Goal: Check status: Check status

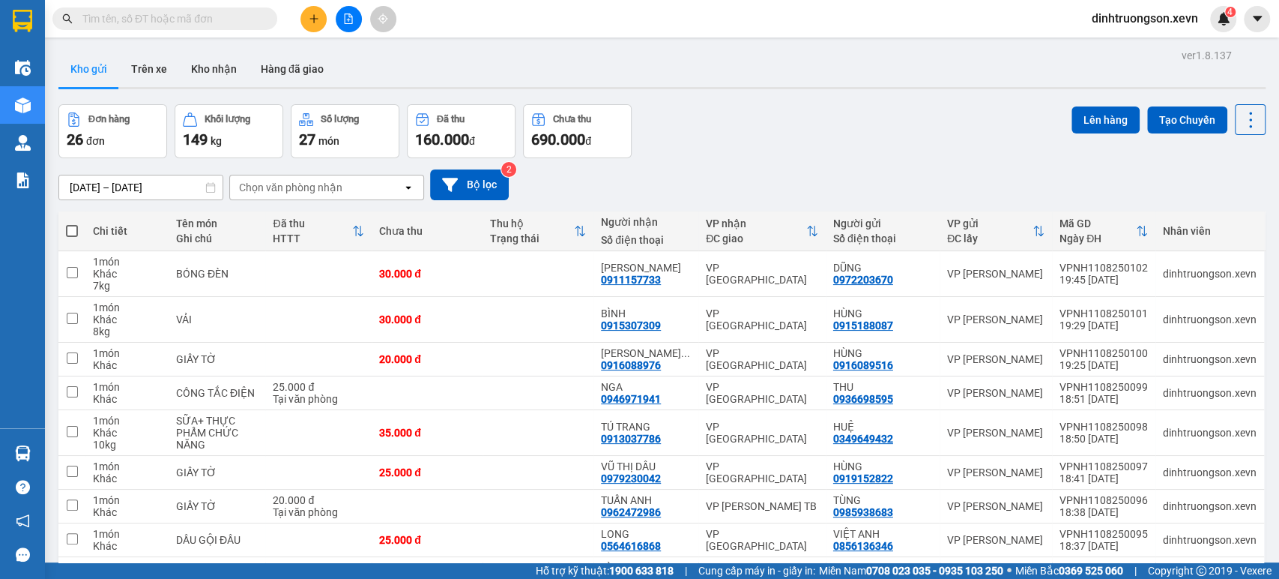
click at [228, 22] on input "text" at bounding box center [170, 18] width 177 height 16
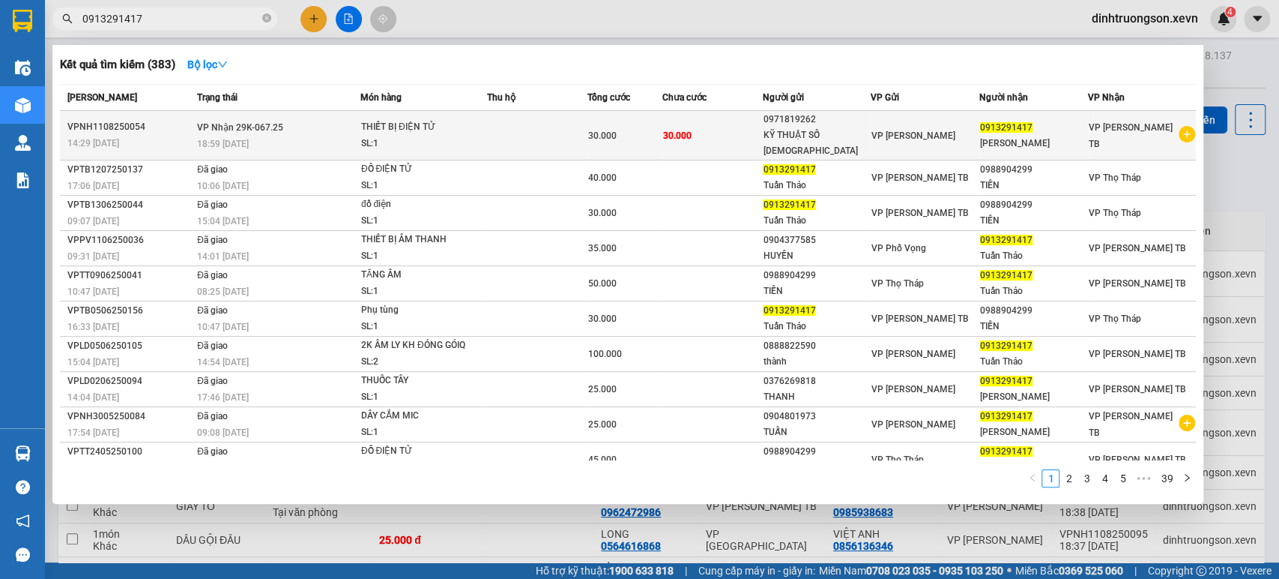
type input "0913291417"
click at [424, 136] on div "SL: 1" at bounding box center [417, 144] width 112 height 16
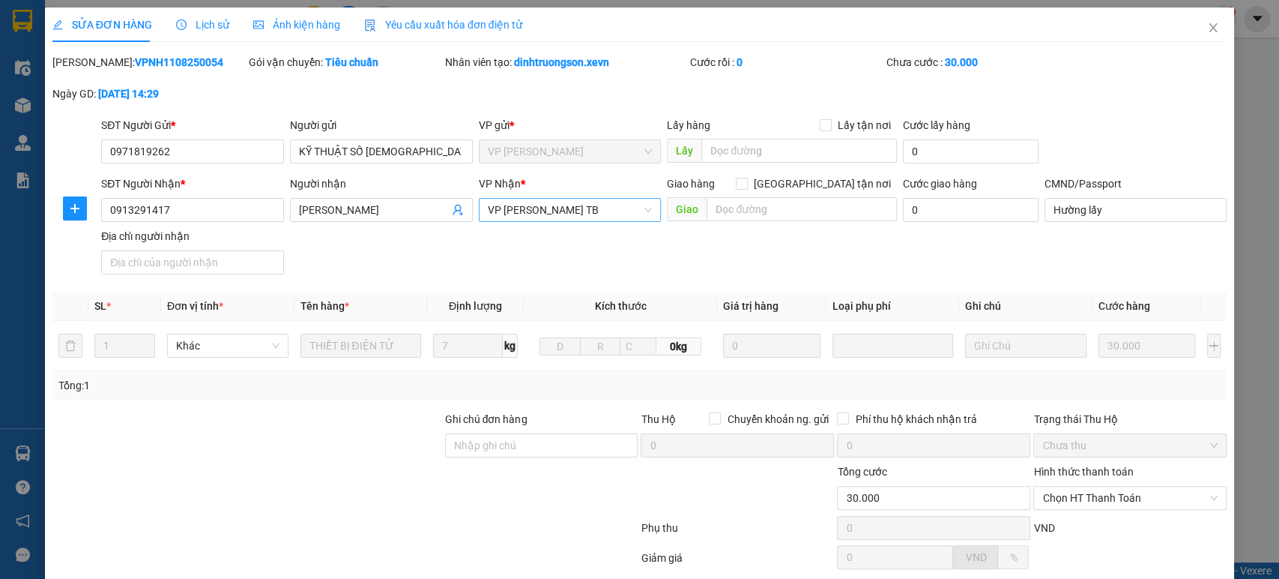
type input "0971819262"
type input "0913291417"
type input "Hường lấy"
type input "30.000"
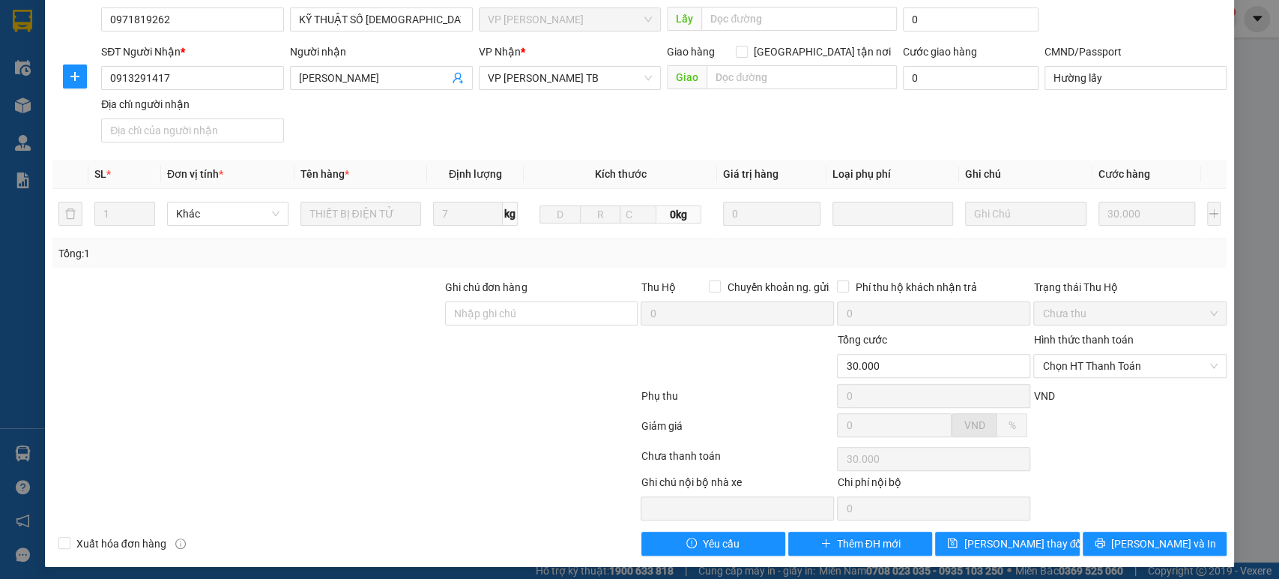
scroll to position [136, 0]
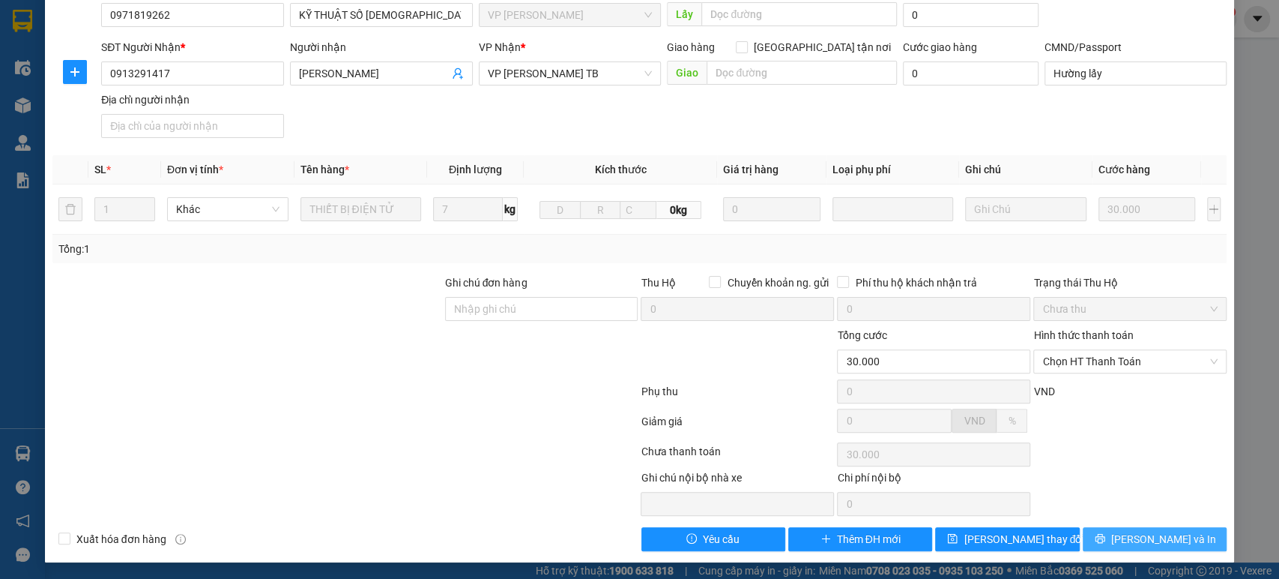
click at [1163, 541] on span "[PERSON_NAME] và In" at bounding box center [1163, 539] width 105 height 16
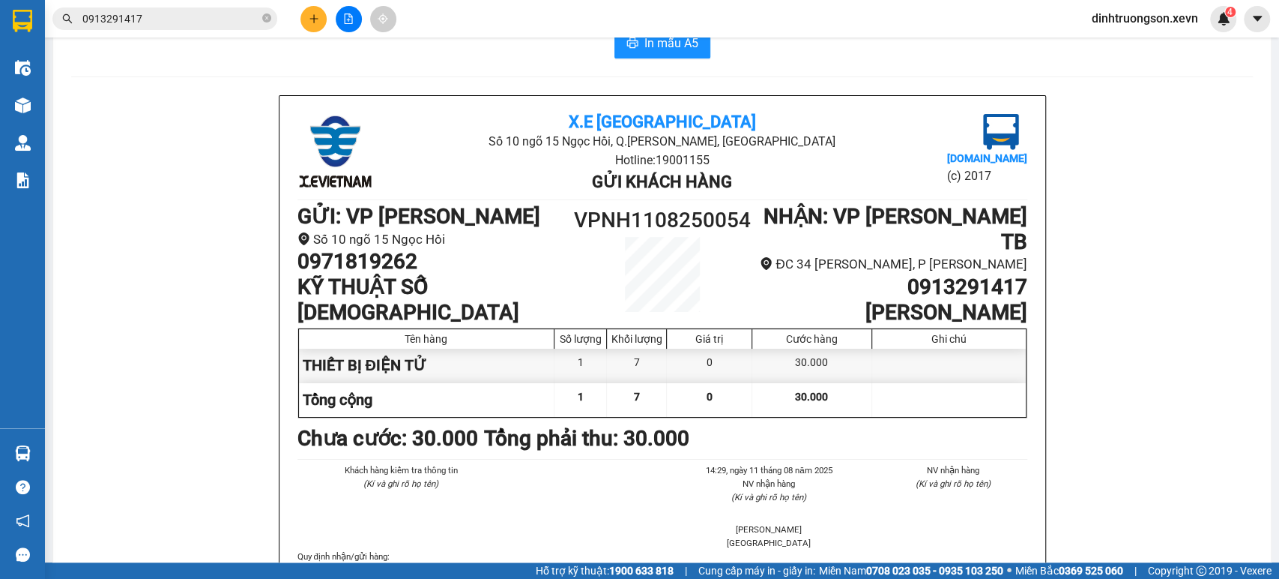
scroll to position [83, 0]
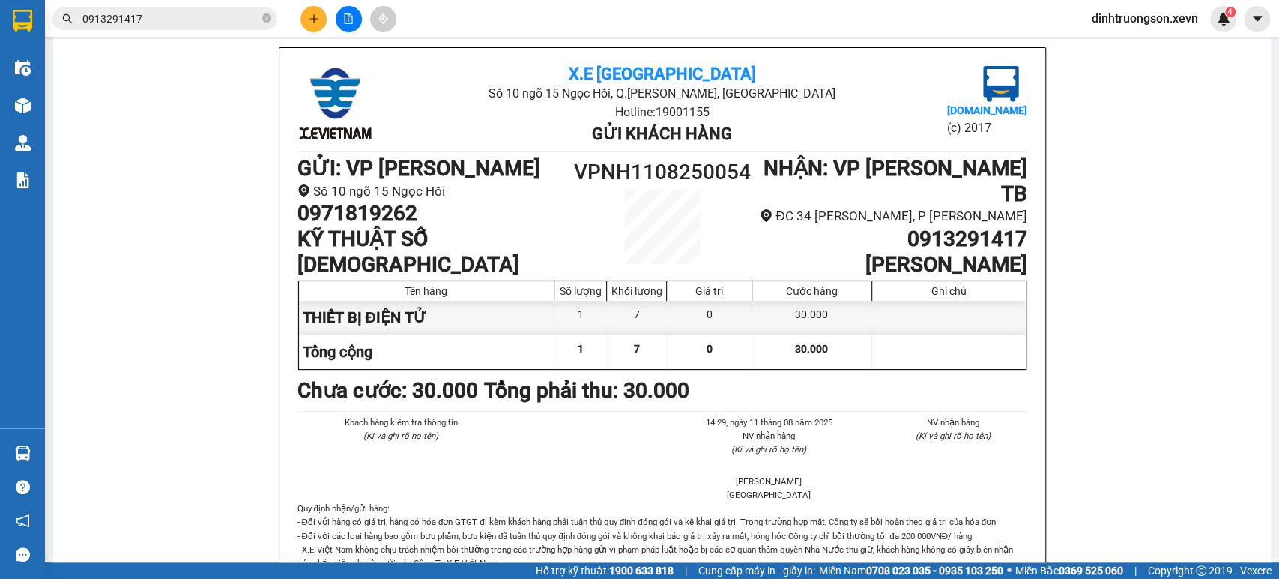
click at [145, 6] on div "Kết quả tìm kiếm ( 383 ) Bộ lọc Mã ĐH Trạng thái Món hàng Thu hộ Tổng cước Chưa…" at bounding box center [146, 19] width 292 height 26
click at [148, 13] on input "0913291417" at bounding box center [170, 18] width 177 height 16
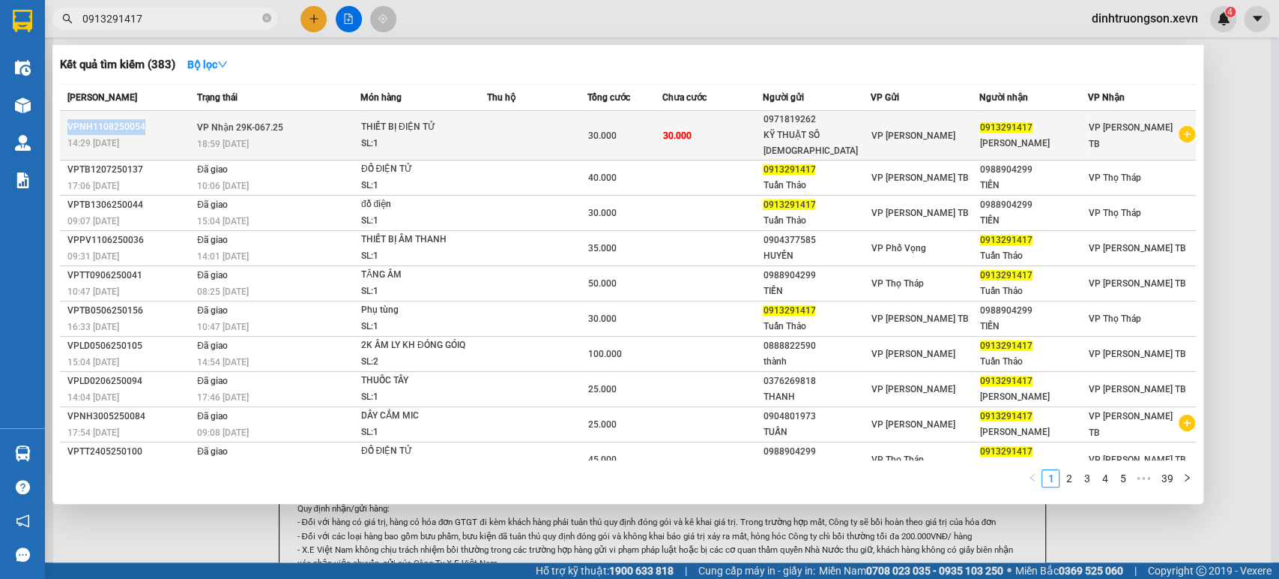
drag, startPoint x: 141, startPoint y: 115, endPoint x: 67, endPoint y: 124, distance: 73.9
click at [67, 124] on div "VPNH1108250054" at bounding box center [129, 127] width 125 height 16
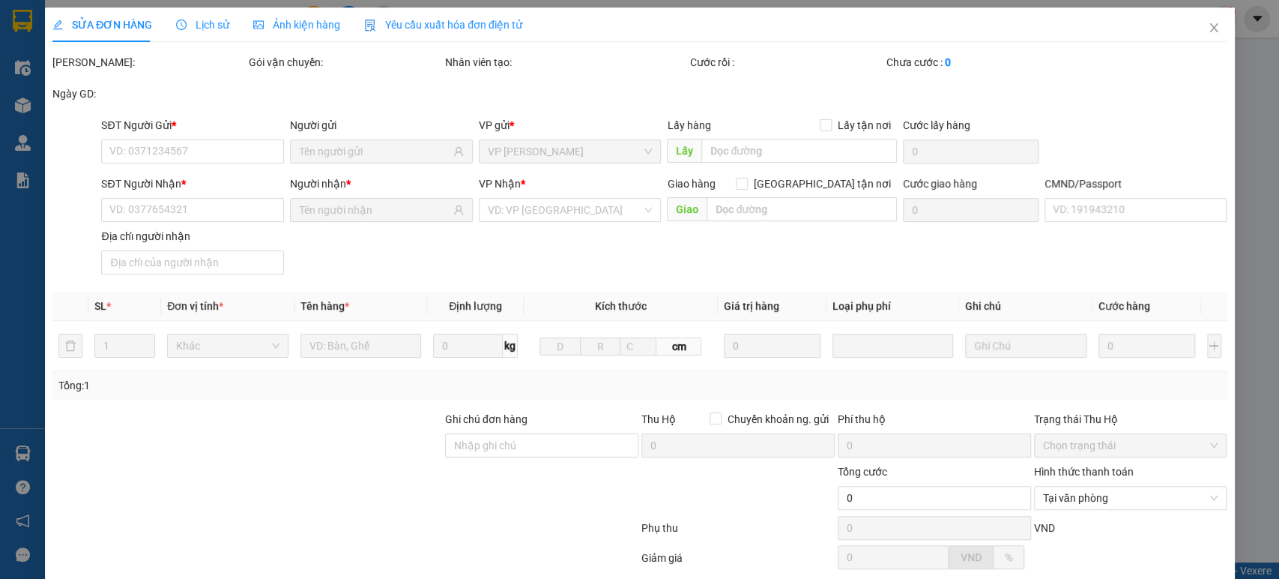
type input "0971819262"
type input "0913291417"
type input "Hường lấy"
type input "30.000"
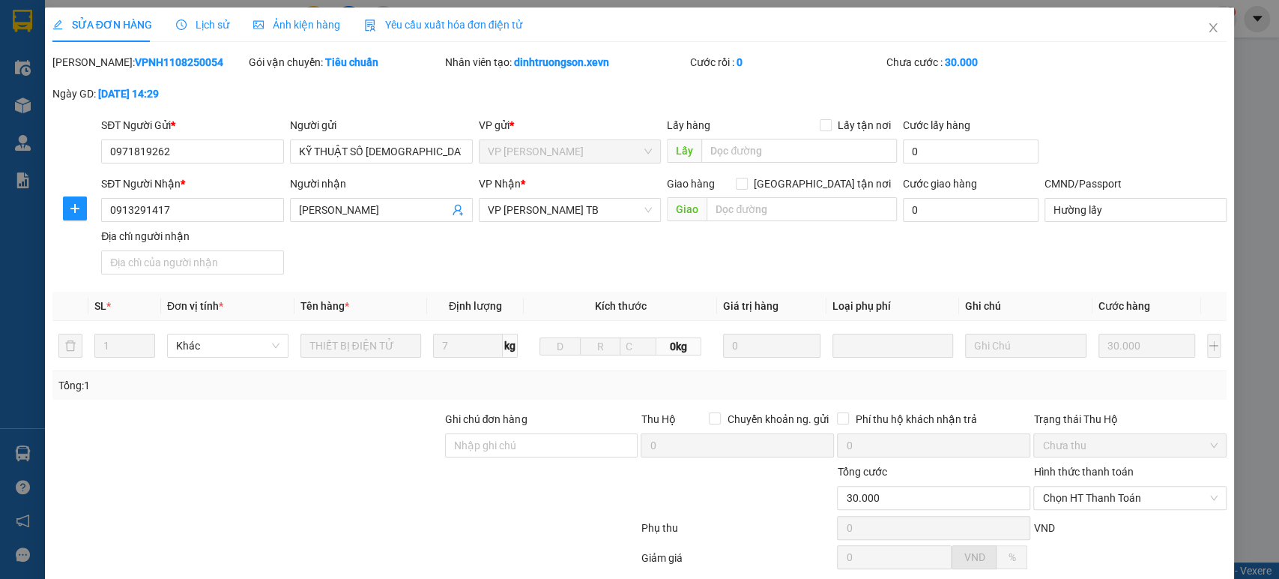
drag, startPoint x: 196, startPoint y: 64, endPoint x: 90, endPoint y: 73, distance: 106.7
click at [90, 73] on div "Mã ĐH: VPNH1108250054" at bounding box center [149, 69] width 196 height 31
copy b "VPNH1108250054"
click at [1207, 23] on icon "close" at bounding box center [1213, 28] width 12 height 12
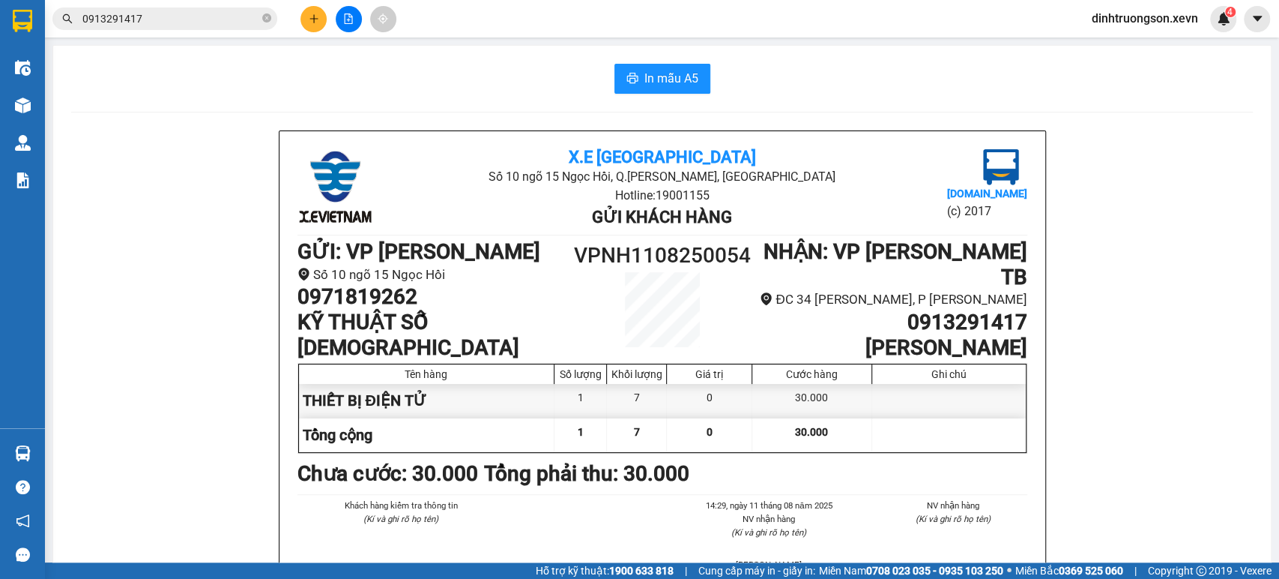
click at [201, 22] on input "0913291417" at bounding box center [170, 18] width 177 height 16
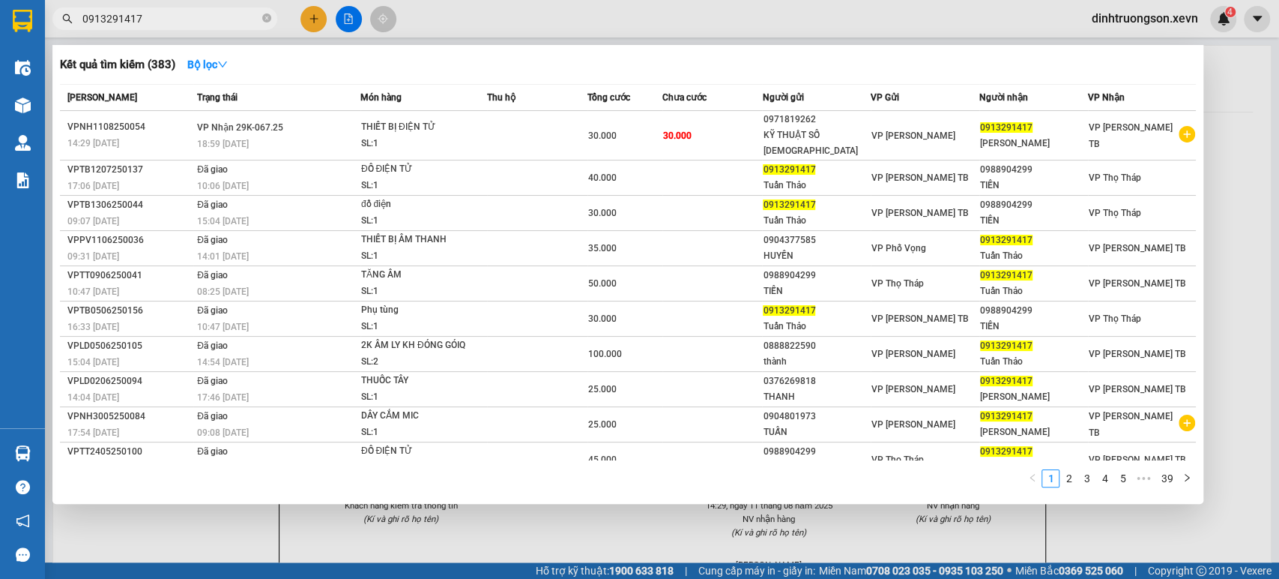
click at [201, 22] on input "0913291417" at bounding box center [170, 18] width 177 height 16
paste input "VPNH1108250054"
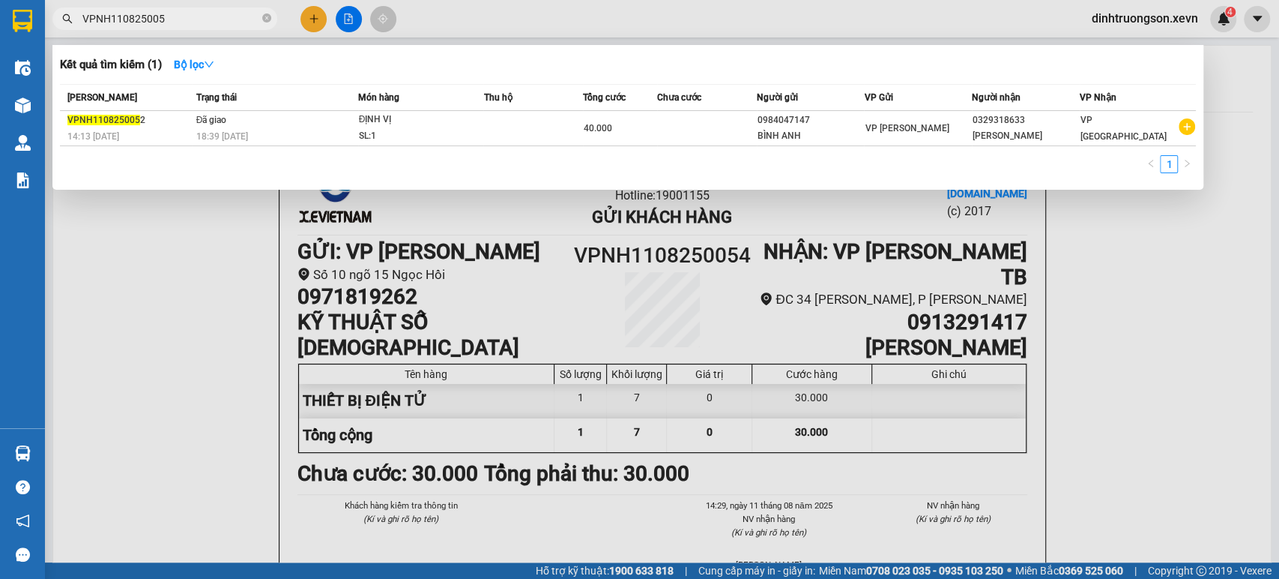
type input "VPNH1108250054"
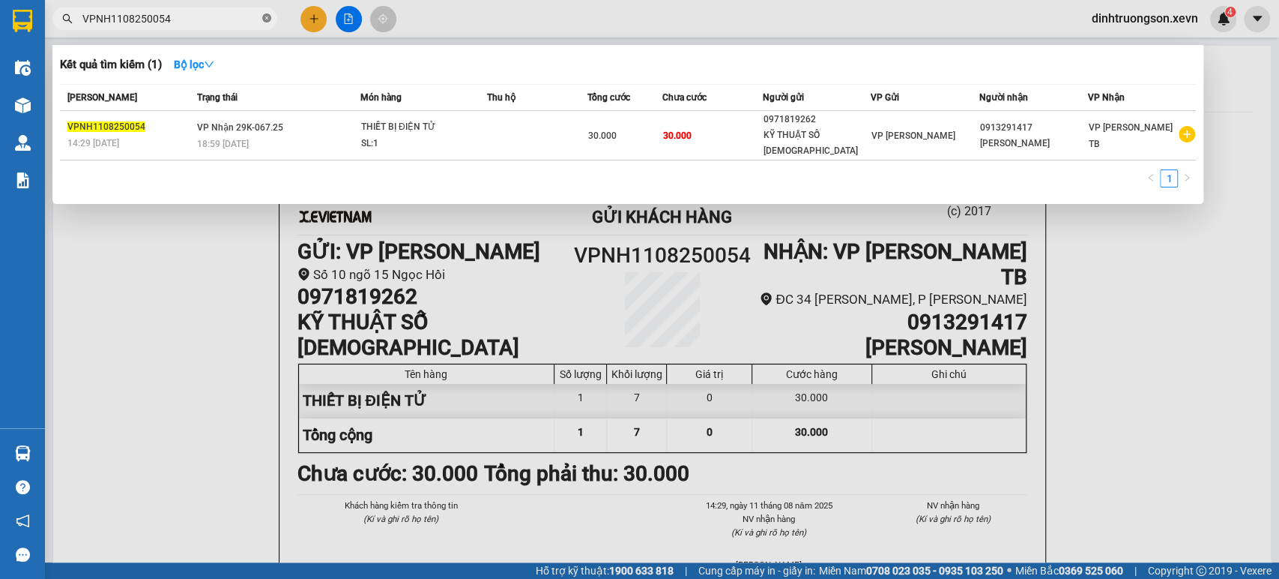
click at [271, 22] on icon "close-circle" at bounding box center [266, 17] width 9 height 9
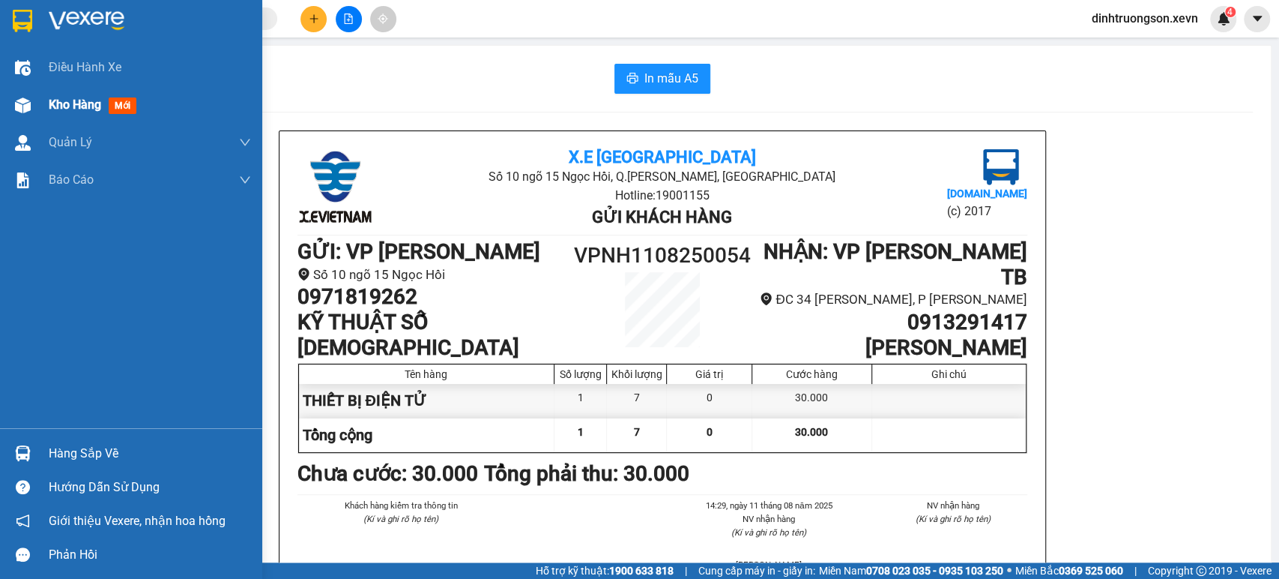
click at [35, 97] on div at bounding box center [23, 105] width 26 height 26
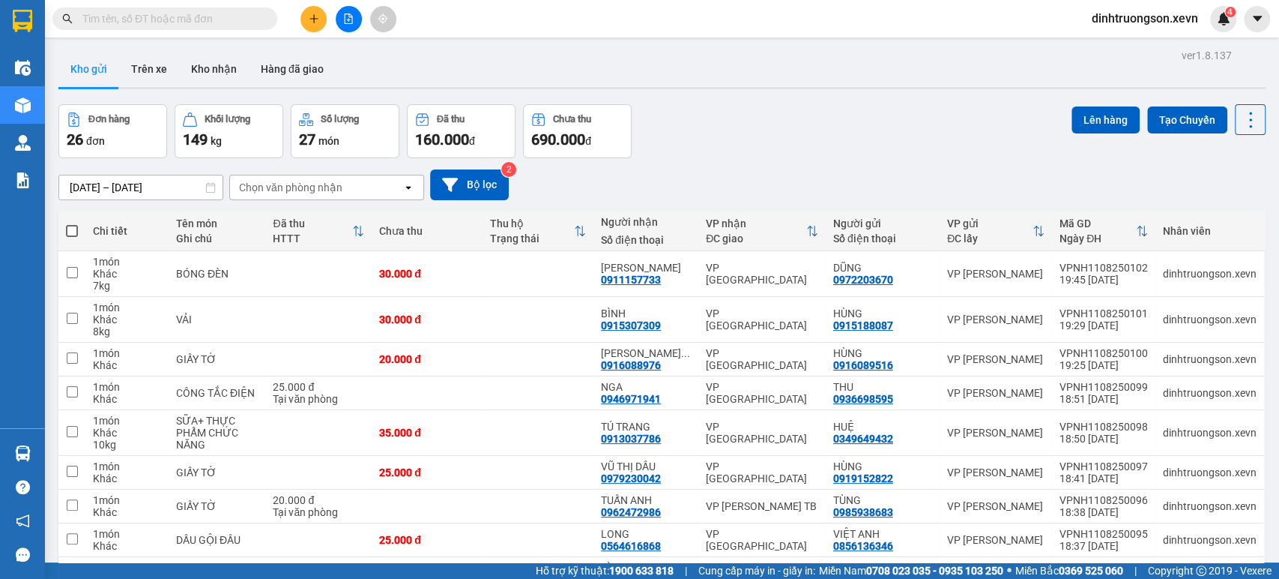
click at [182, 14] on input "text" at bounding box center [170, 18] width 177 height 16
paste input "VPNH1108250054"
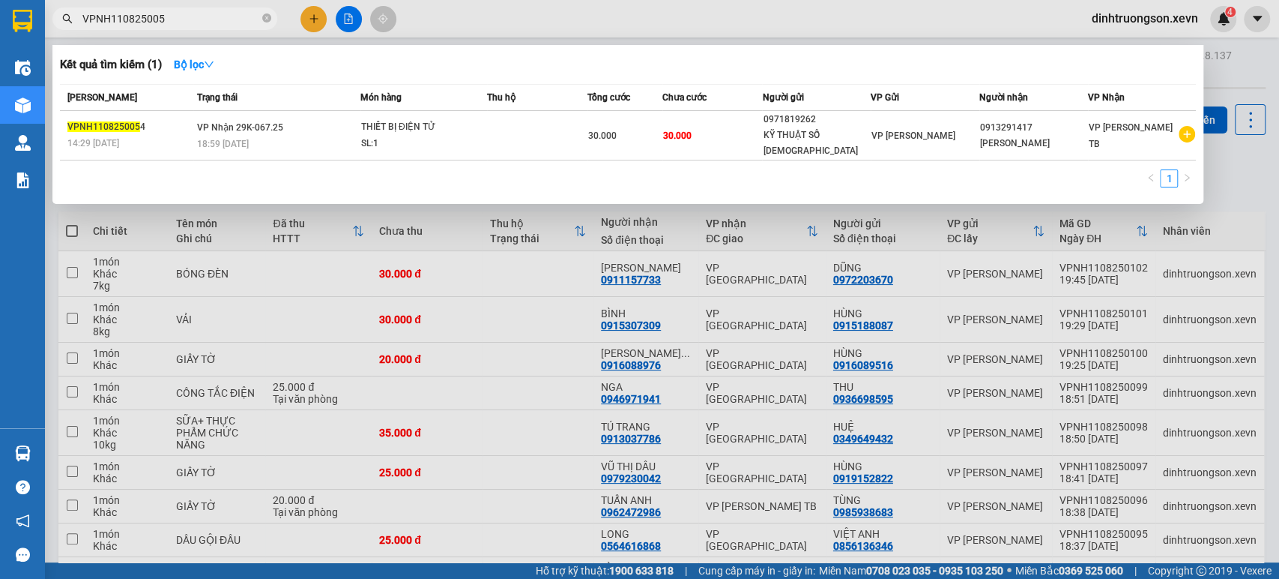
type input "VPNH1108250053"
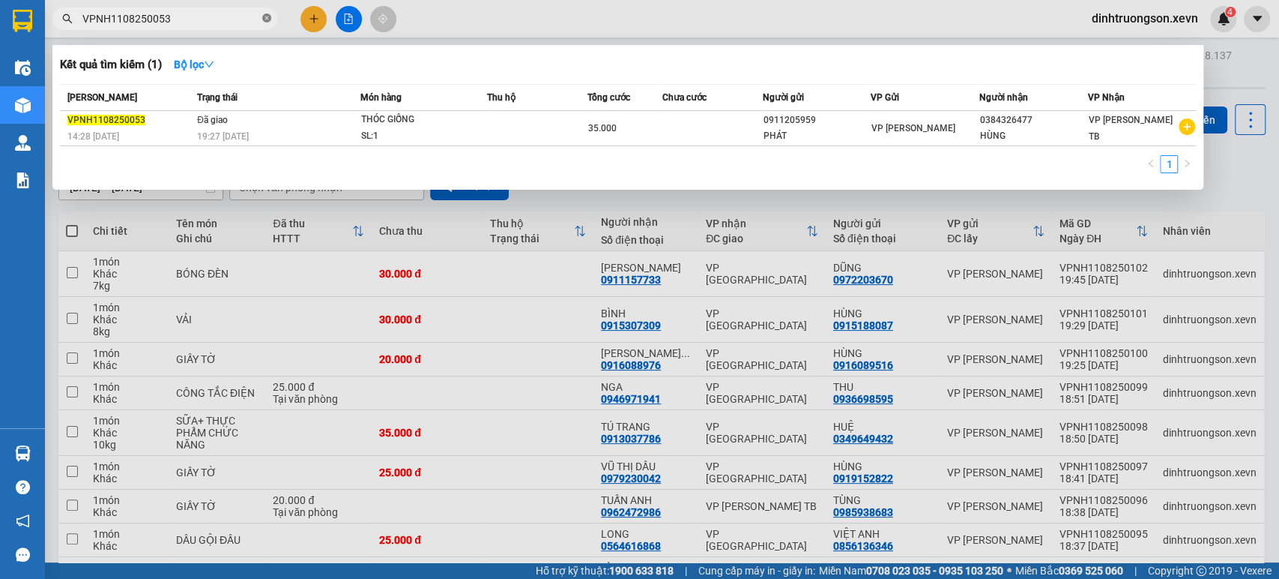
click at [269, 19] on icon "close-circle" at bounding box center [266, 17] width 9 height 9
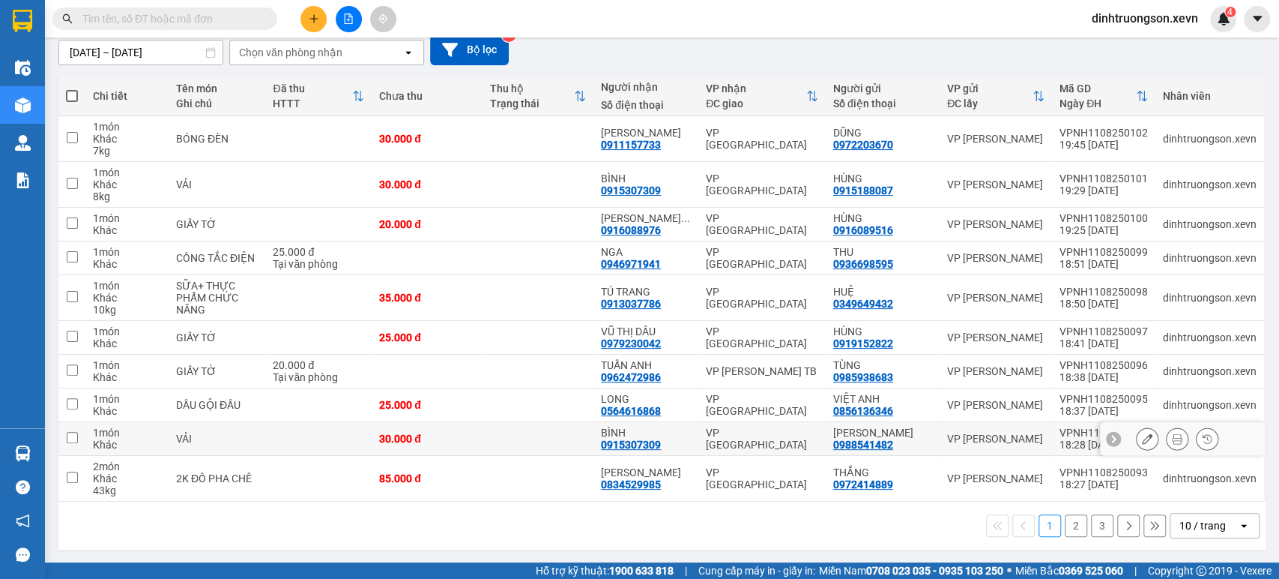
scroll to position [145, 0]
click at [1193, 530] on div "10 / trang" at bounding box center [1202, 524] width 46 height 15
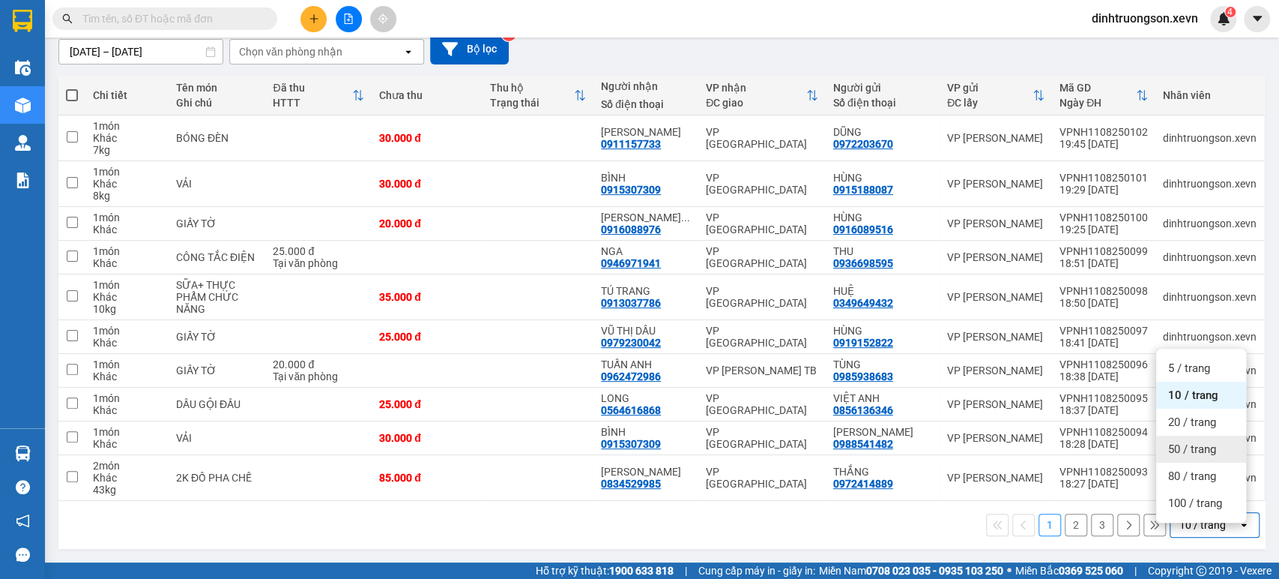
click at [1199, 444] on span "50 / trang" at bounding box center [1192, 448] width 48 height 15
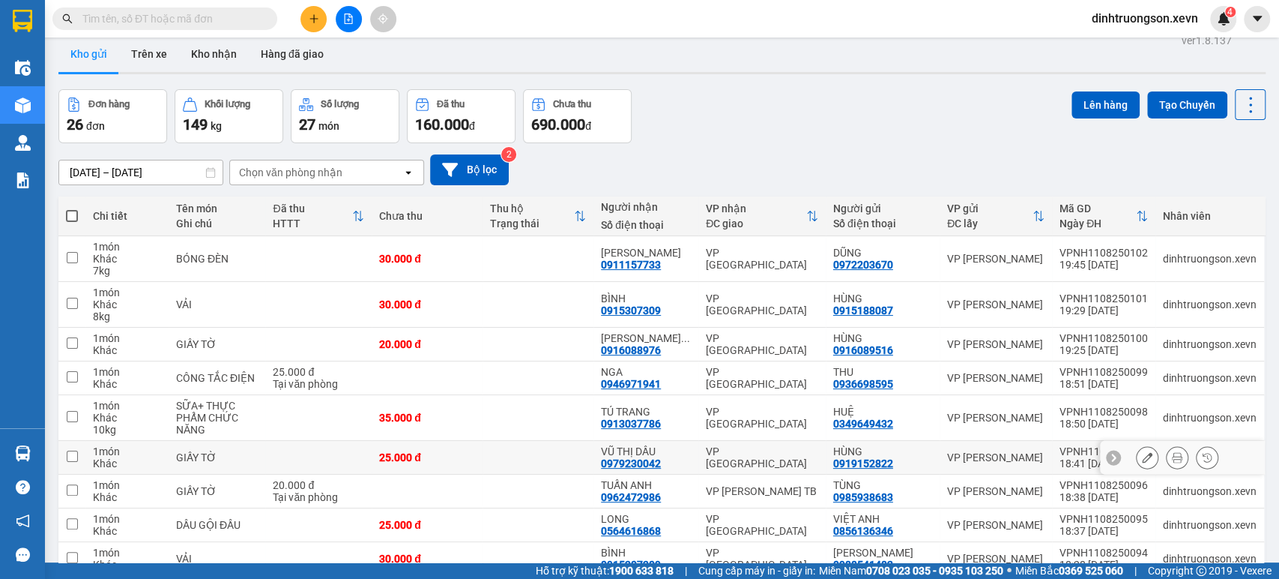
scroll to position [0, 0]
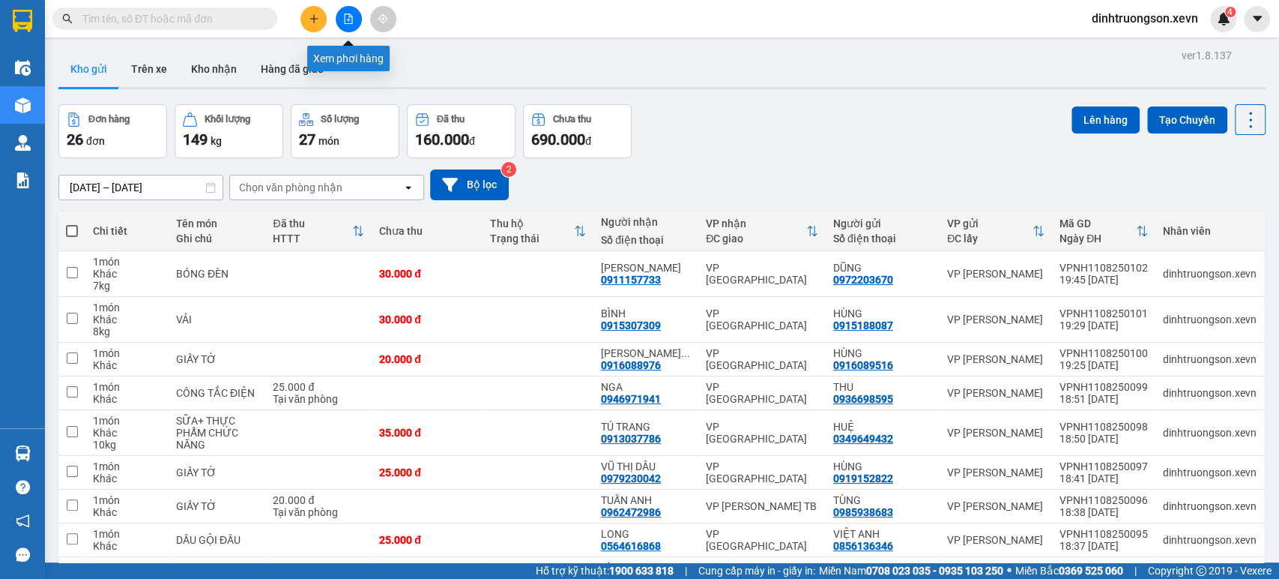
click at [349, 15] on icon "file-add" at bounding box center [348, 18] width 10 height 10
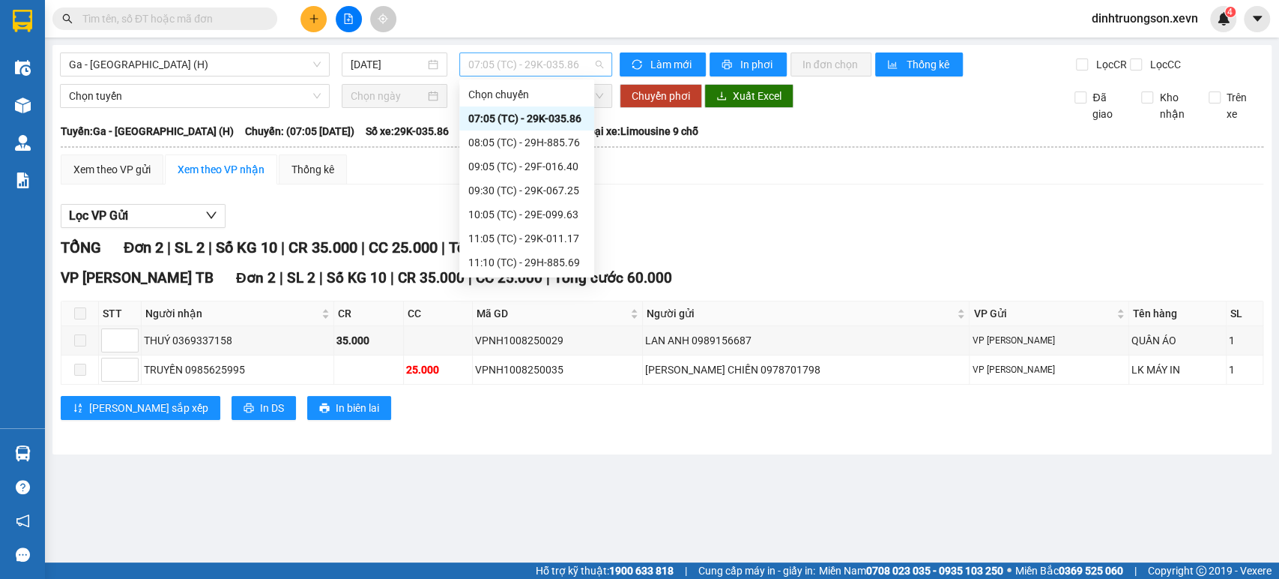
click at [524, 62] on span "07:05 (TC) - 29K-035.86" at bounding box center [535, 64] width 134 height 22
click at [499, 141] on div "08:05 (TC) - 29H-885.76" at bounding box center [526, 142] width 117 height 16
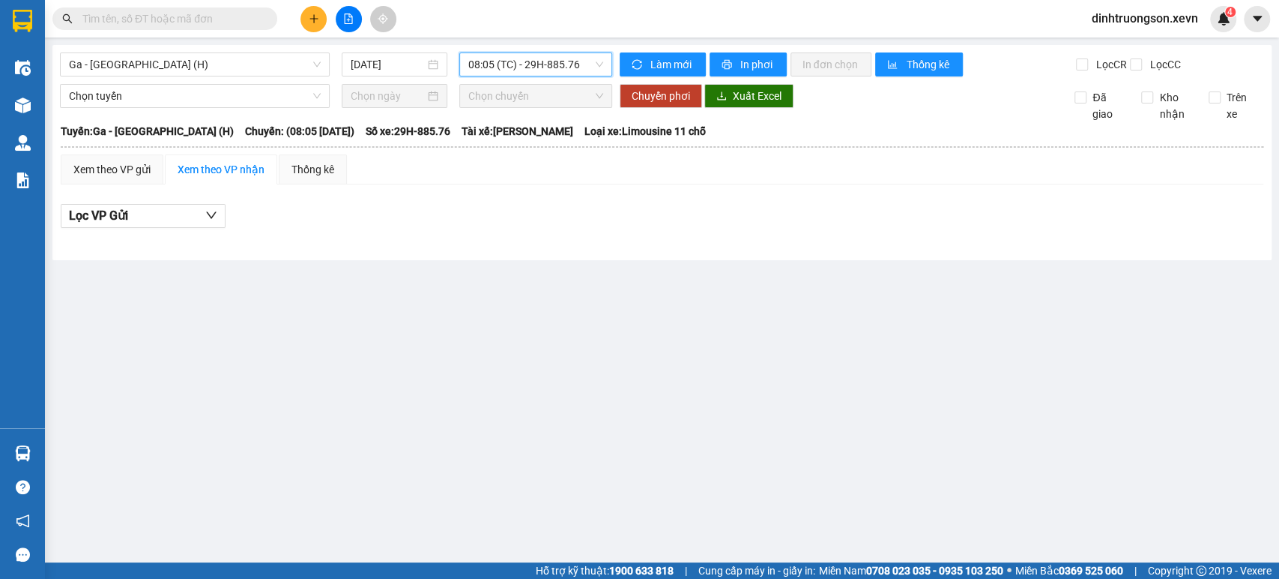
click at [516, 70] on span "08:05 (TC) - 29H-885.76" at bounding box center [535, 64] width 134 height 22
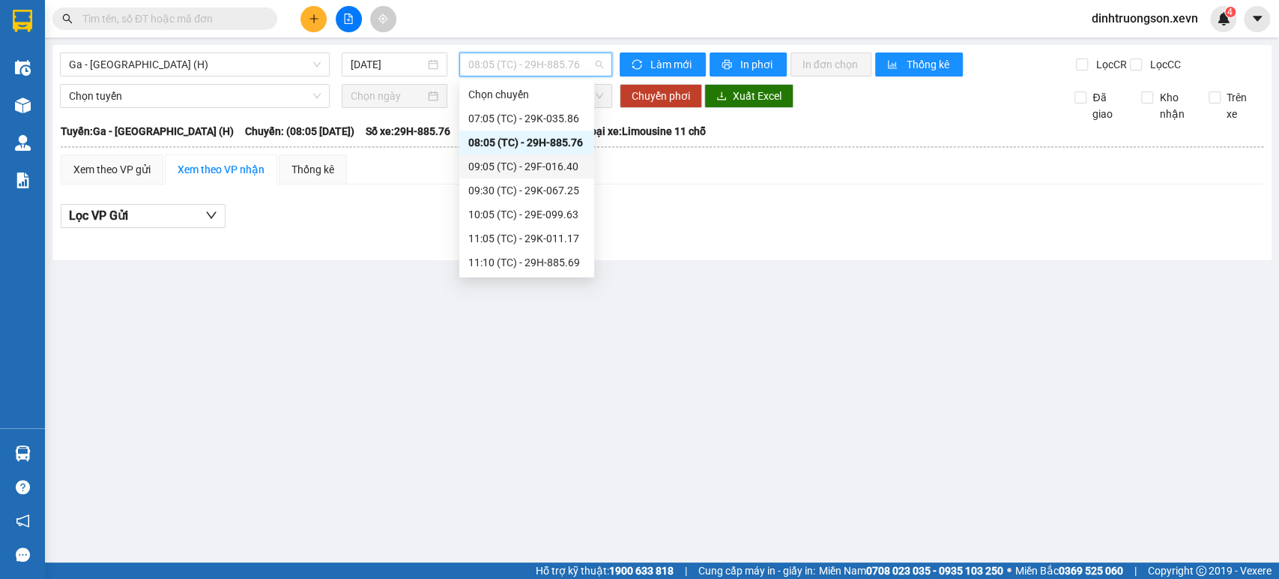
click at [502, 166] on div "09:05 (TC) - 29F-016.40" at bounding box center [526, 166] width 117 height 16
click at [526, 66] on span "09:05 (TC) - 29F-016.40" at bounding box center [535, 64] width 134 height 22
click at [516, 196] on div "09:30 (TC) - 29K-067.25" at bounding box center [526, 190] width 117 height 16
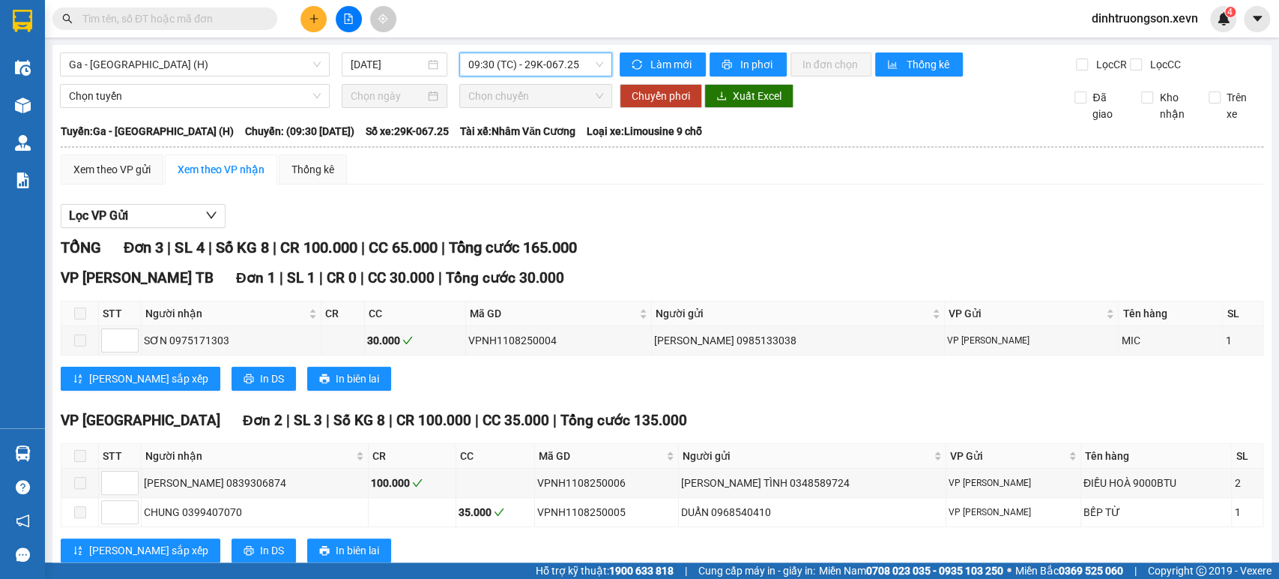
click at [537, 63] on span "09:30 (TC) - 29K-067.25" at bounding box center [535, 64] width 134 height 22
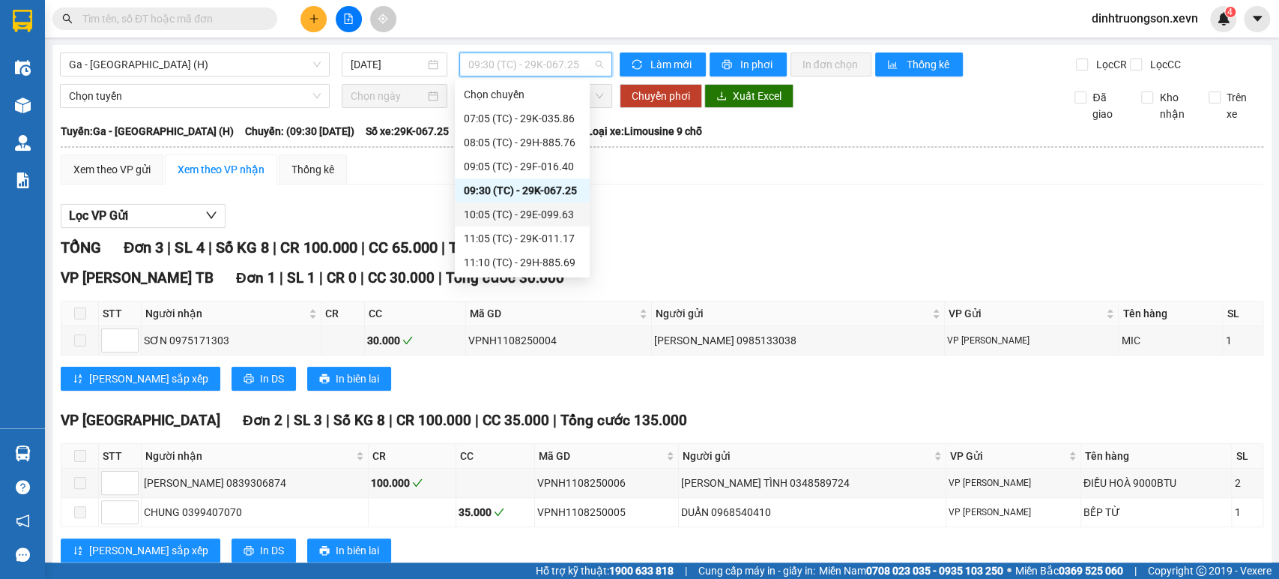
click at [513, 211] on div "10:05 (TC) - 29E-099.63" at bounding box center [522, 214] width 117 height 16
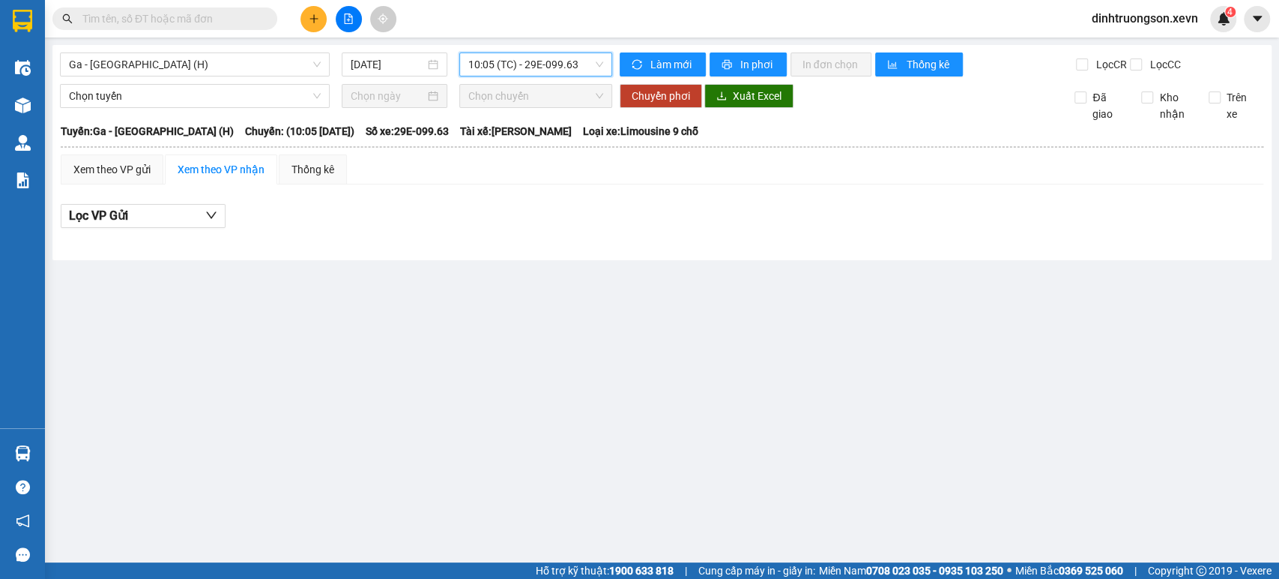
click at [519, 67] on span "10:05 (TC) - 29E-099.63" at bounding box center [535, 64] width 134 height 22
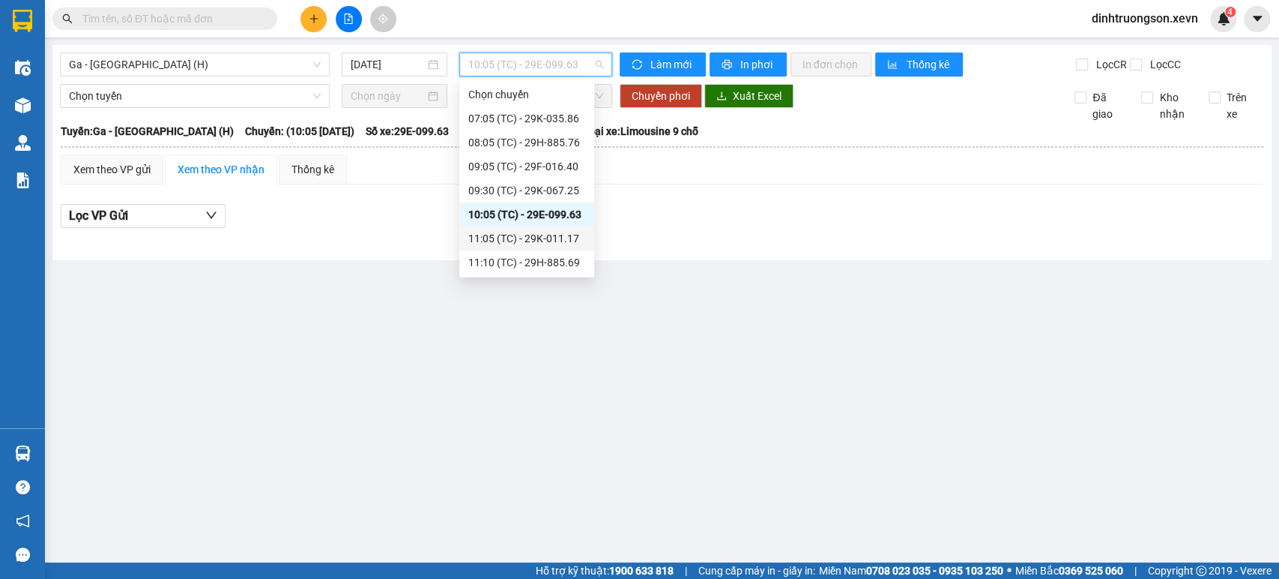
click at [521, 239] on div "11:05 (TC) - 29K-011.17" at bounding box center [526, 238] width 117 height 16
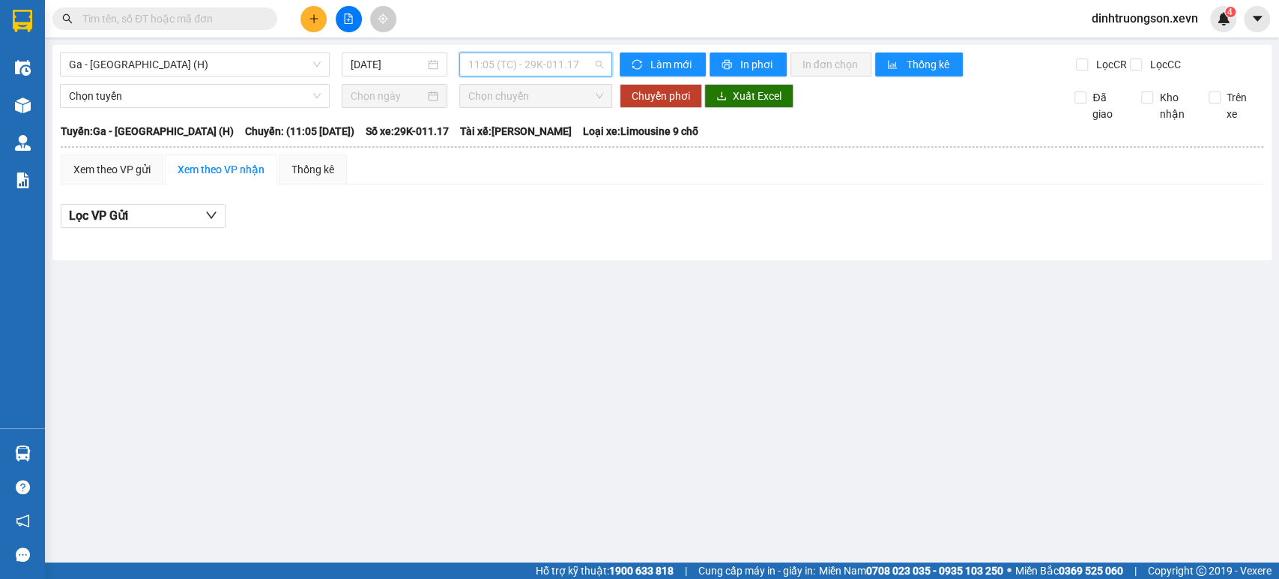
click at [537, 55] on span "11:05 (TC) - 29K-011.17" at bounding box center [535, 64] width 134 height 22
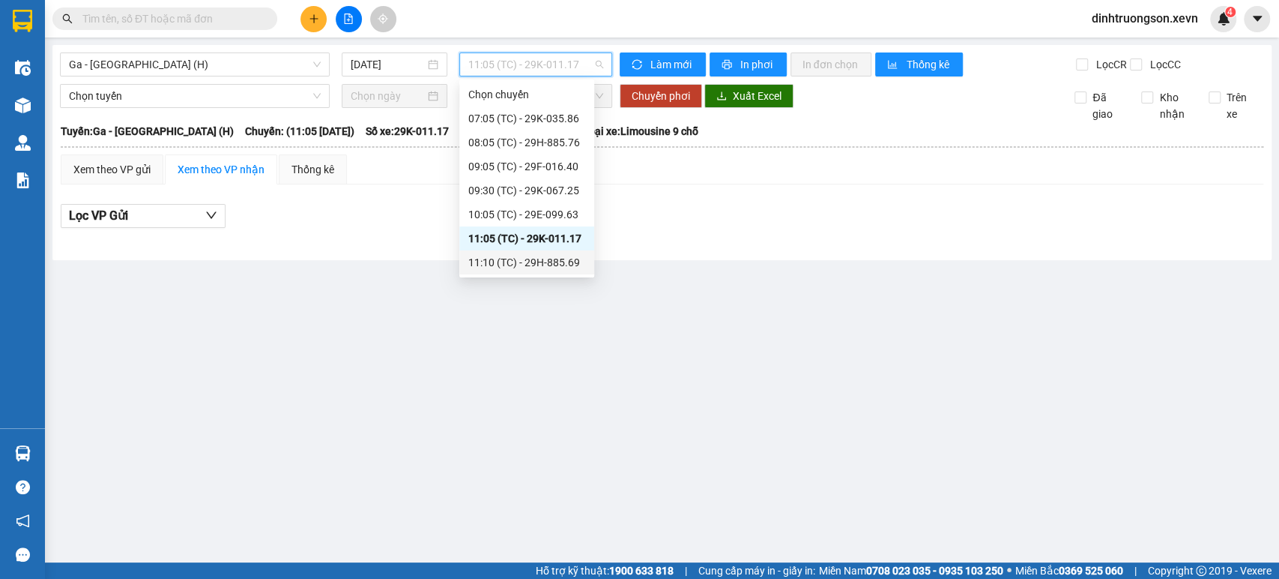
click at [516, 262] on div "11:10 (TC) - 29H-885.69" at bounding box center [526, 262] width 117 height 16
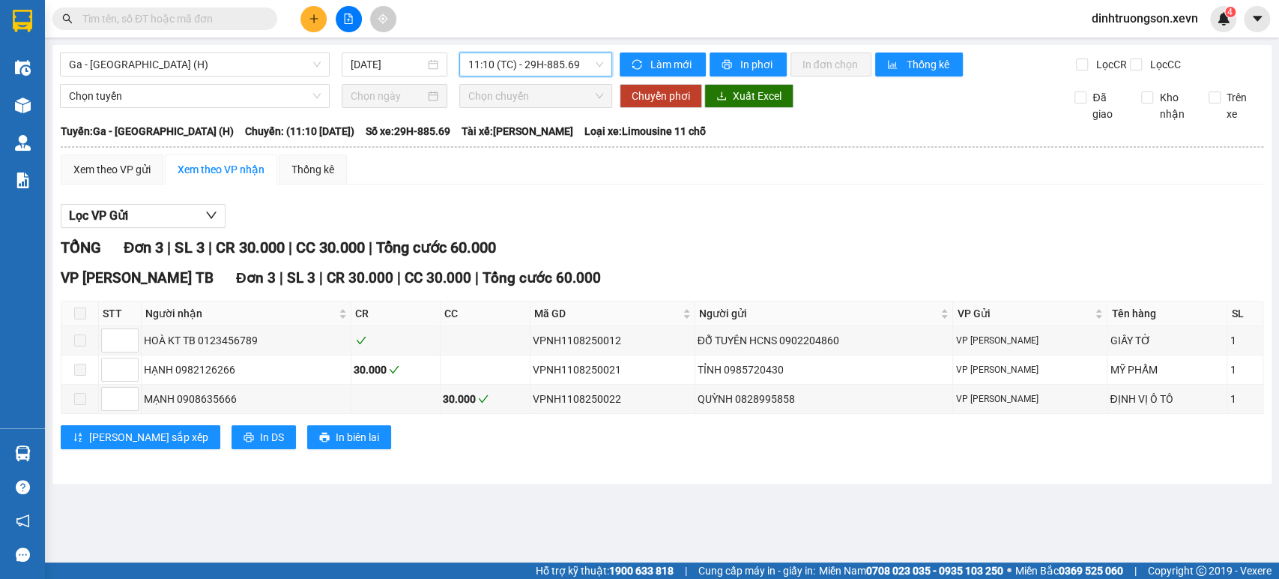
click at [522, 57] on span "11:10 (TC) - 29H-885.69" at bounding box center [535, 64] width 134 height 22
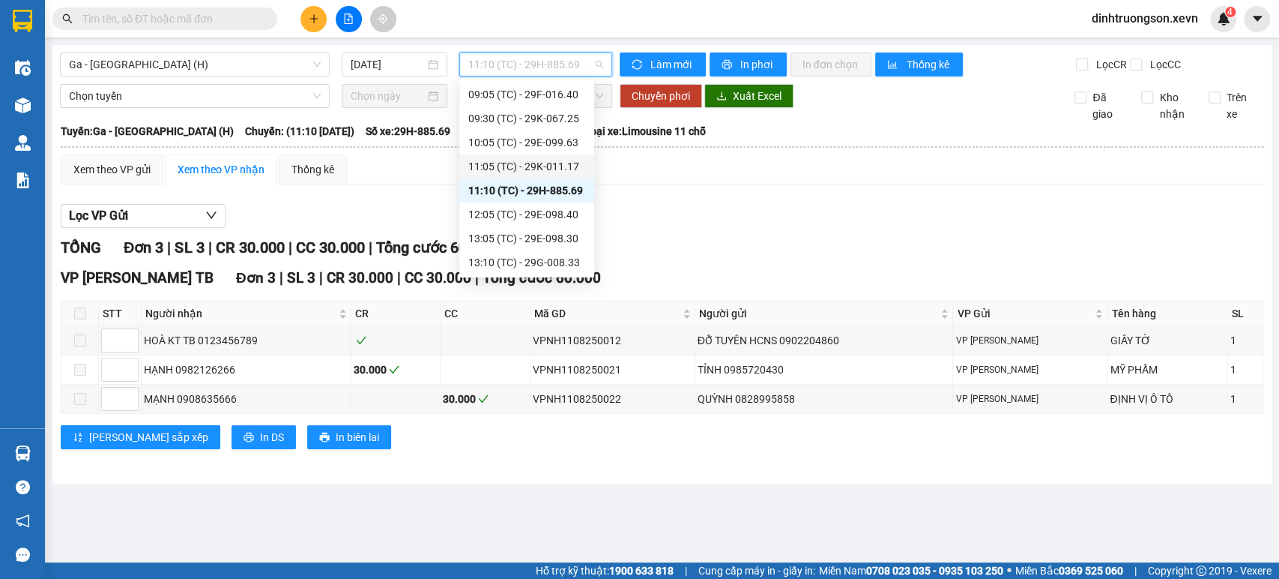
scroll to position [83, 0]
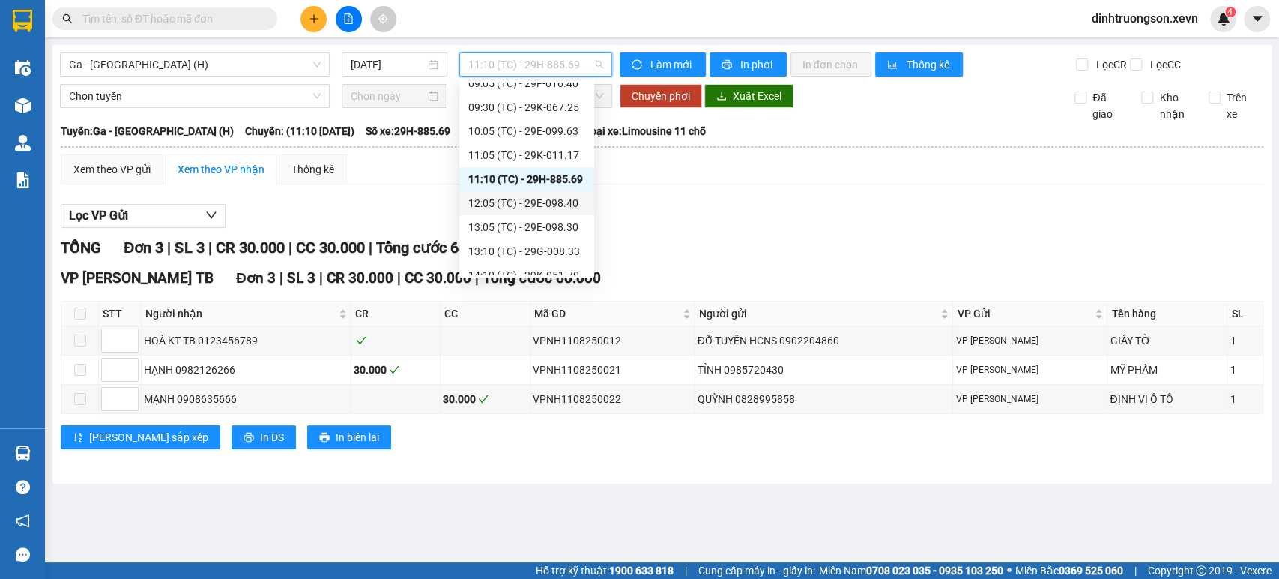
click at [504, 199] on div "12:05 (TC) - 29E-098.40" at bounding box center [526, 203] width 117 height 16
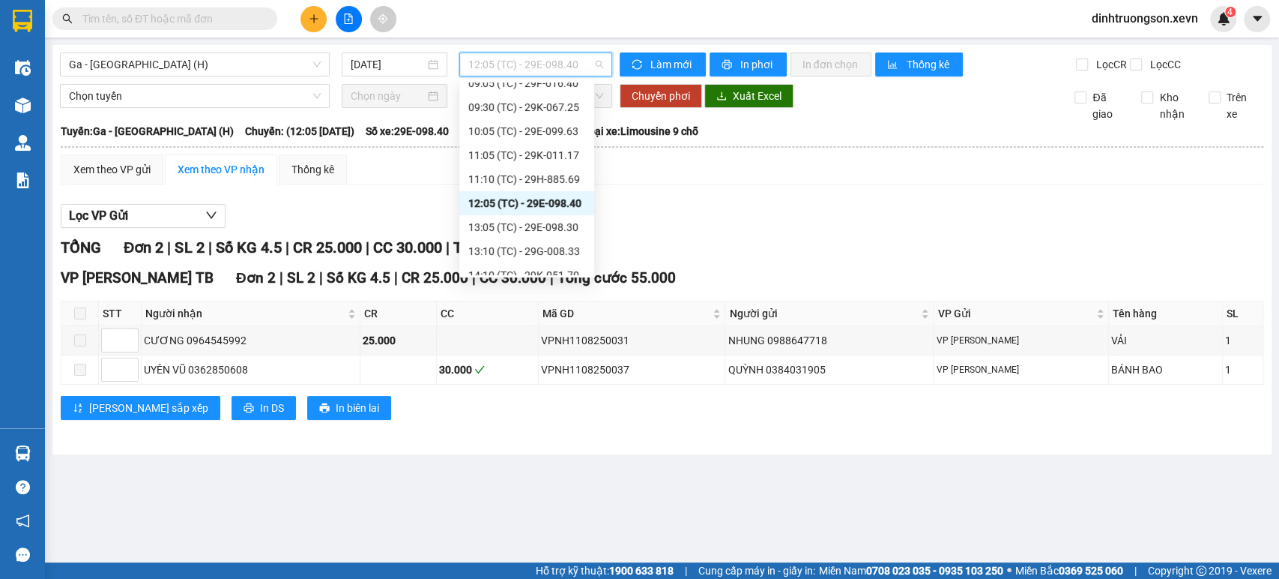
click at [525, 54] on span "12:05 (TC) - 29E-098.40" at bounding box center [535, 64] width 134 height 22
click at [531, 244] on div "13:10 (TC) - 29G-008.33" at bounding box center [526, 251] width 117 height 16
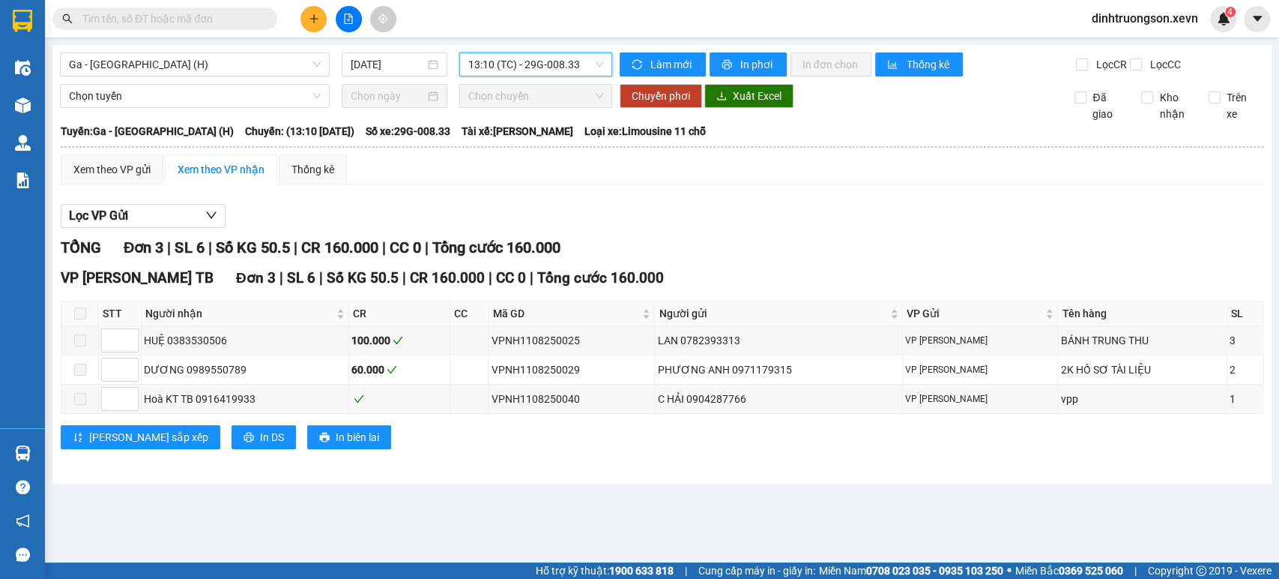
click at [543, 64] on span "13:10 (TC) - 29G-008.33" at bounding box center [535, 64] width 134 height 22
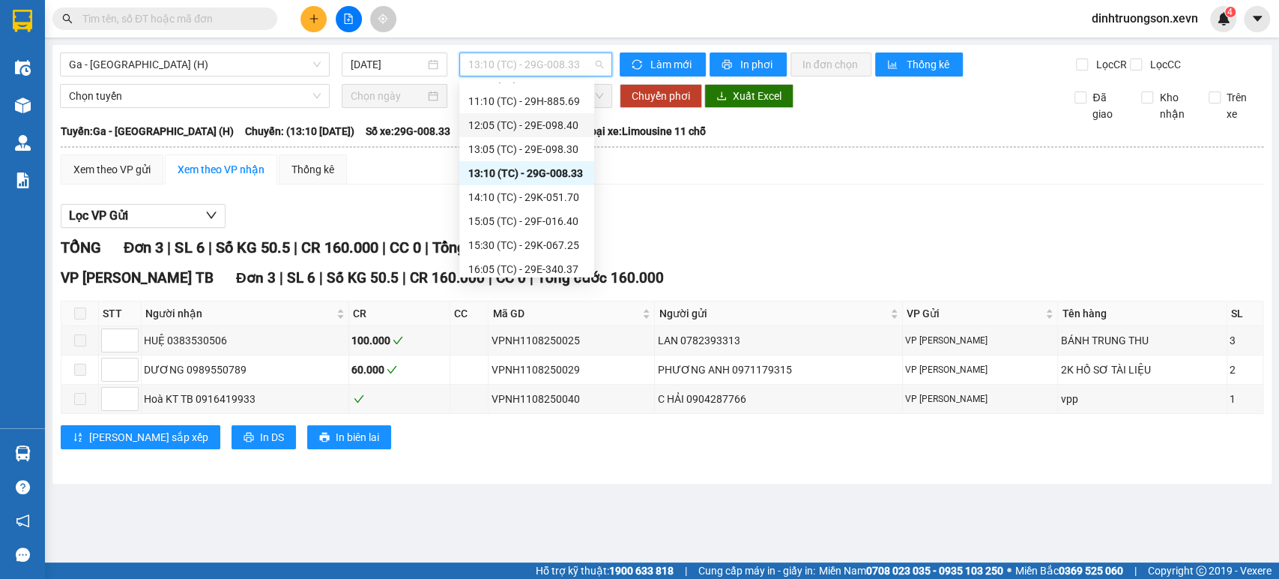
scroll to position [166, 0]
click at [529, 196] on div "14:10 (TC) - 29K-051.70" at bounding box center [526, 192] width 117 height 16
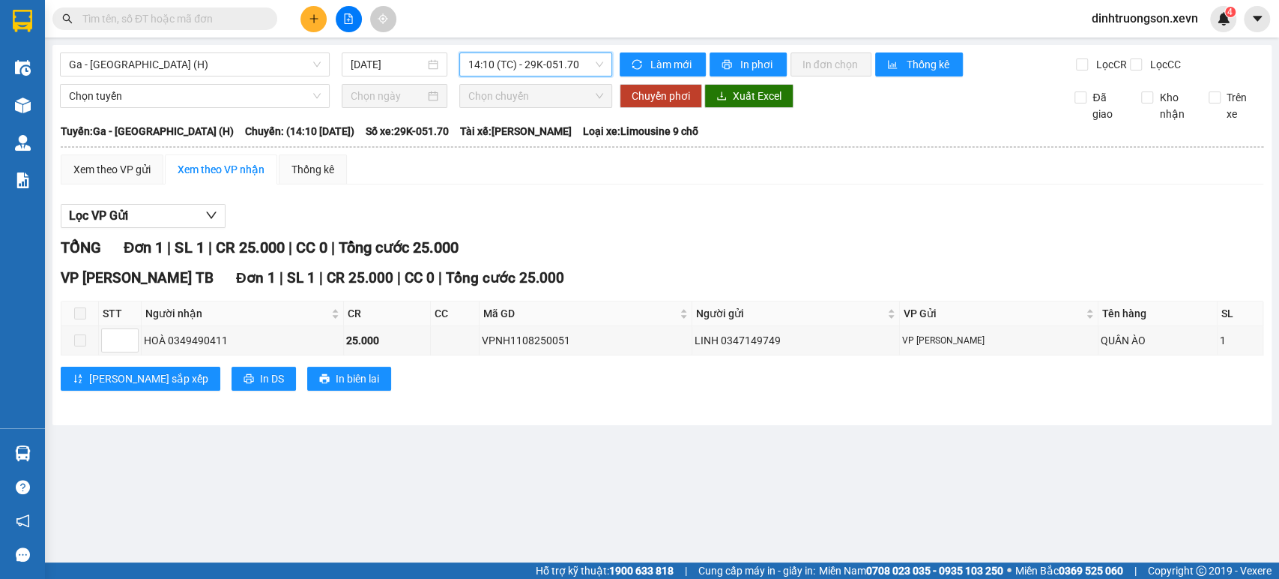
click at [555, 66] on span "14:10 (TC) - 29K-051.70" at bounding box center [535, 64] width 134 height 22
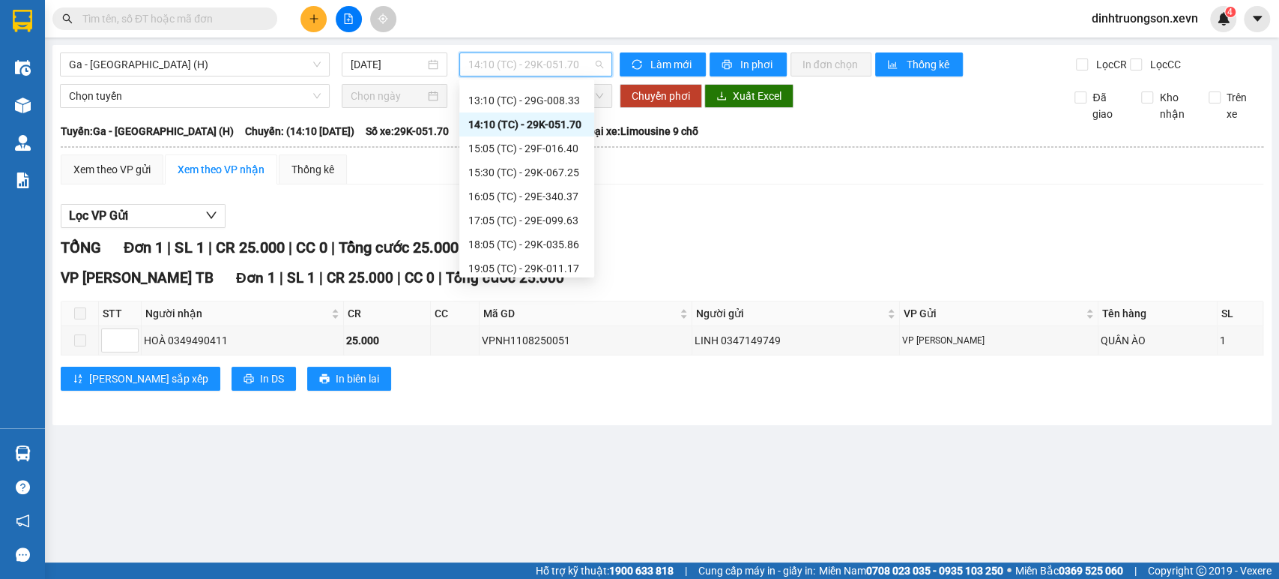
scroll to position [240, 0]
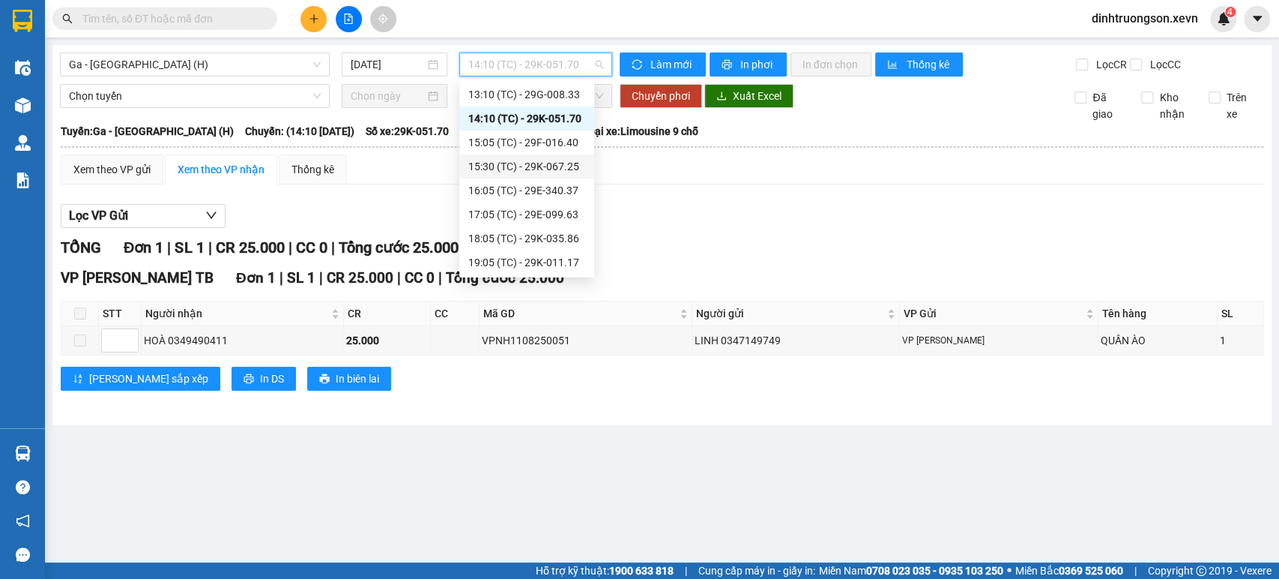
click at [536, 160] on div "15:30 (TC) - 29K-067.25" at bounding box center [526, 166] width 117 height 16
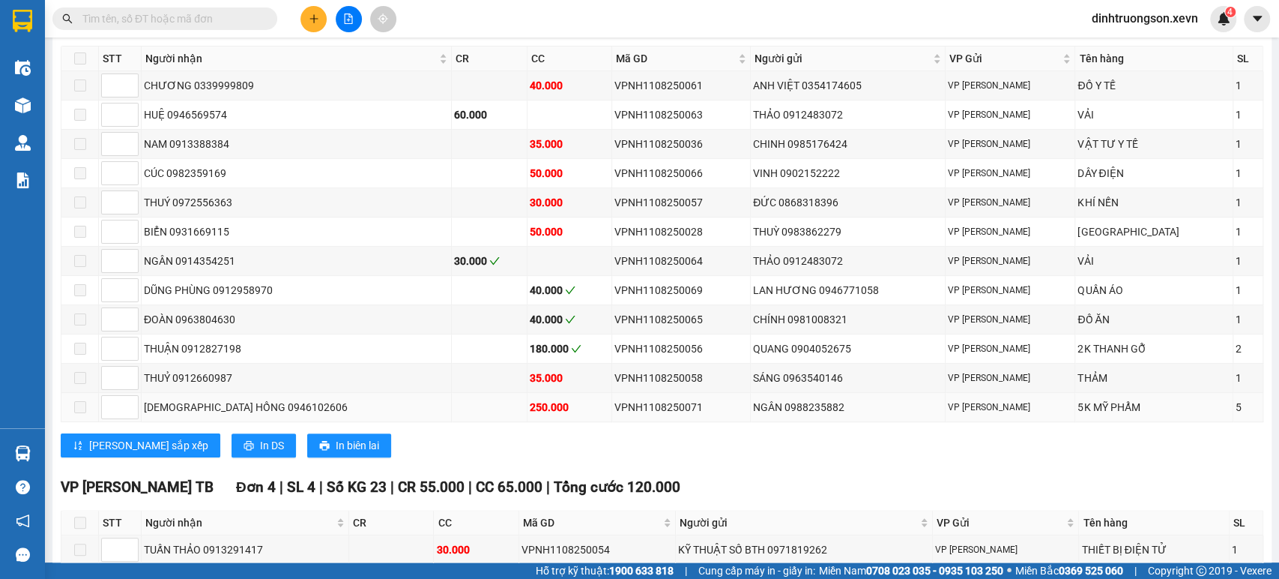
scroll to position [250, 0]
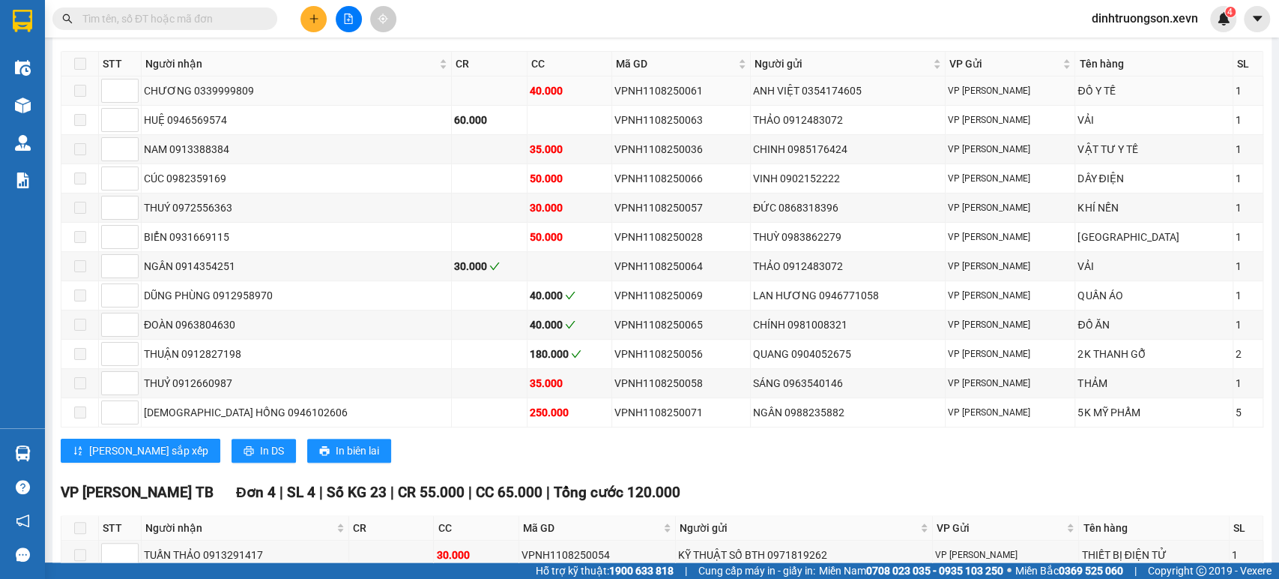
click at [641, 99] on div "VPNH1108250061" at bounding box center [680, 90] width 133 height 16
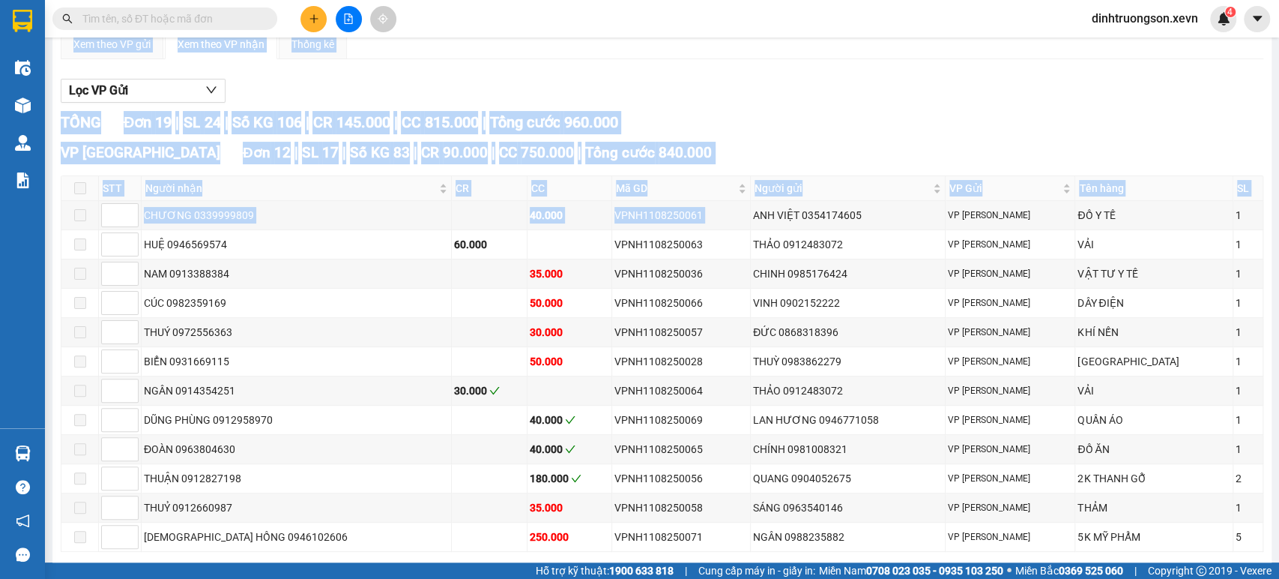
scroll to position [0, 0]
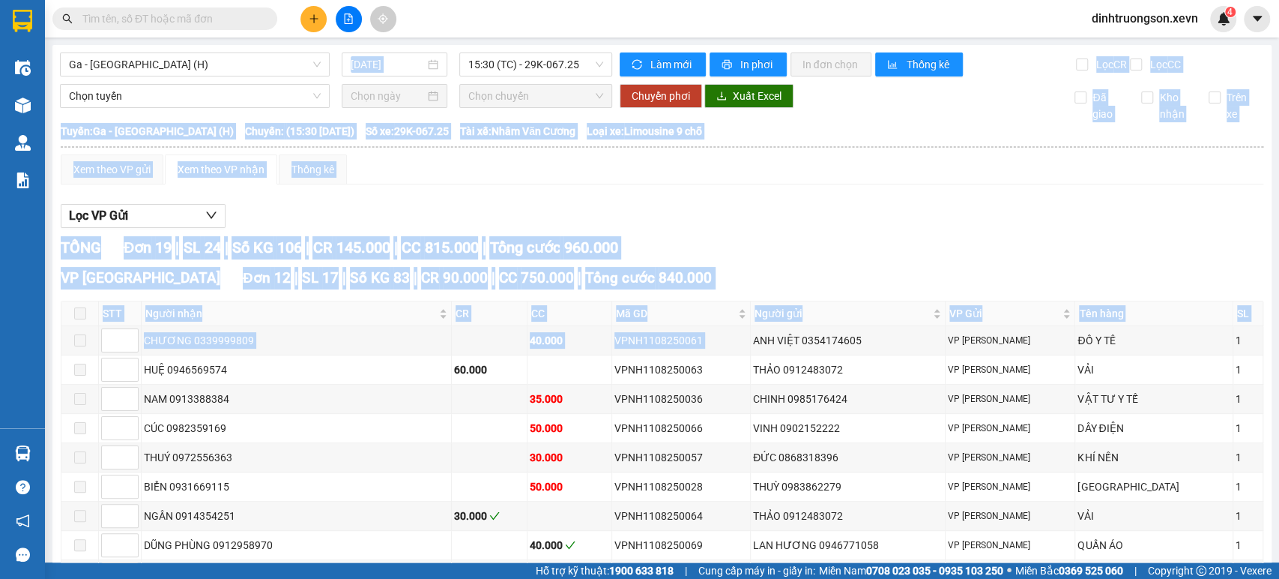
drag, startPoint x: 641, startPoint y: 100, endPoint x: 165, endPoint y: 28, distance: 482.0
click at [163, 19] on section "Kết quả tìm kiếm ( 1 ) Bộ lọc Mã ĐH Trạng thái Món hàng Thu hộ Tổng cước Chưa c…" at bounding box center [639, 289] width 1279 height 579
click at [641, 345] on div "VPNH1108250061" at bounding box center [680, 340] width 133 height 16
click at [636, 348] on div "VPNH1108250061" at bounding box center [680, 340] width 133 height 16
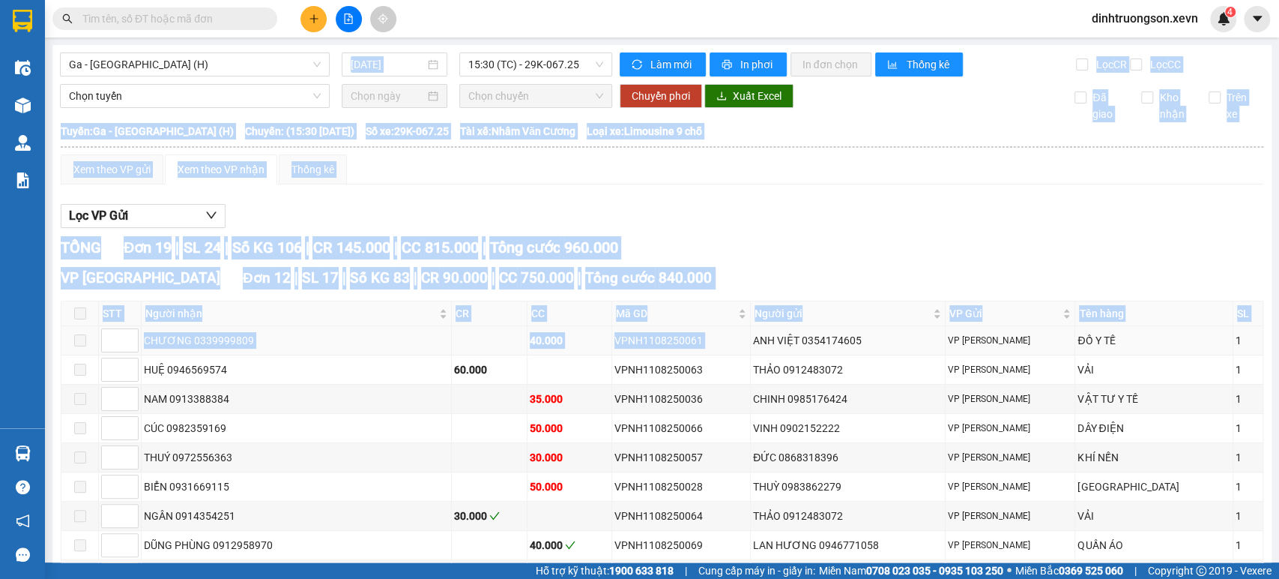
click at [636, 348] on div "VPNH1108250061" at bounding box center [680, 340] width 133 height 16
click at [700, 259] on div "TỔNG Đơn 19 | SL 24 | Số KG 106 | CR 145.000 | CC 815.000 | Tổng cước 960.000" at bounding box center [662, 247] width 1203 height 23
click at [641, 348] on div "VPNH1108250061" at bounding box center [680, 340] width 133 height 16
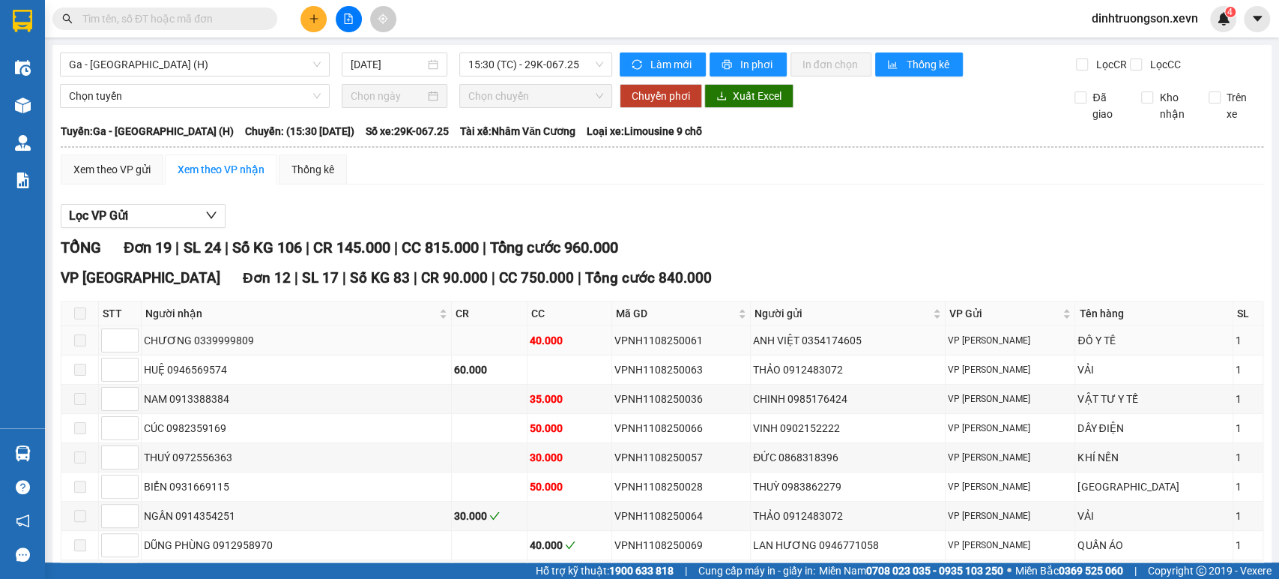
click at [632, 348] on div "VPNH1108250061" at bounding box center [680, 340] width 133 height 16
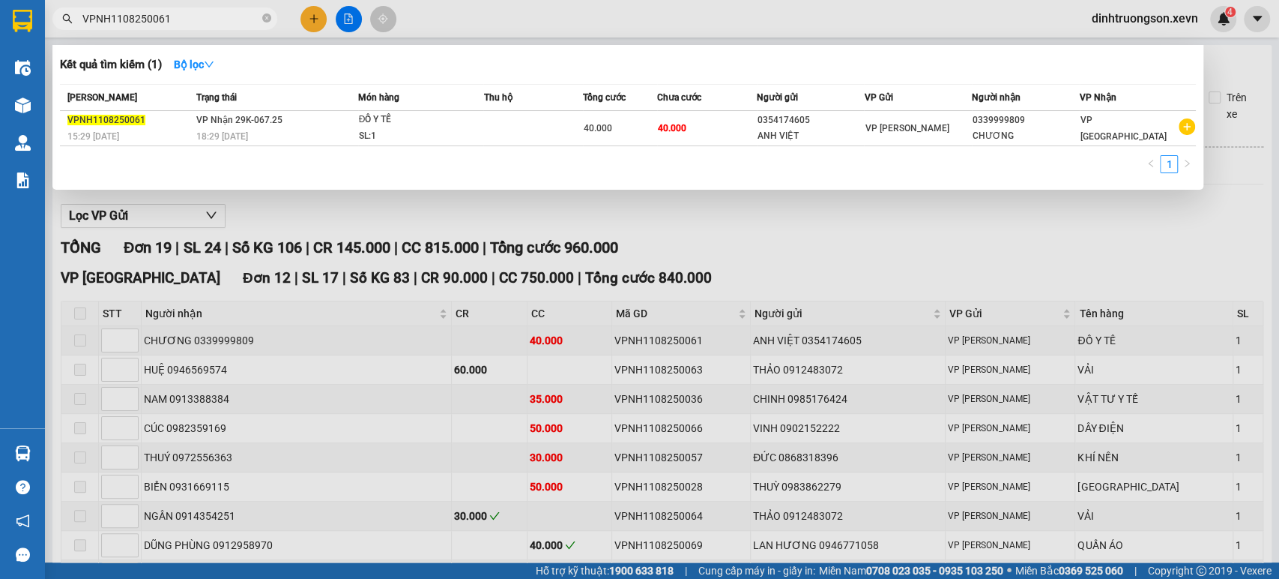
click at [783, 256] on div at bounding box center [639, 289] width 1279 height 579
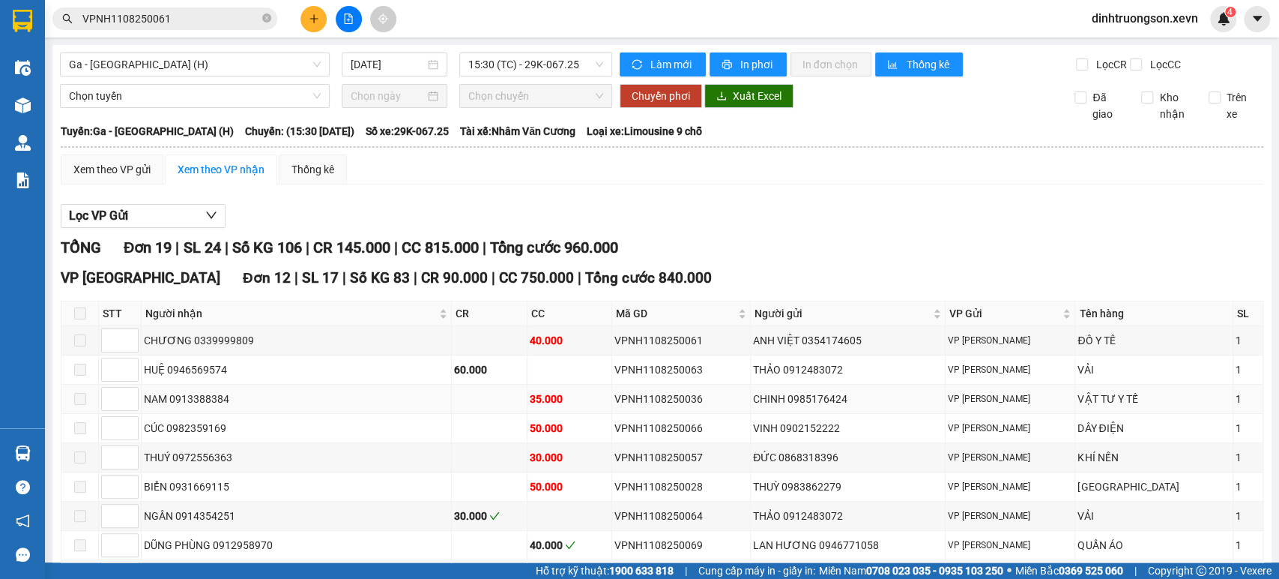
click at [623, 407] on div "VPNH1108250036" at bounding box center [680, 398] width 133 height 16
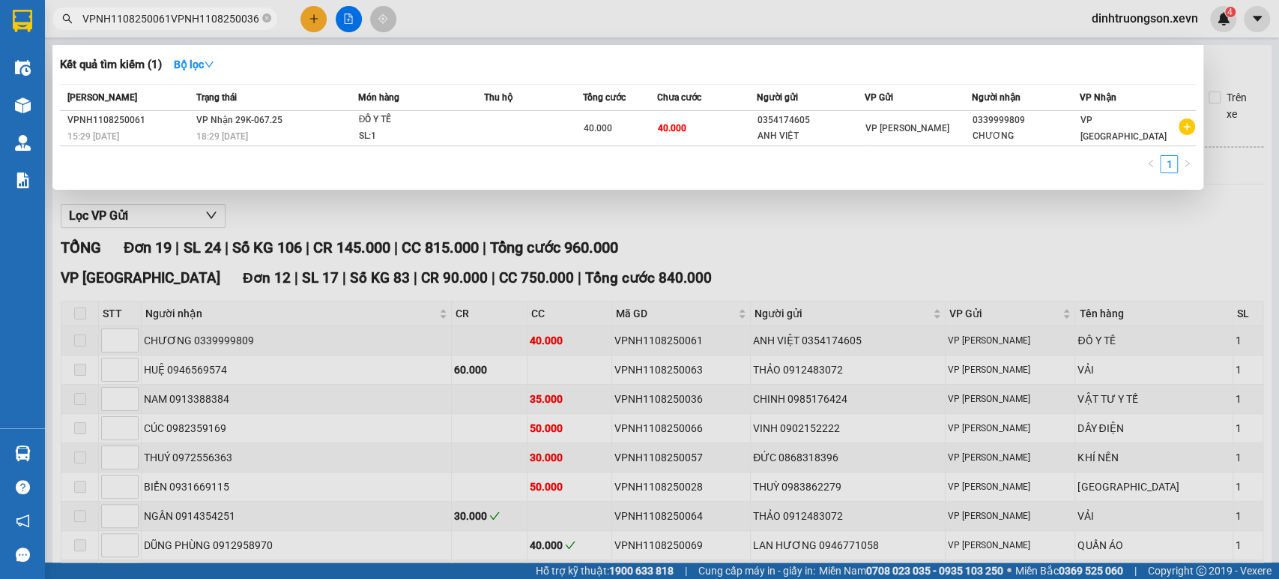
click at [160, 16] on input "VPNH1108250061VPNH1108250036" at bounding box center [170, 18] width 177 height 16
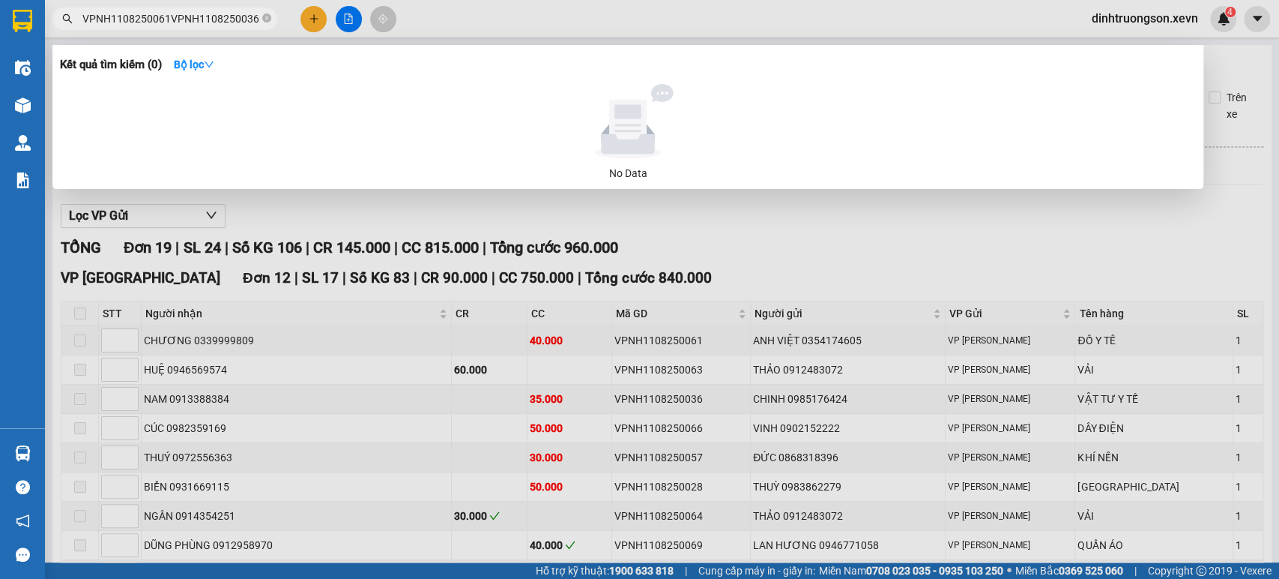
drag, startPoint x: 166, startPoint y: 14, endPoint x: 52, endPoint y: 35, distance: 115.1
click at [48, 32] on div "Kết quả tìm kiếm ( 0 ) Bộ lọc No Data VPNH1108250061VPNH1108250036" at bounding box center [146, 19] width 292 height 26
type input "VPNH1108250036"
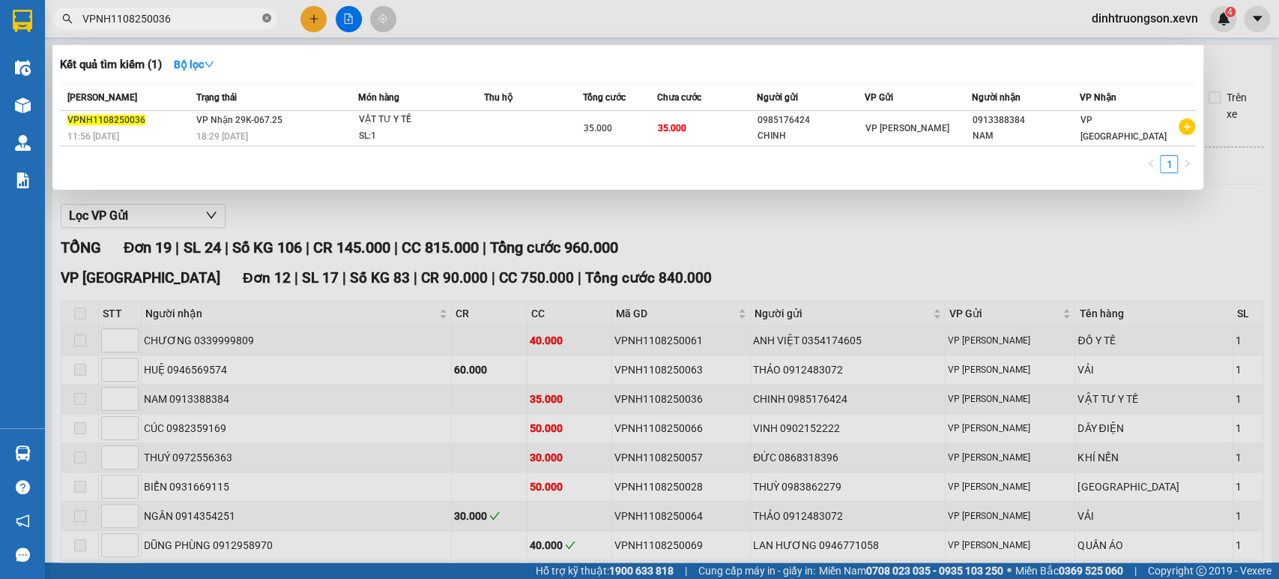
click at [264, 20] on icon "close-circle" at bounding box center [266, 17] width 9 height 9
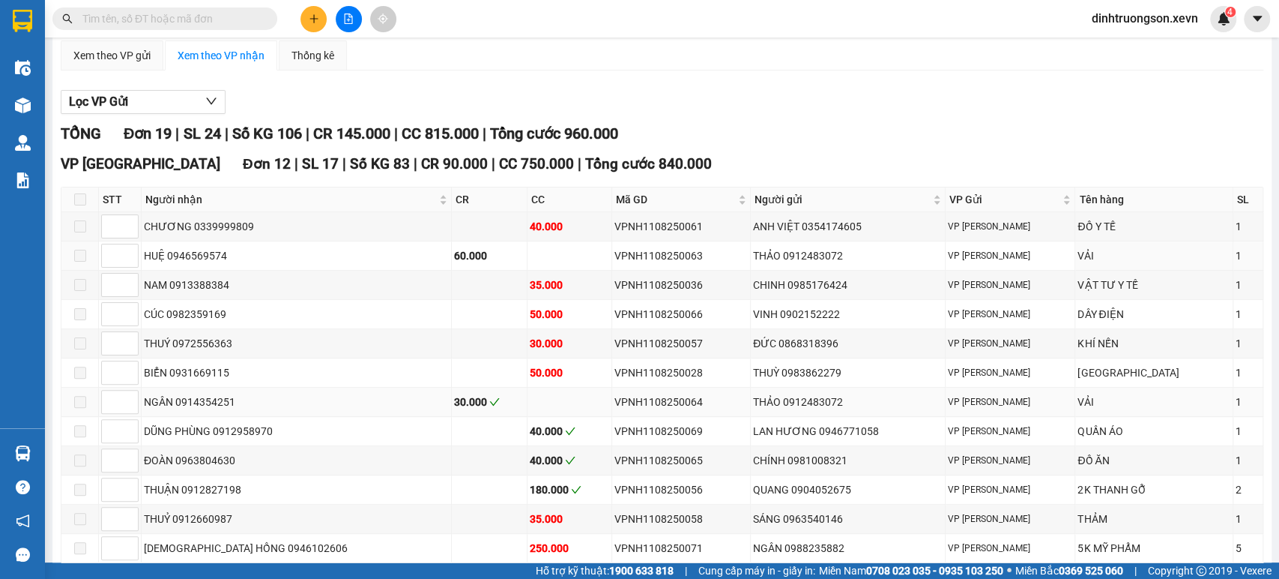
scroll to position [166, 0]
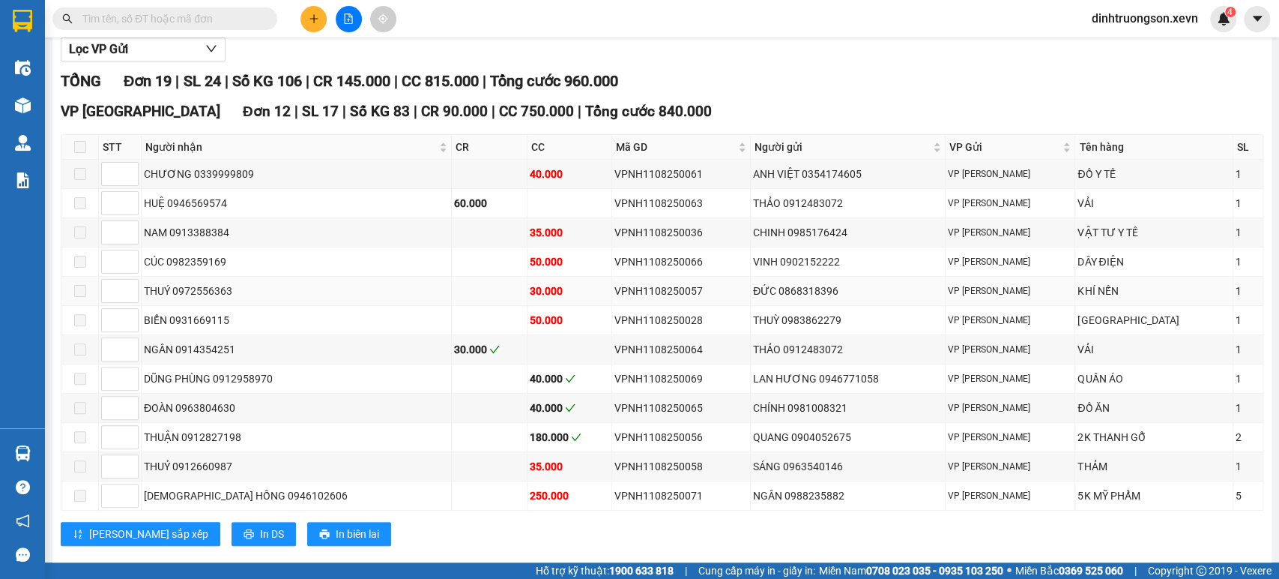
click at [614, 299] on div "VPNH1108250057" at bounding box center [680, 291] width 133 height 16
type input "VPNH1108250057"
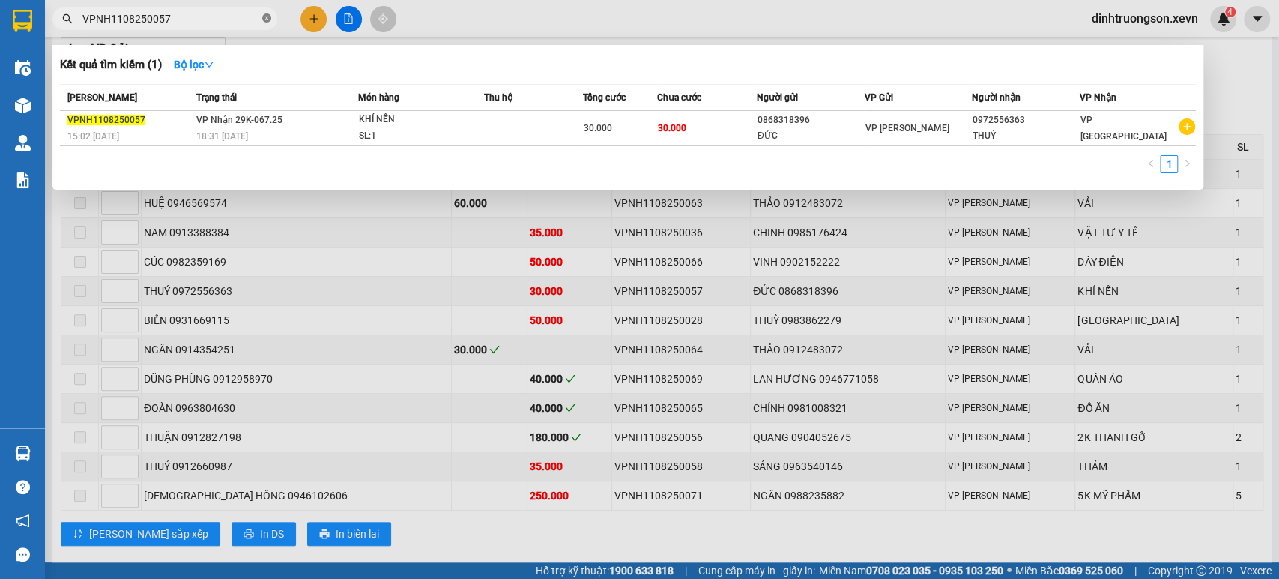
click at [266, 21] on icon "close-circle" at bounding box center [266, 17] width 9 height 9
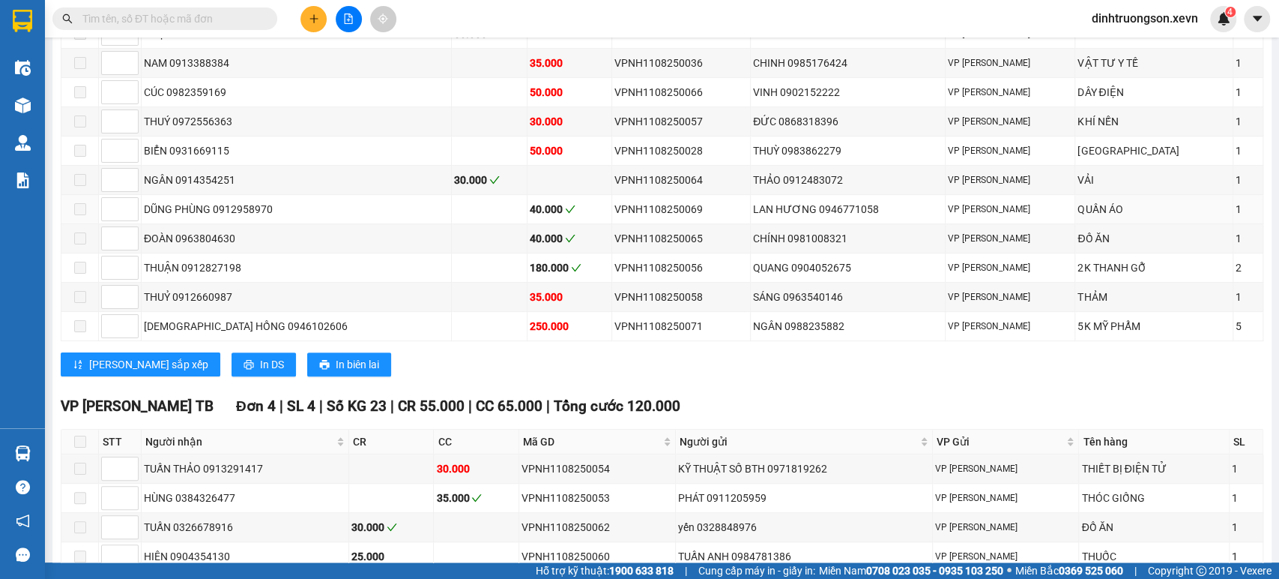
scroll to position [0, 0]
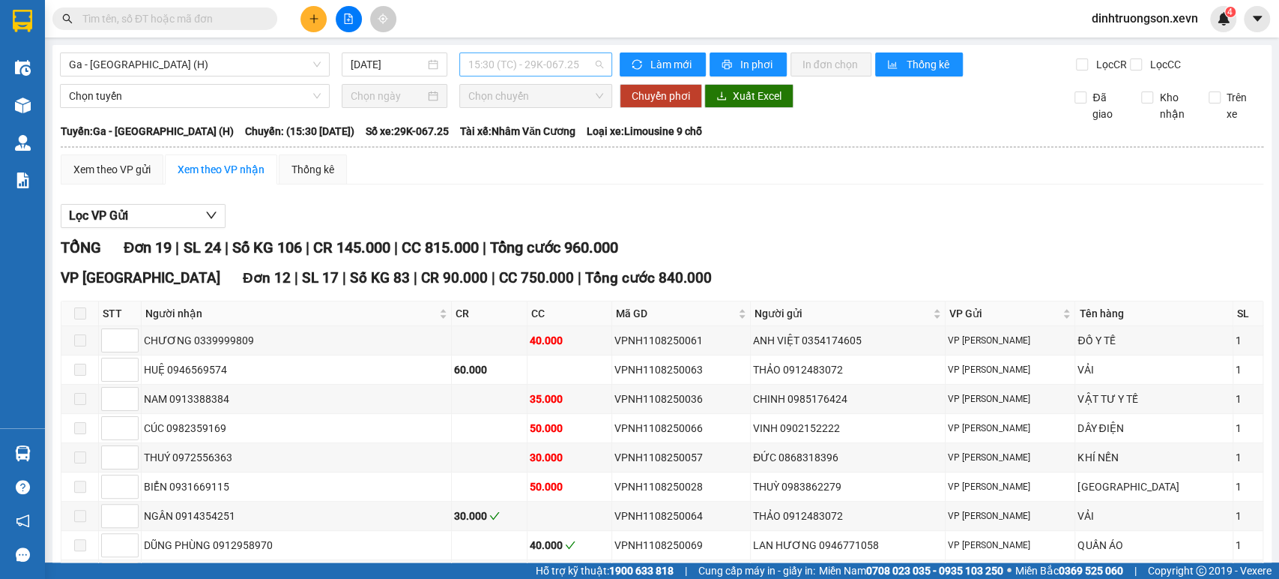
click at [518, 70] on span "15:30 (TC) - 29K-067.25" at bounding box center [535, 64] width 134 height 22
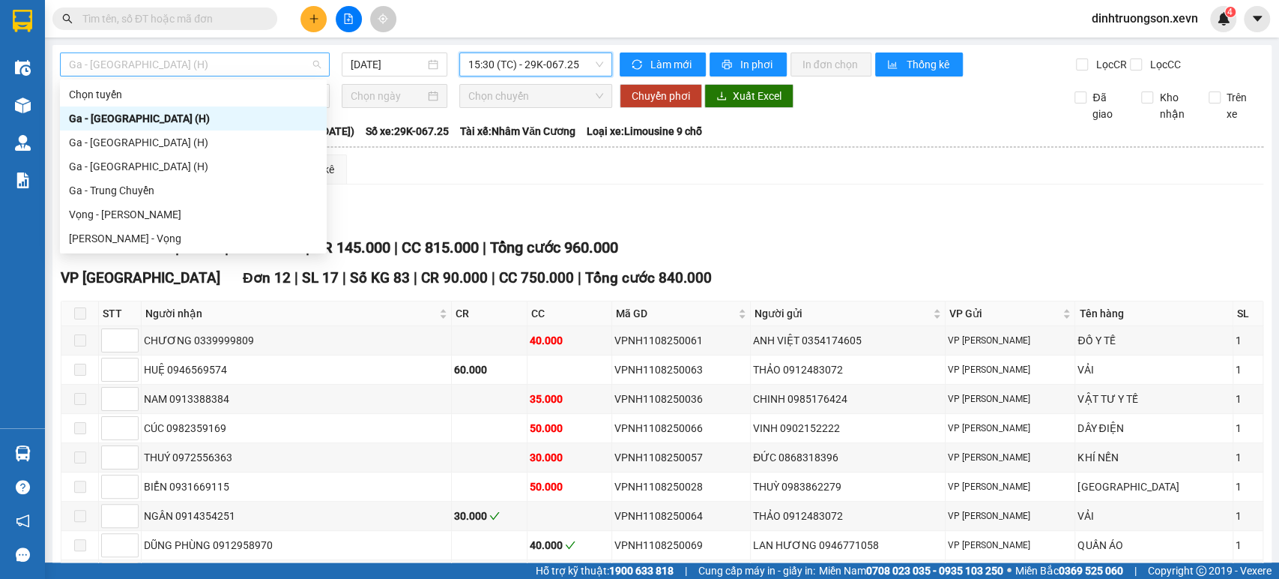
click at [184, 61] on span "Ga - [GEOGRAPHIC_DATA] (H)" at bounding box center [195, 64] width 252 height 22
click at [133, 142] on div "Ga - [GEOGRAPHIC_DATA] (H)" at bounding box center [193, 142] width 249 height 16
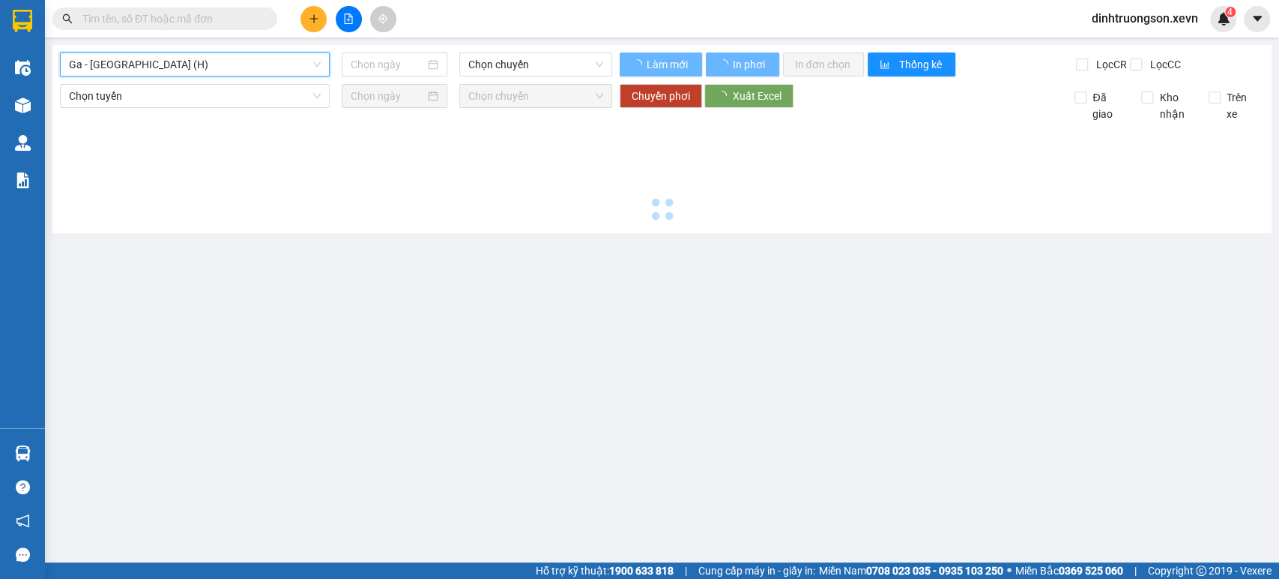
type input "[DATE]"
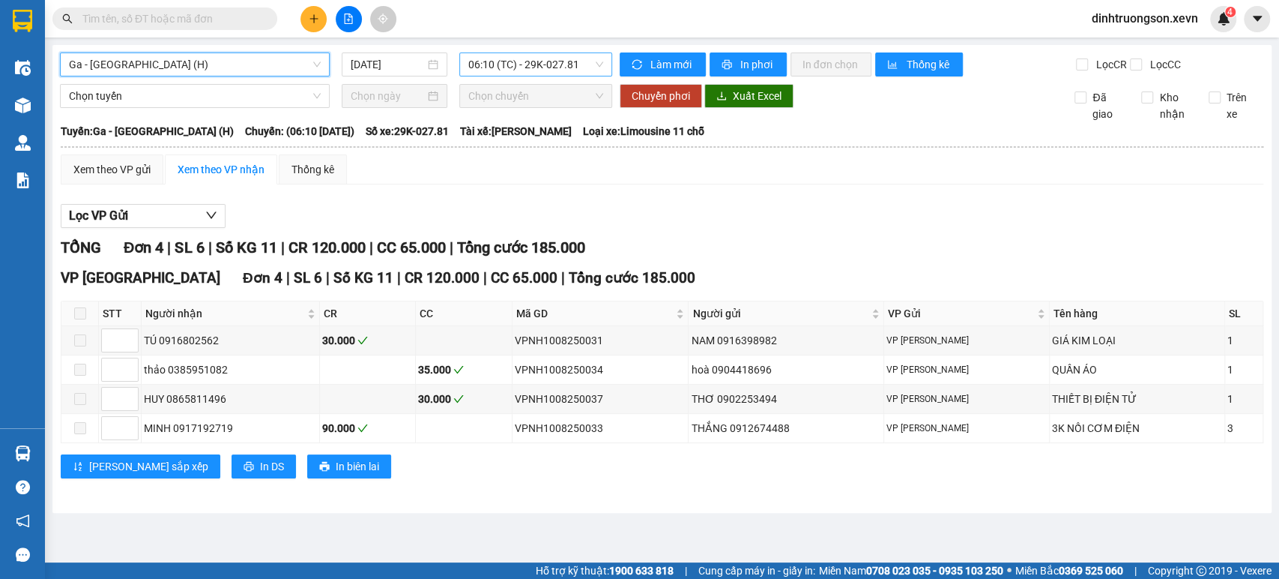
scroll to position [24, 0]
click at [507, 70] on span "06:10 (TC) - 29K-027.81" at bounding box center [535, 64] width 134 height 22
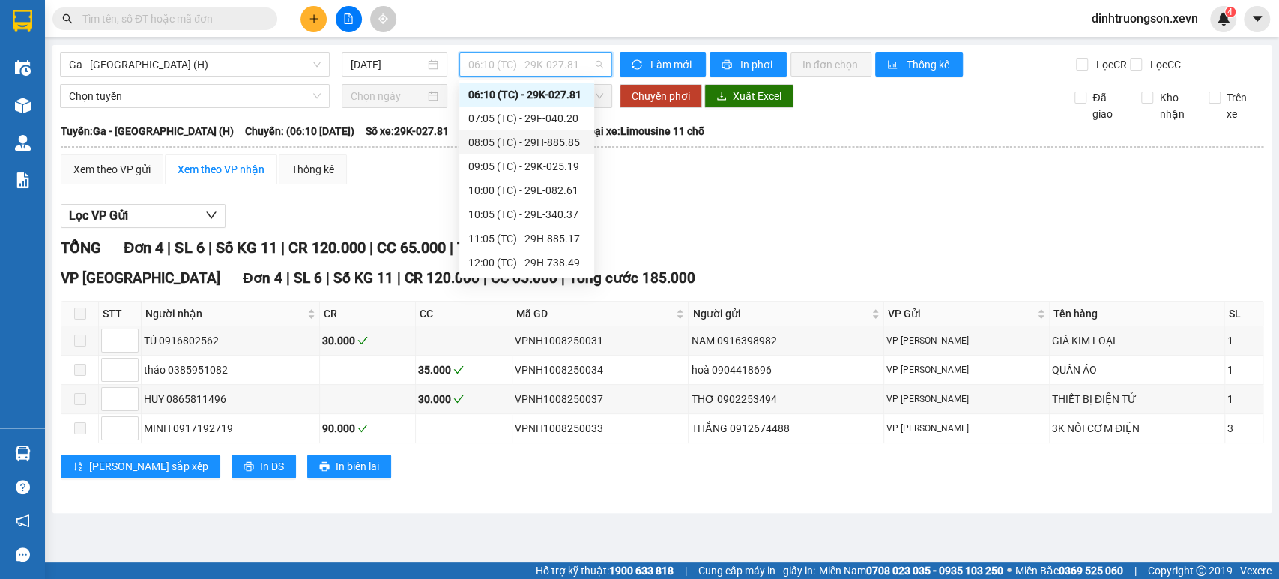
drag, startPoint x: 507, startPoint y: 188, endPoint x: 593, endPoint y: 148, distance: 94.2
click at [593, 148] on div "Chọn chuyến 06:10 (TC) - 29K-027.81 07:05 (TC) - 29F-040.20 08:05 (TC) - 29H-88…" at bounding box center [526, 178] width 135 height 192
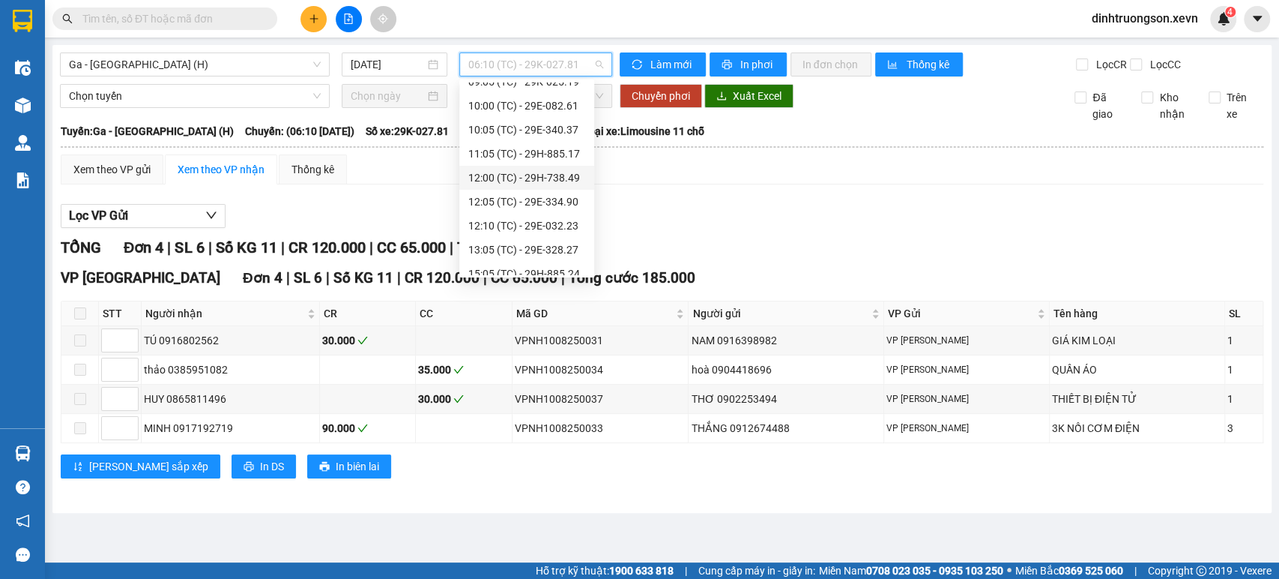
click at [512, 172] on div "12:00 (TC) - 29H-738.49" at bounding box center [526, 177] width 117 height 16
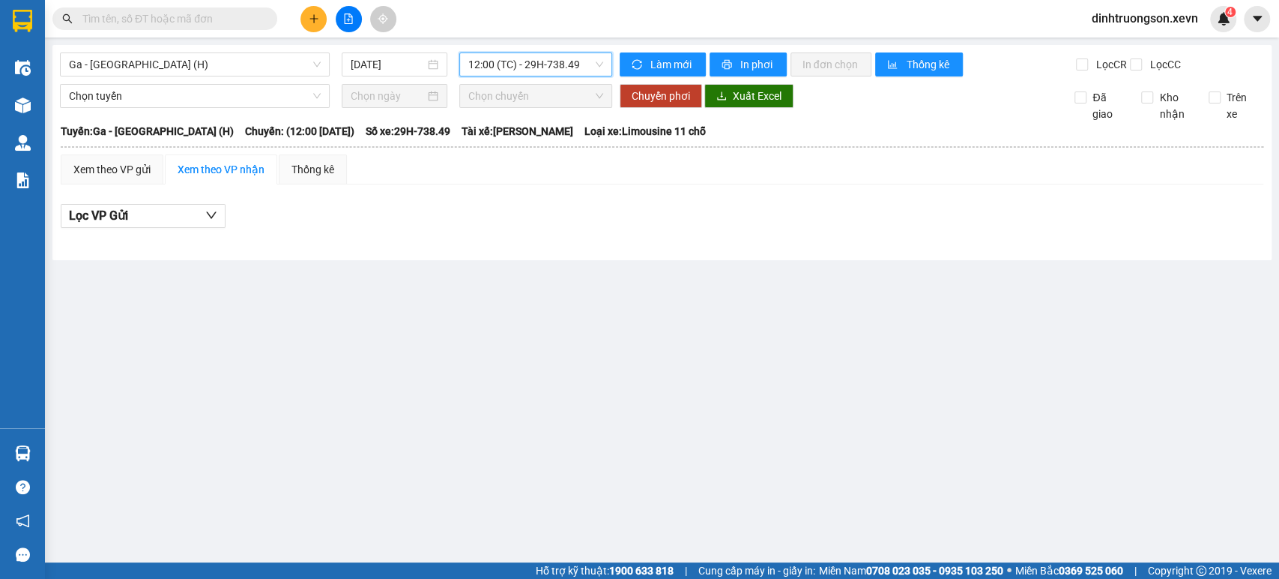
drag, startPoint x: 529, startPoint y: 76, endPoint x: 536, endPoint y: 70, distance: 9.5
click at [530, 76] on div "Ga - [GEOGRAPHIC_DATA] (H) [DATE] 12:00 12:00 (TC) - 29H-738.49" at bounding box center [336, 64] width 552 height 24
click at [542, 62] on span "12:00 (TC) - 29H-738.49" at bounding box center [535, 64] width 134 height 22
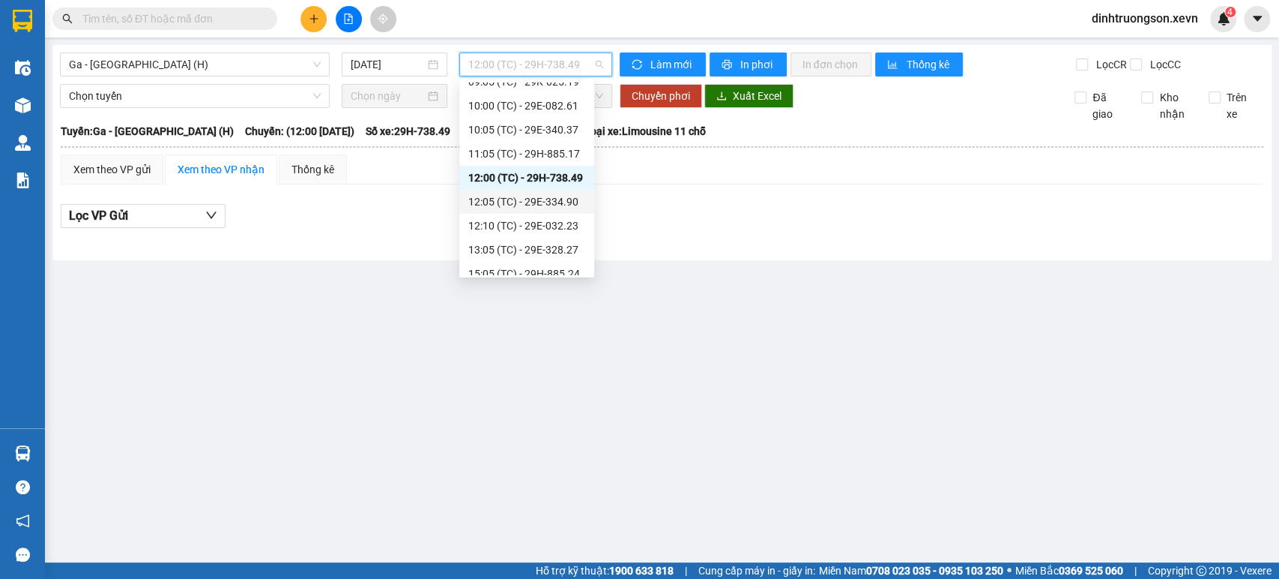
click at [523, 199] on div "12:05 (TC) - 29E-334.90" at bounding box center [526, 201] width 117 height 16
click at [539, 61] on span "12:05 (TC) - 29E-334.90" at bounding box center [535, 64] width 134 height 22
click at [549, 104] on div "10:00 (TC) - 29E-082.61" at bounding box center [526, 105] width 117 height 16
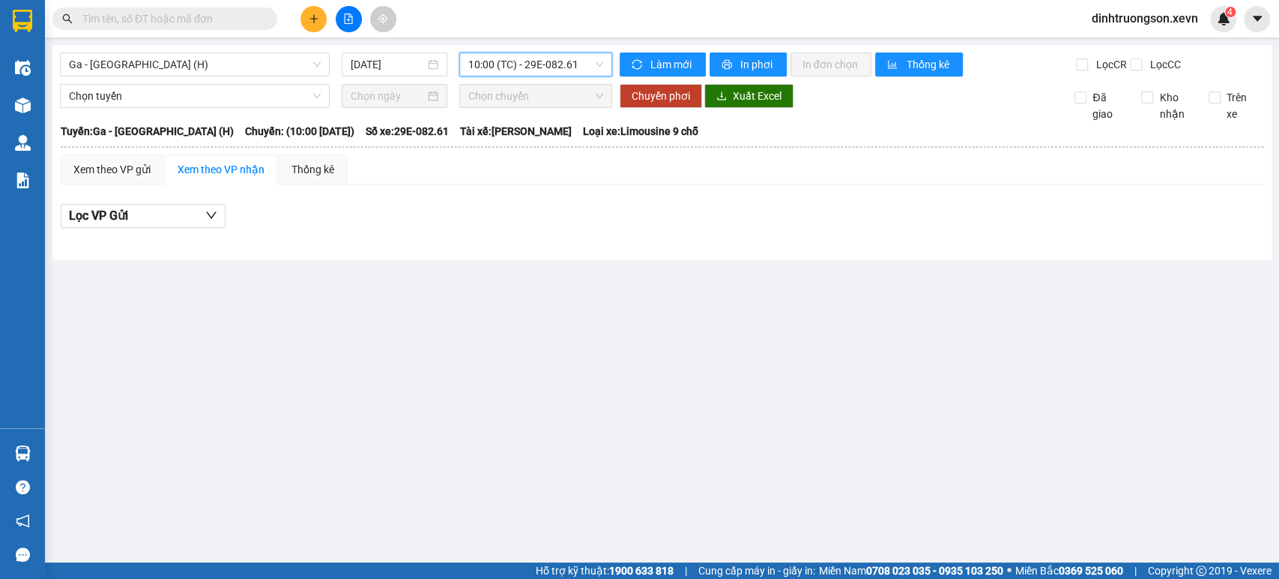
click at [531, 56] on span "10:00 (TC) - 29E-082.61" at bounding box center [535, 64] width 134 height 22
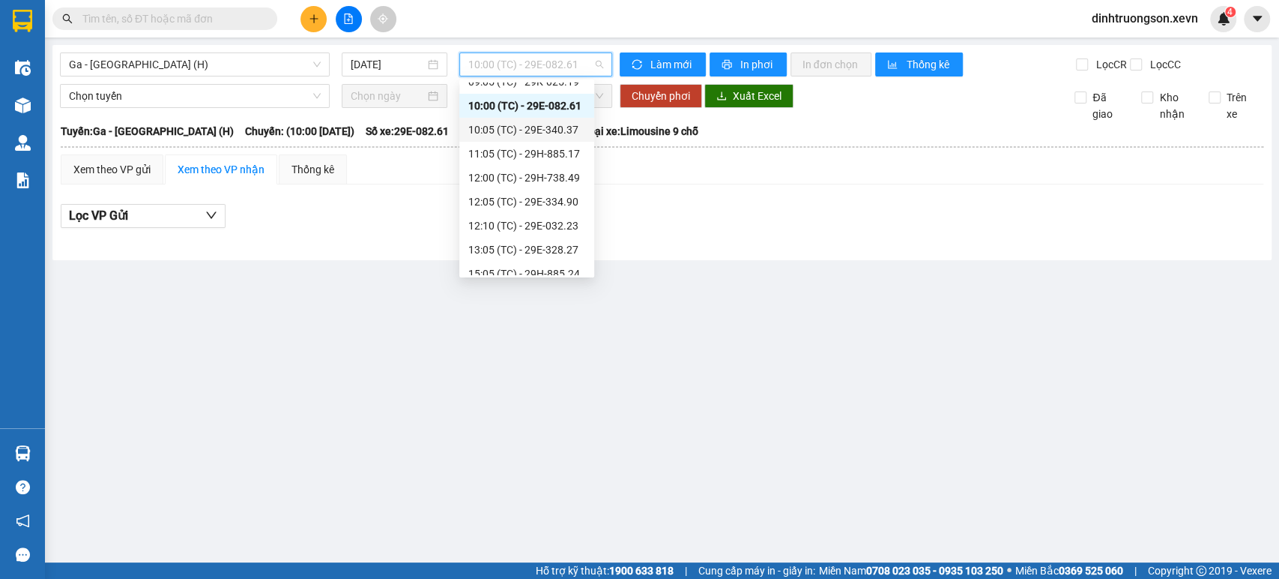
click at [534, 130] on div "10:05 (TC) - 29E-340.37" at bounding box center [526, 129] width 117 height 16
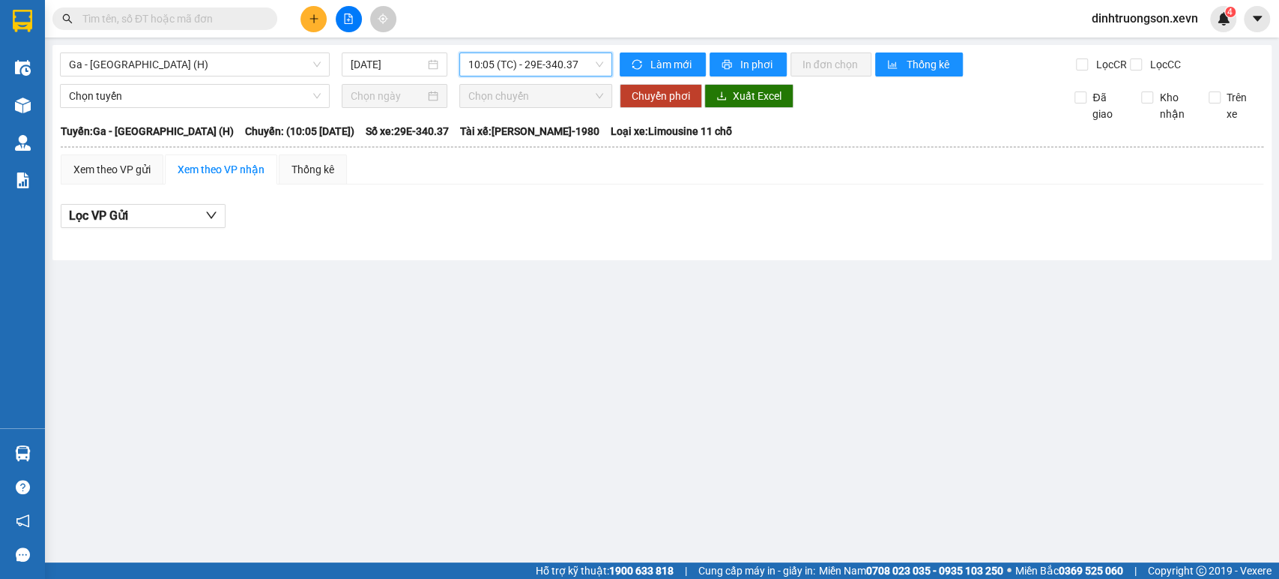
click at [534, 74] on span "10:05 (TC) - 29E-340.37" at bounding box center [535, 64] width 134 height 22
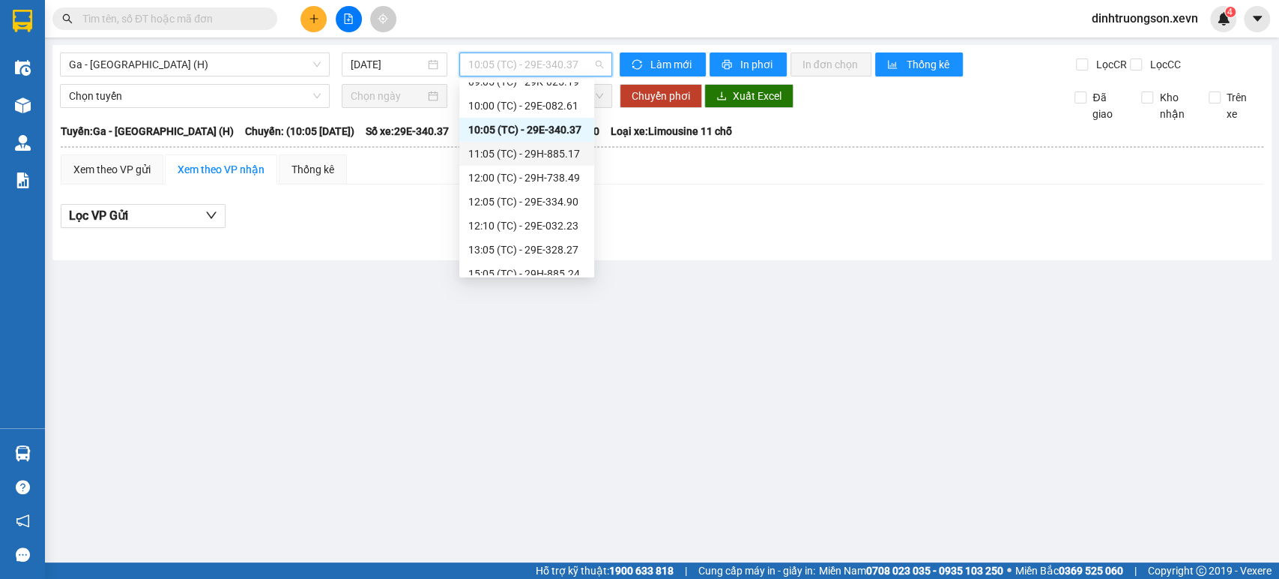
click at [517, 148] on div "11:05 (TC) - 29H-885.17" at bounding box center [526, 153] width 117 height 16
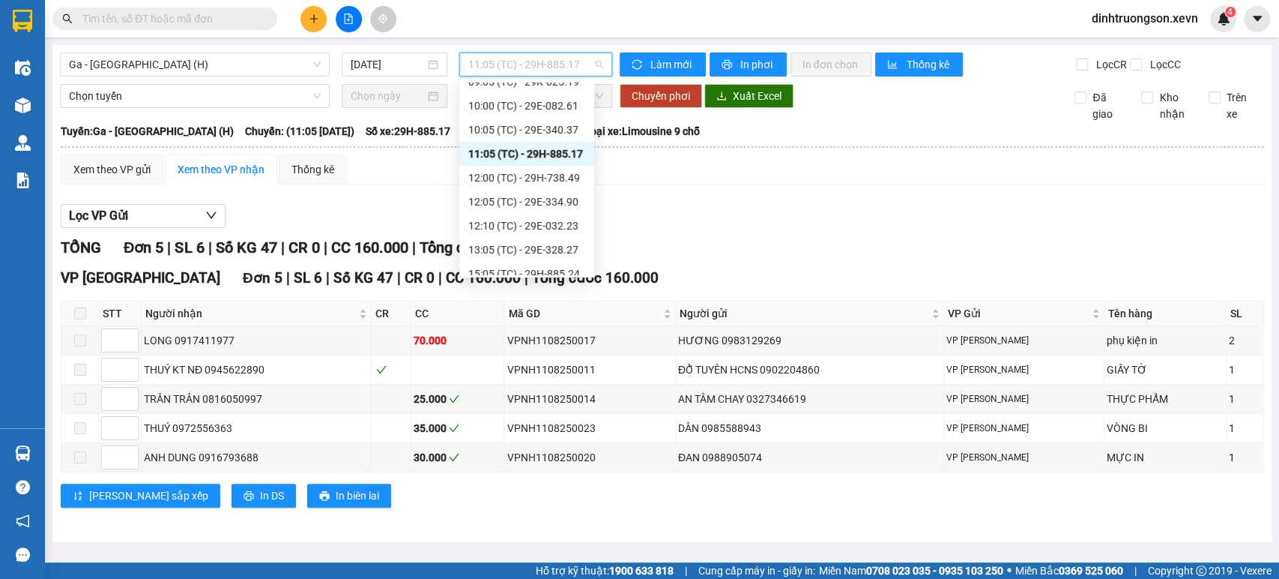
click at [513, 64] on span "11:05 (TC) - 29H-885.17" at bounding box center [535, 64] width 134 height 22
click at [494, 227] on div "12:10 (TC) - 29E-032.23" at bounding box center [526, 225] width 117 height 16
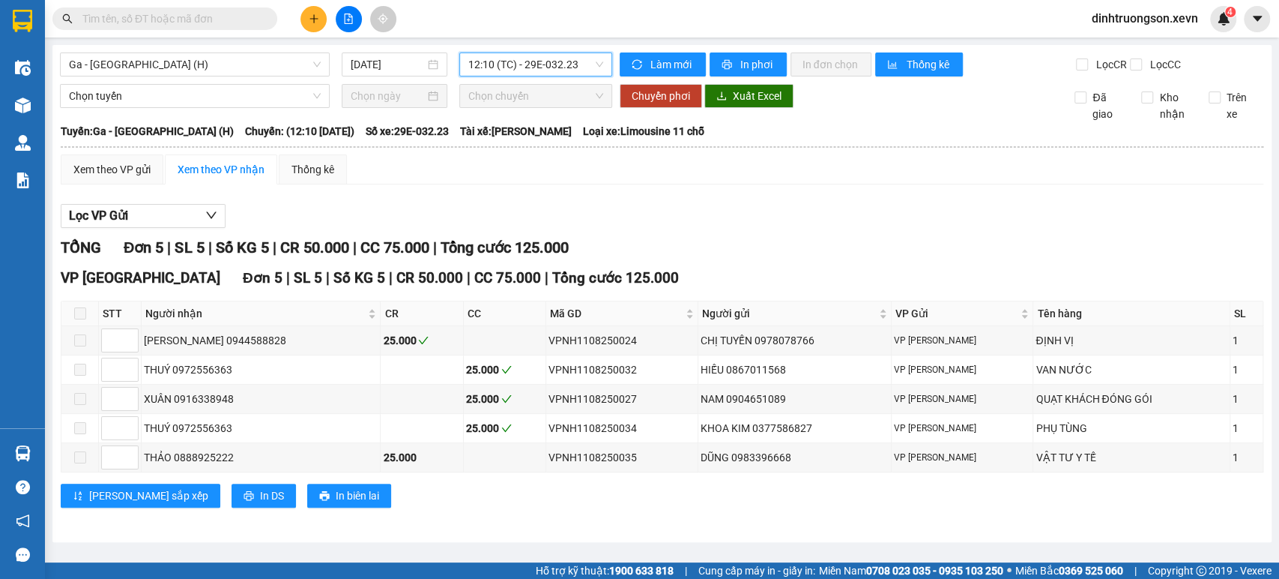
click at [495, 66] on span "12:10 (TC) - 29E-032.23" at bounding box center [535, 64] width 134 height 22
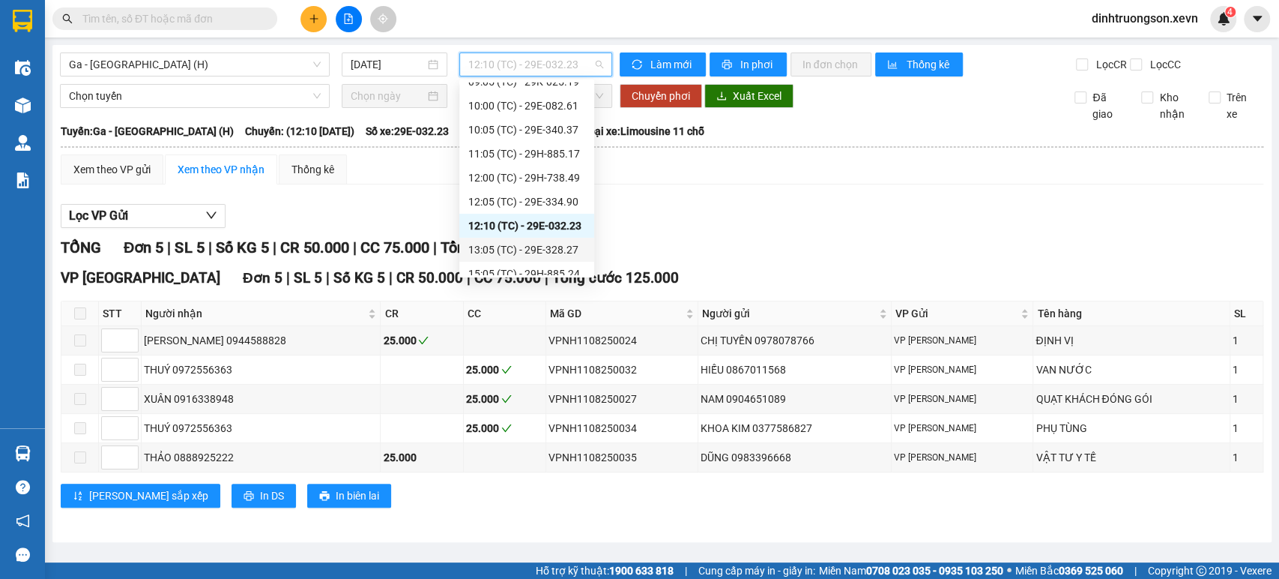
click at [499, 255] on div "13:05 (TC) - 29E-328.27" at bounding box center [526, 249] width 117 height 16
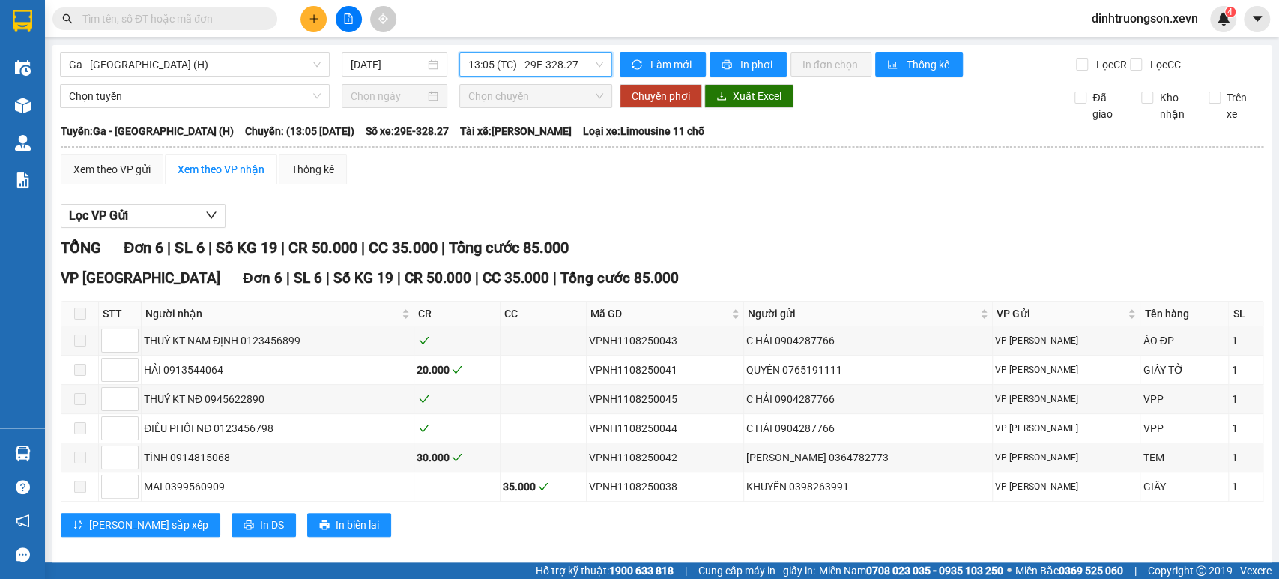
click at [510, 64] on span "13:05 (TC) - 29E-328.27" at bounding box center [535, 64] width 134 height 22
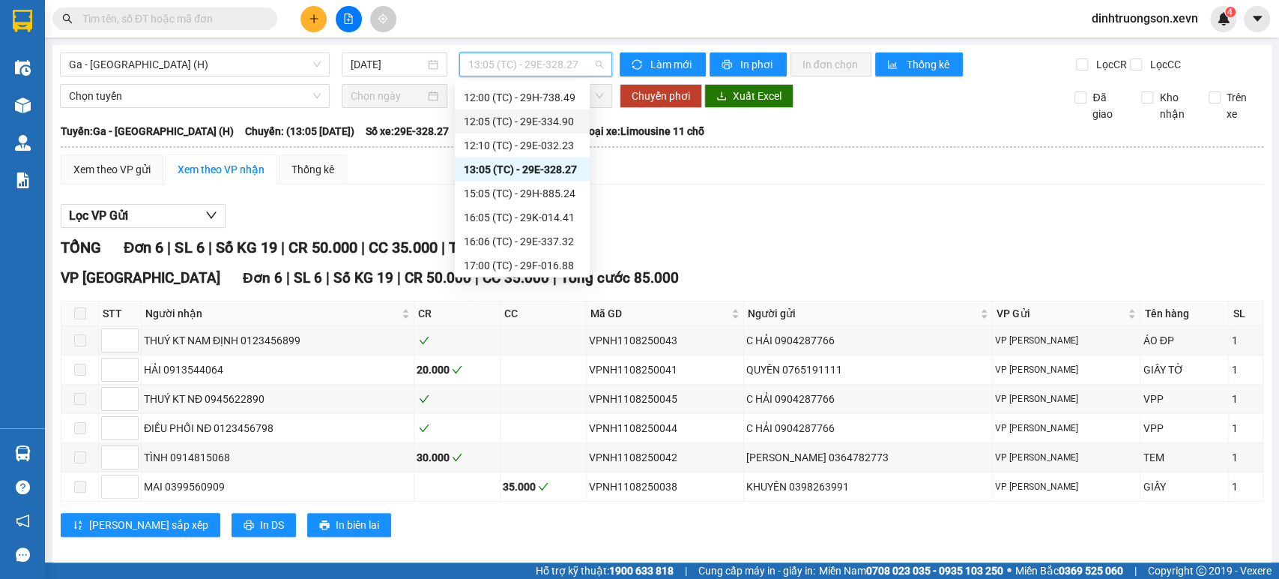
scroll to position [192, 0]
click at [507, 190] on div "15:05 (TC) - 29H-885.24" at bounding box center [522, 190] width 117 height 16
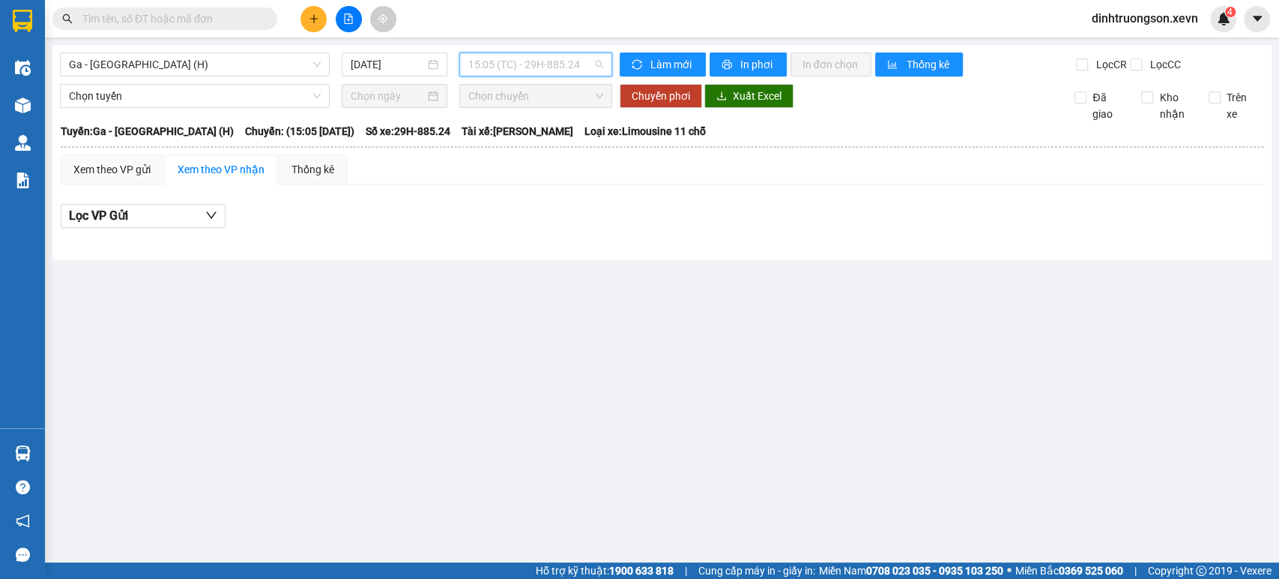
click at [517, 70] on span "15:05 (TC) - 29H-885.24" at bounding box center [535, 64] width 134 height 22
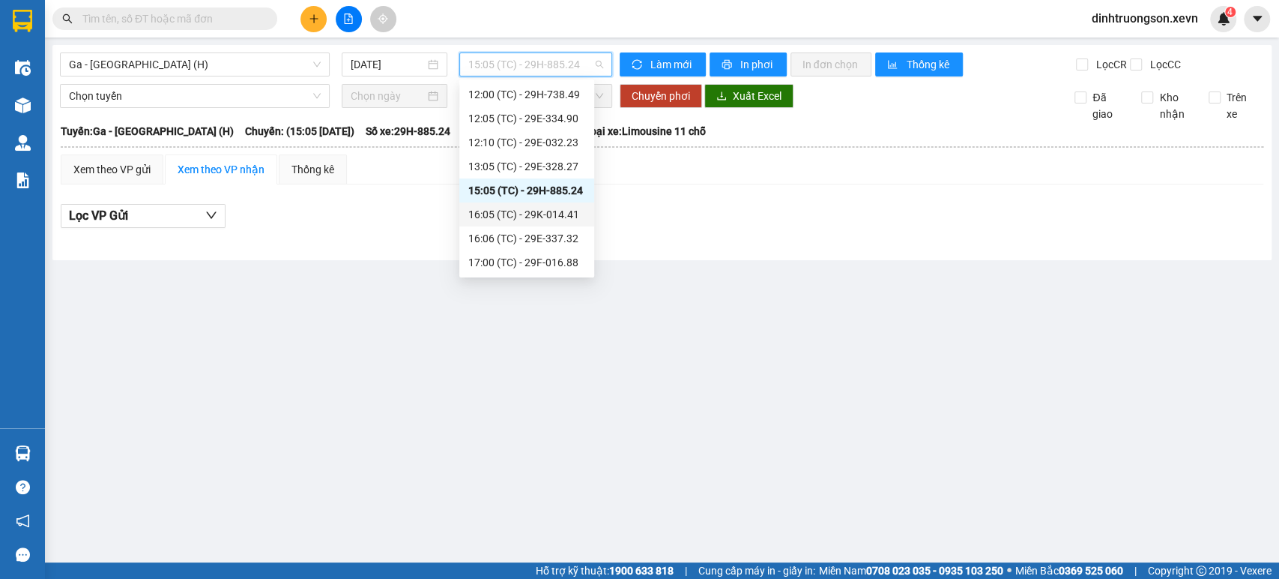
click at [506, 215] on div "16:05 (TC) - 29K-014.41" at bounding box center [526, 214] width 117 height 16
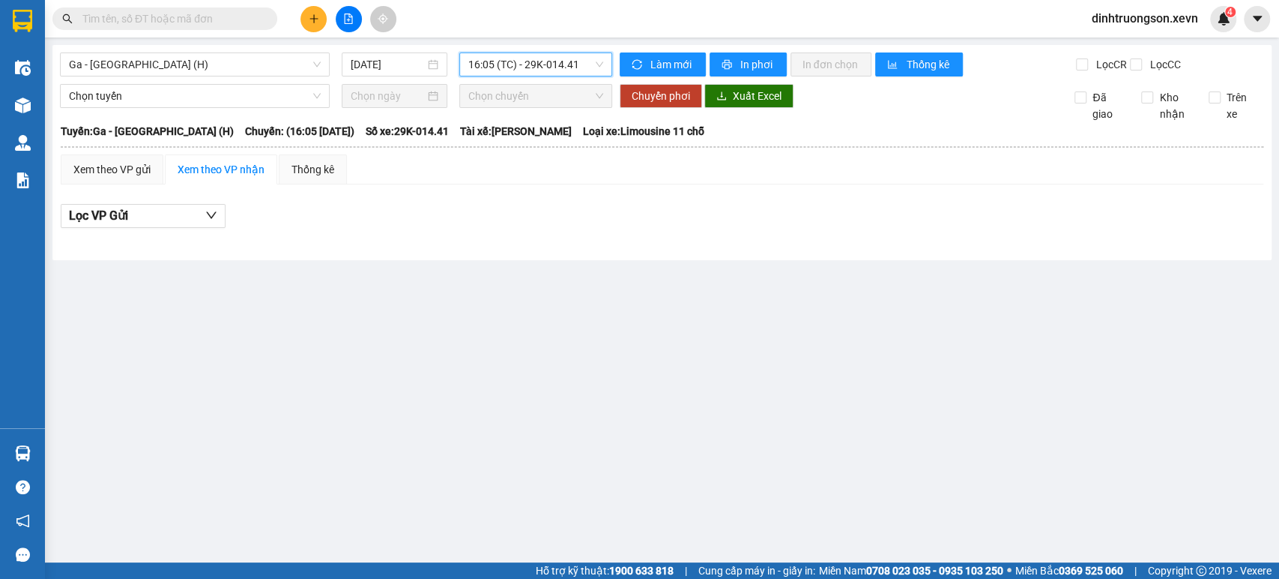
click at [522, 72] on span "16:05 (TC) - 29K-014.41" at bounding box center [535, 64] width 134 height 22
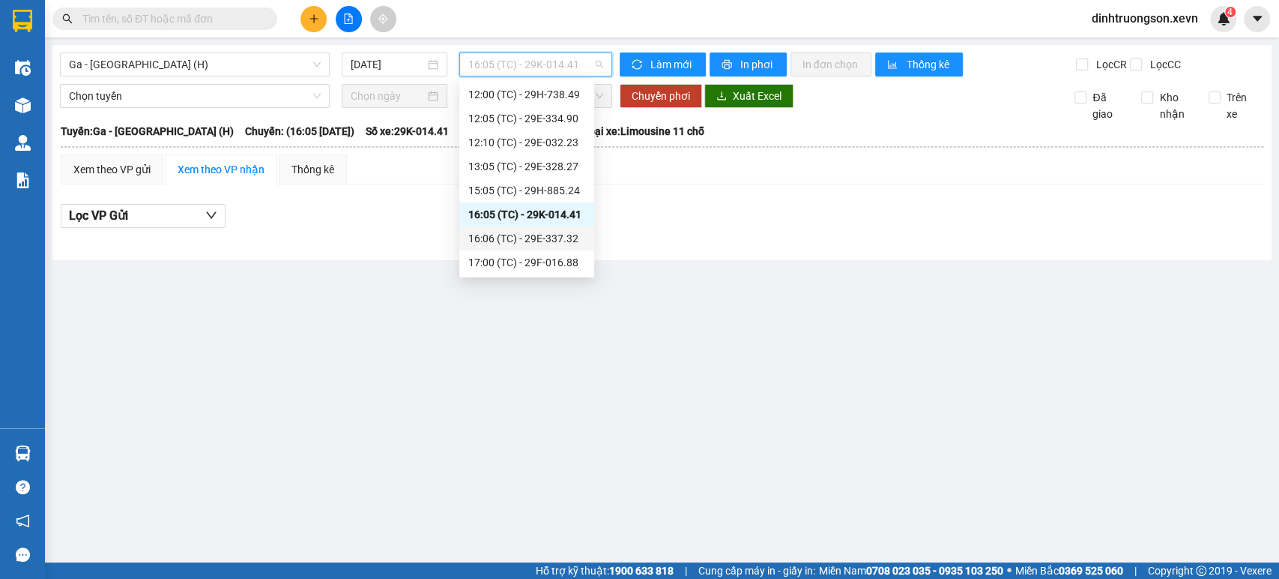
click at [520, 239] on div "16:06 (TC) - 29E-337.32" at bounding box center [526, 238] width 117 height 16
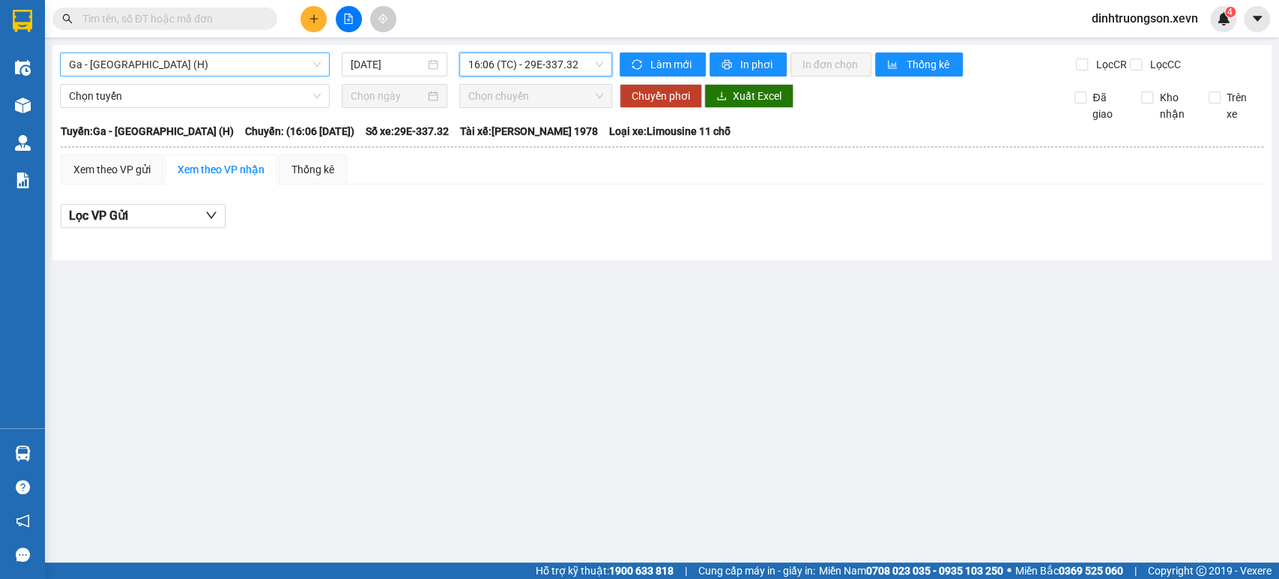
click at [287, 76] on div "Ga - [GEOGRAPHIC_DATA] (H) [DATE] 16:06 16:06 (TC) - 29E-337.32" at bounding box center [336, 64] width 552 height 24
click at [274, 76] on div "Ga - [GEOGRAPHIC_DATA] (H) [DATE] 16:06 (TC) - 29E-337.32" at bounding box center [336, 64] width 552 height 24
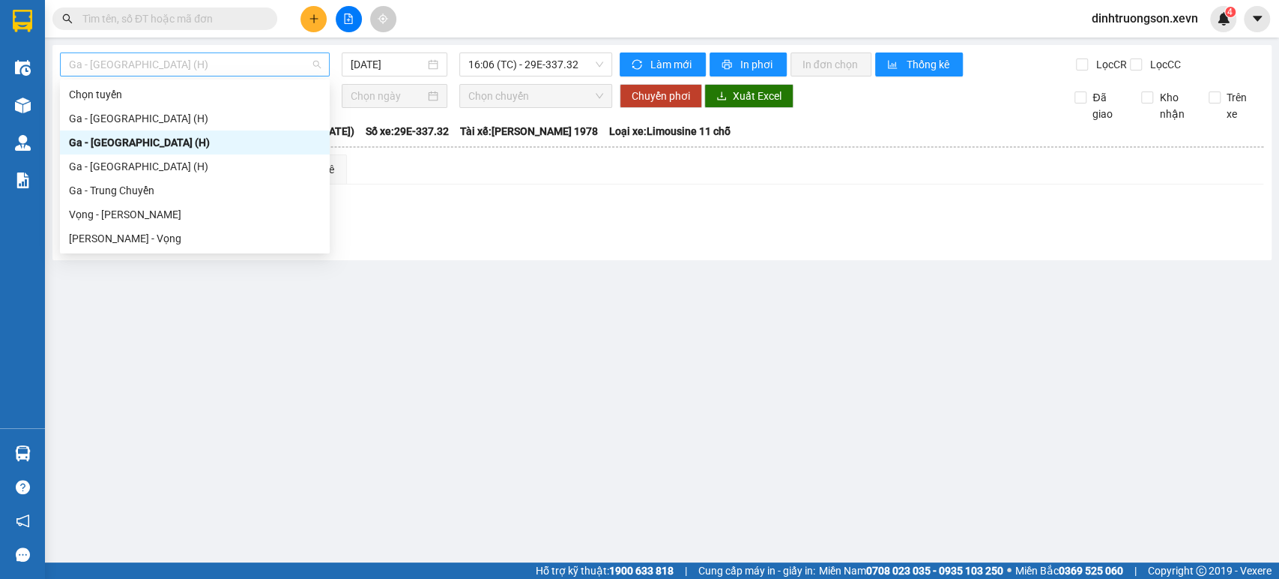
click at [259, 72] on span "Ga - [GEOGRAPHIC_DATA] (H)" at bounding box center [195, 64] width 252 height 22
click at [198, 163] on div "Ga - [GEOGRAPHIC_DATA] (H)" at bounding box center [195, 166] width 252 height 16
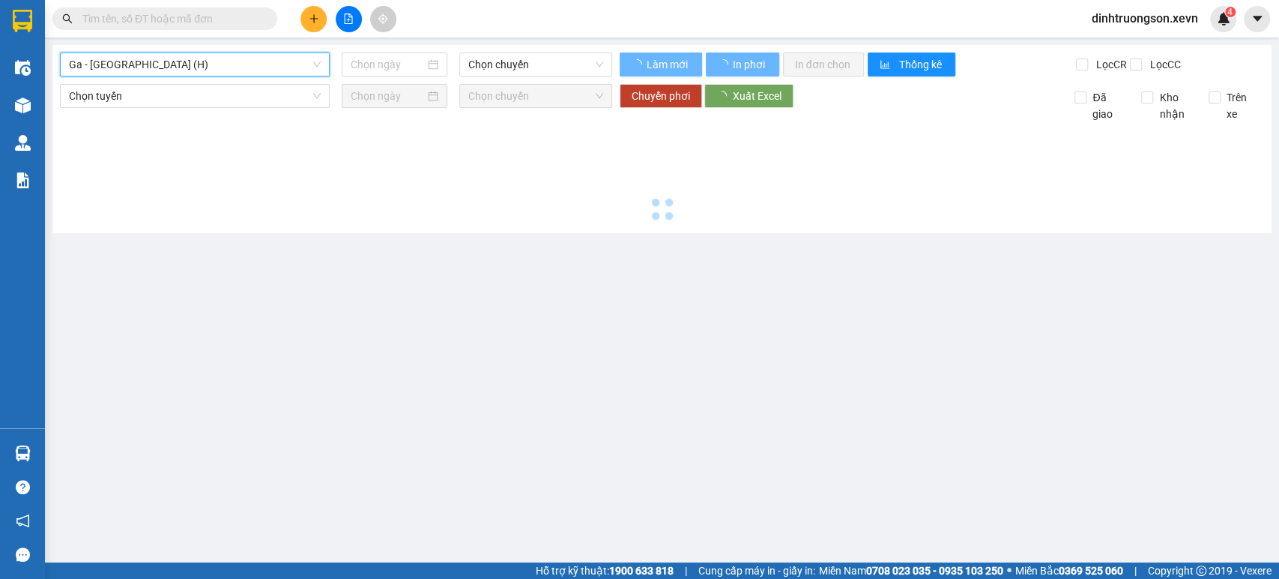
type input "[DATE]"
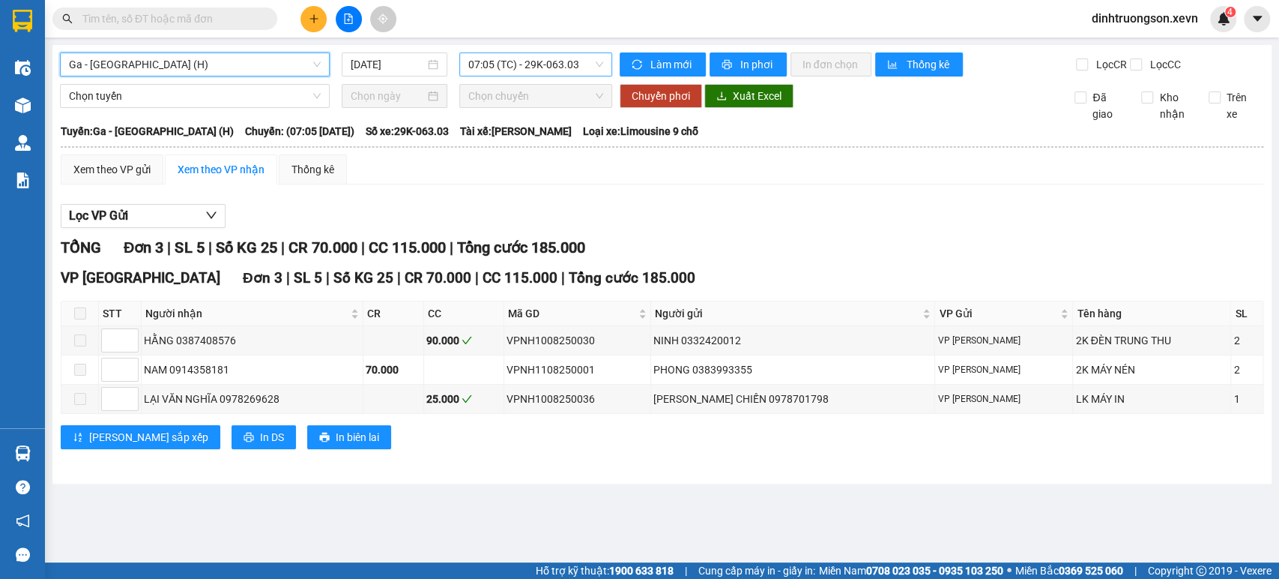
scroll to position [24, 0]
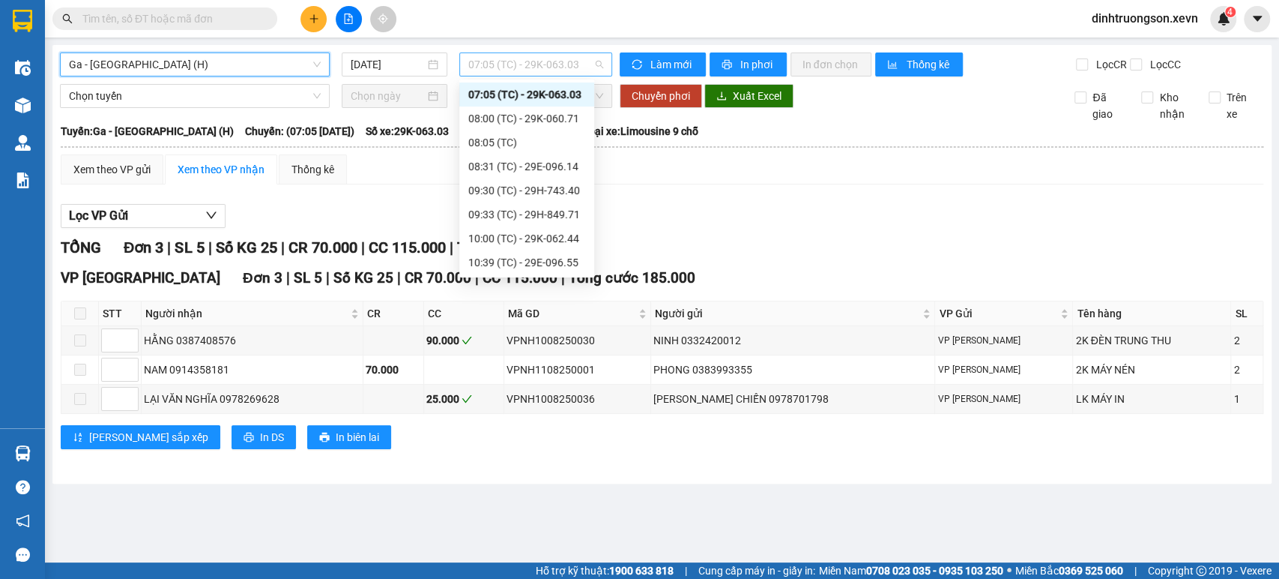
click at [489, 67] on span "07:05 (TC) - 29K-063.03" at bounding box center [535, 64] width 134 height 22
click at [510, 120] on div "08:00 (TC) - 29K-060.71" at bounding box center [526, 118] width 117 height 16
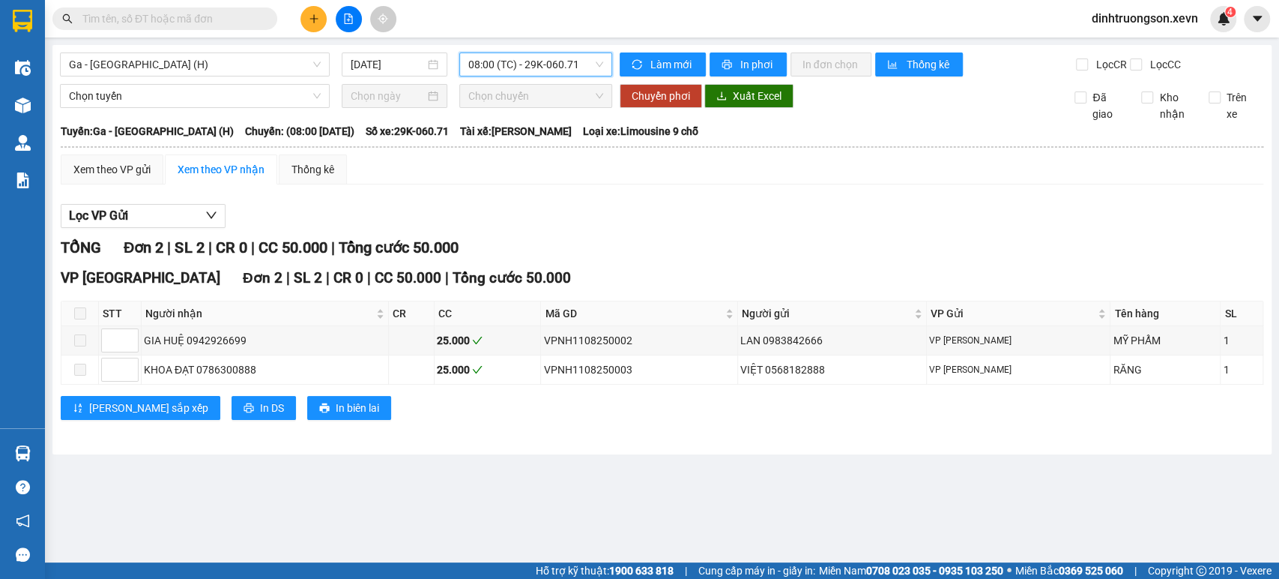
click at [513, 71] on span "08:00 (TC) - 29K-060.71" at bounding box center [535, 64] width 134 height 22
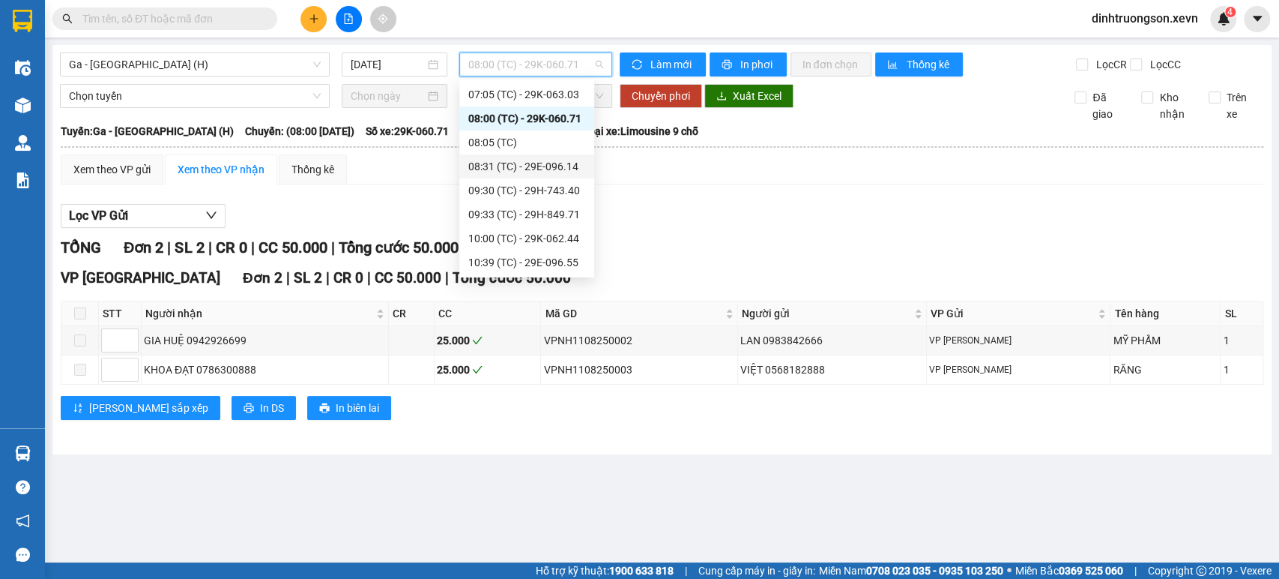
click at [504, 172] on div "08:31 (TC) - 29E-096.14" at bounding box center [526, 166] width 117 height 16
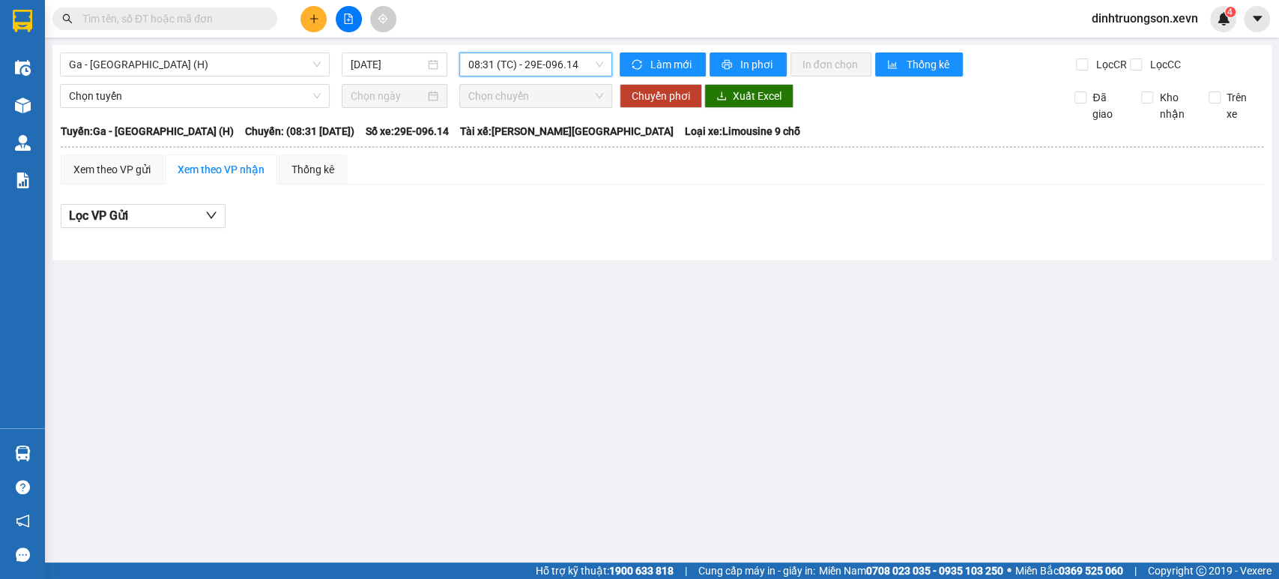
click at [511, 75] on span "08:31 (TC) - 29E-096.14" at bounding box center [535, 64] width 134 height 22
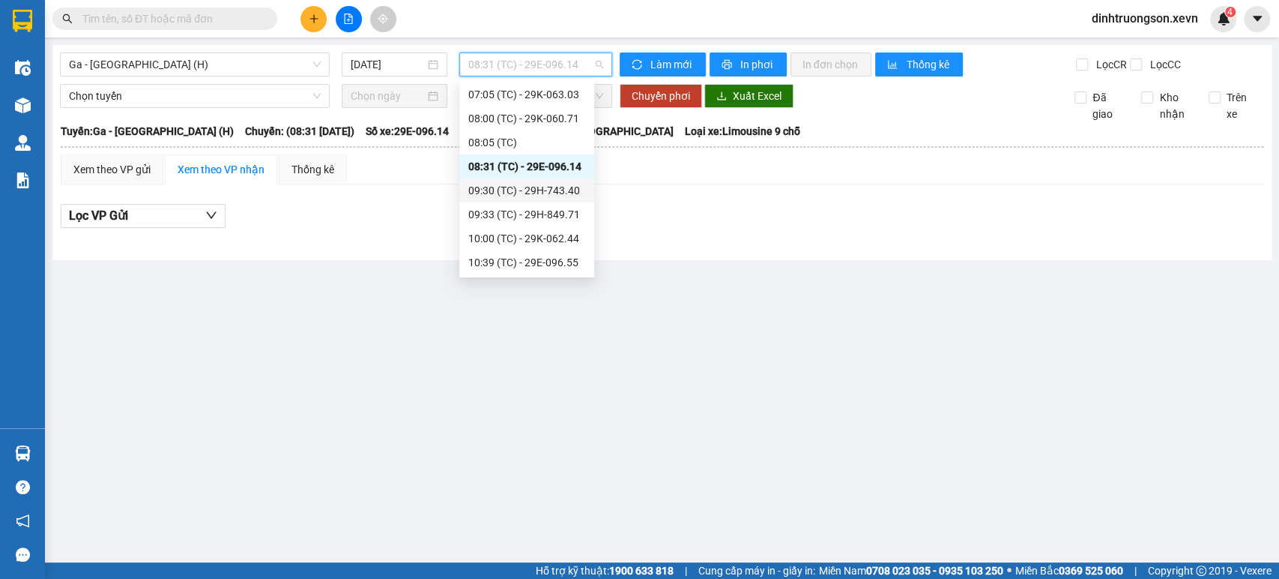
click at [498, 190] on div "09:30 (TC) - 29H-743.40" at bounding box center [526, 190] width 117 height 16
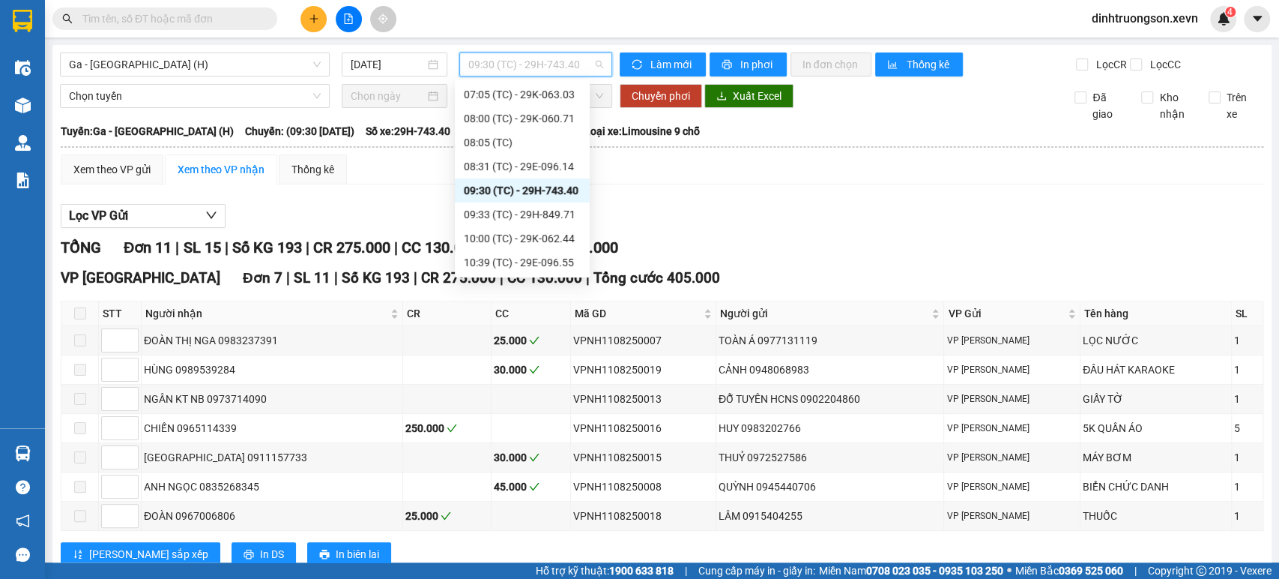
click at [528, 58] on span "09:30 (TC) - 29H-743.40" at bounding box center [535, 64] width 134 height 22
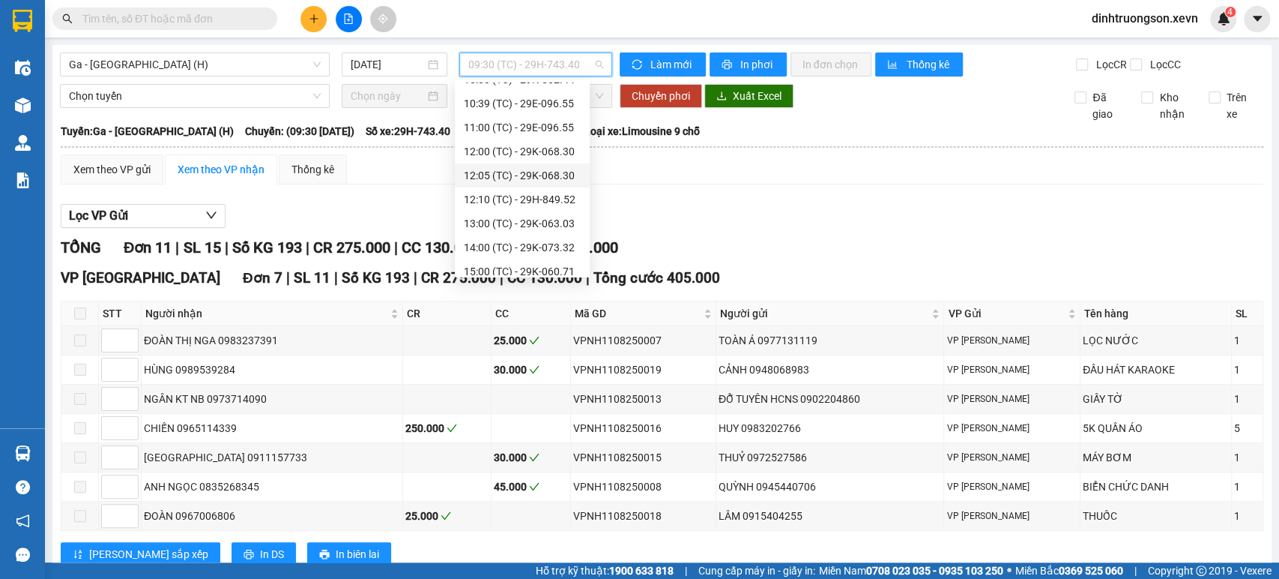
scroll to position [190, 0]
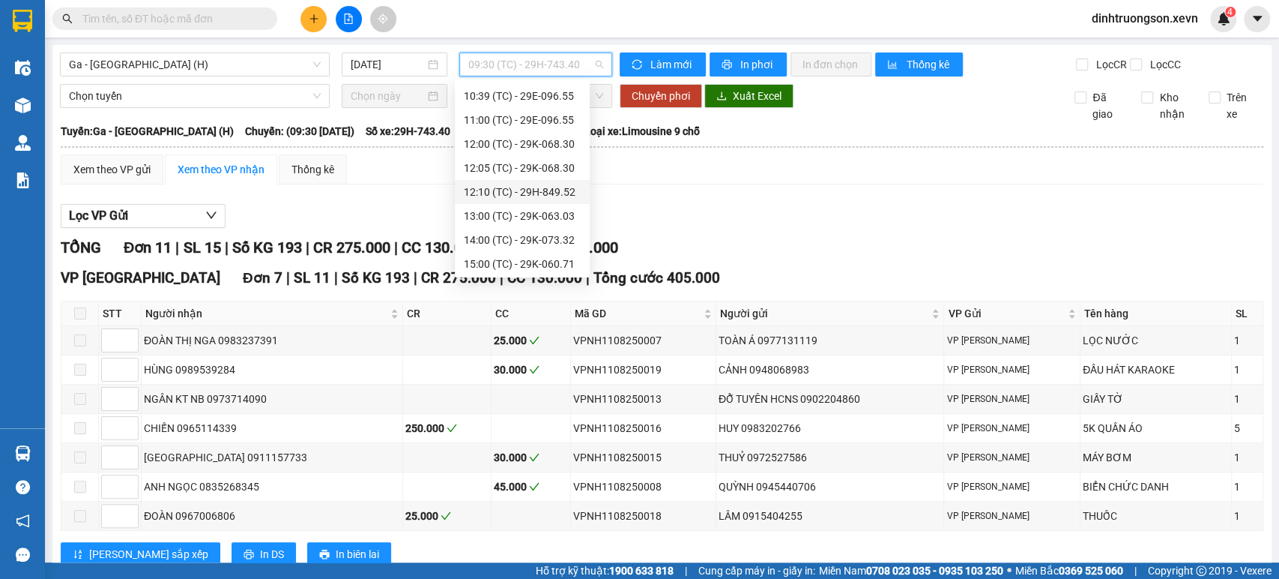
click at [516, 190] on div "12:10 (TC) - 29H-849.52" at bounding box center [522, 192] width 117 height 16
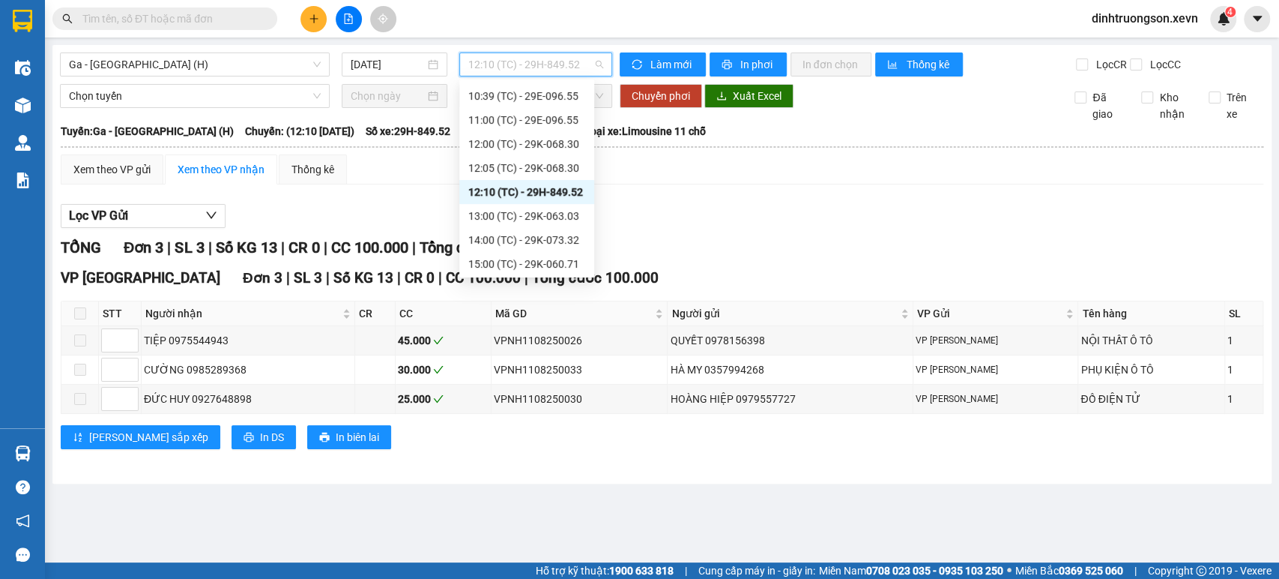
click at [522, 66] on span "12:10 (TC) - 29H-849.52" at bounding box center [535, 64] width 134 height 22
click at [518, 224] on div "13:00 (TC) - 29K-063.03" at bounding box center [526, 216] width 135 height 24
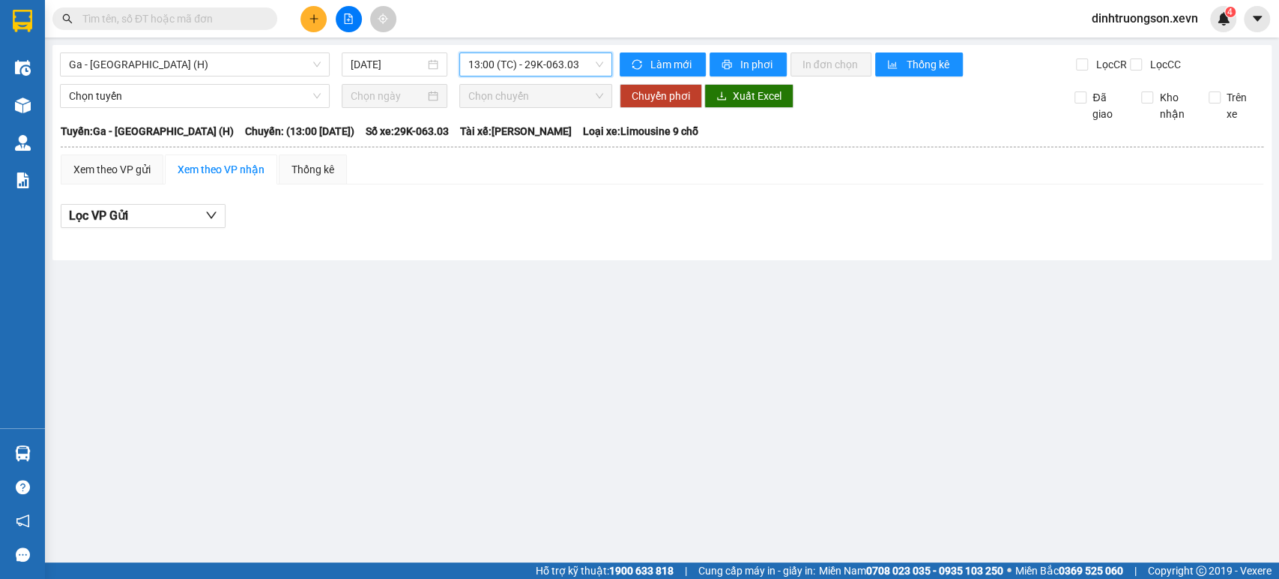
click at [527, 60] on span "13:00 (TC) - 29K-063.03" at bounding box center [535, 64] width 134 height 22
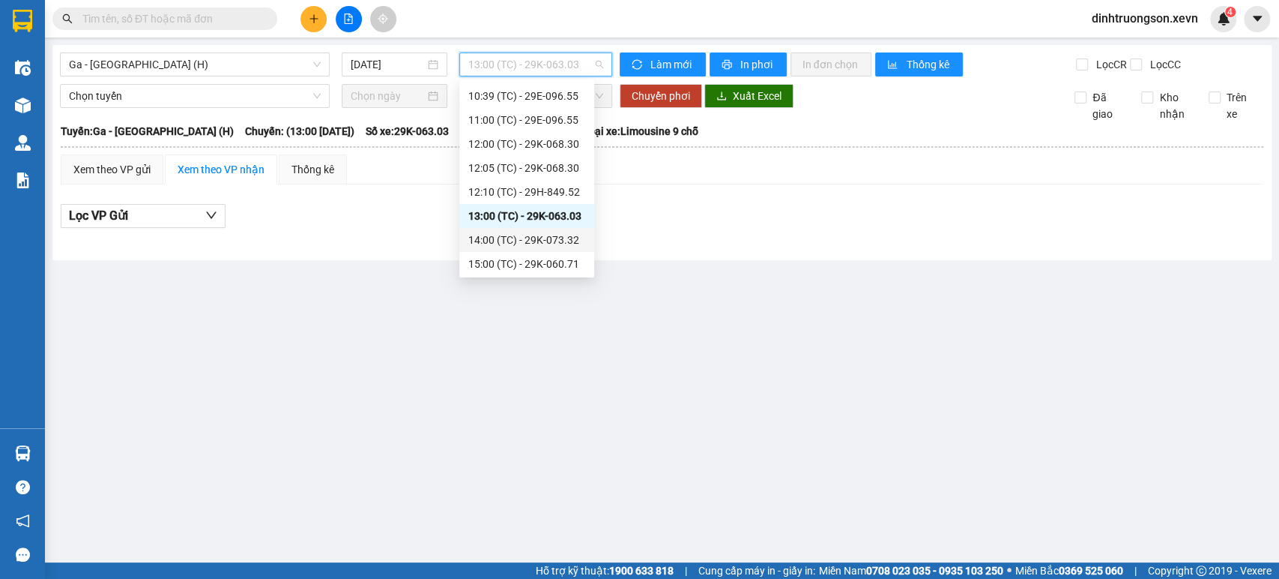
click at [507, 241] on div "14:00 (TC) - 29K-073.32" at bounding box center [526, 240] width 117 height 16
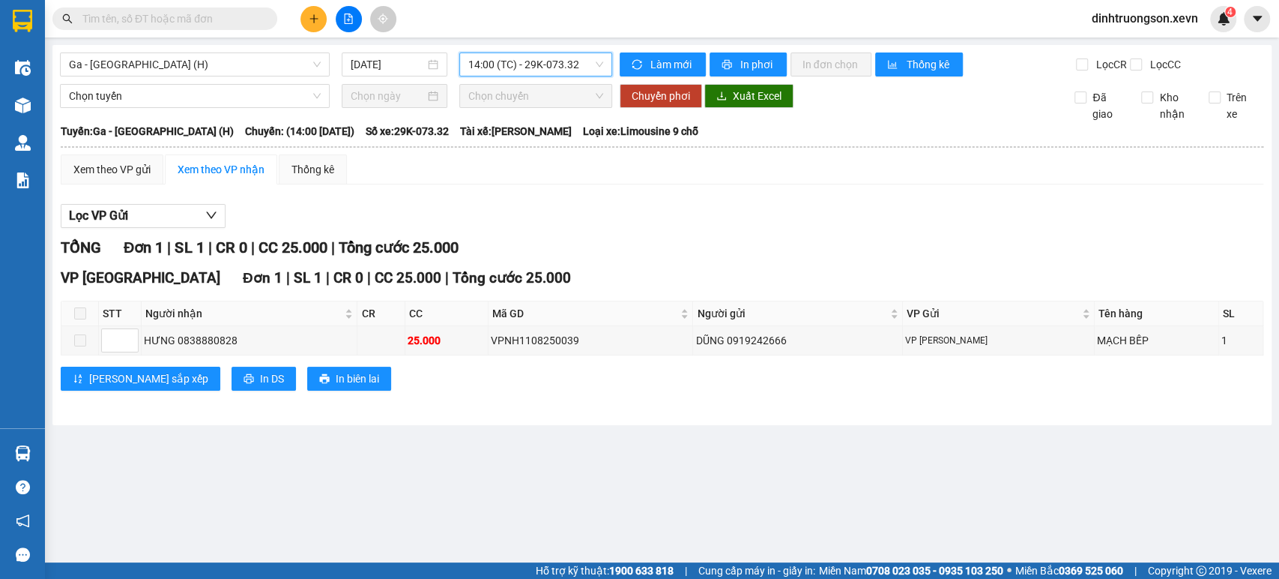
click at [537, 64] on span "14:00 (TC) - 29K-073.32" at bounding box center [535, 64] width 134 height 22
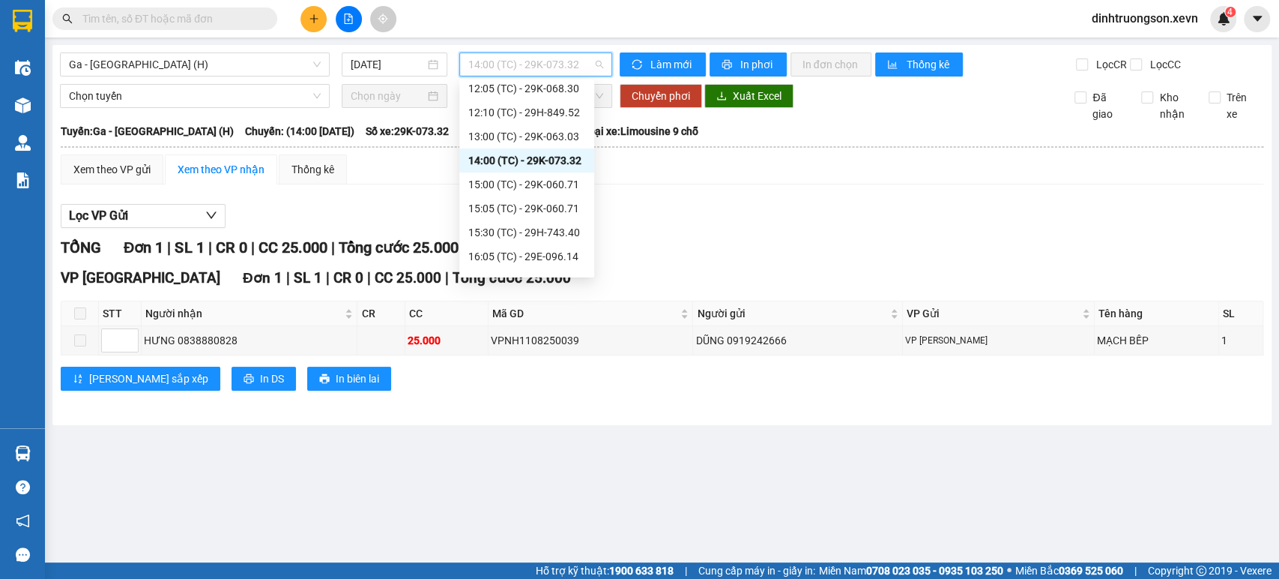
scroll to position [274, 0]
click at [520, 178] on div "15:00 (TC) - 29K-060.71" at bounding box center [526, 180] width 117 height 16
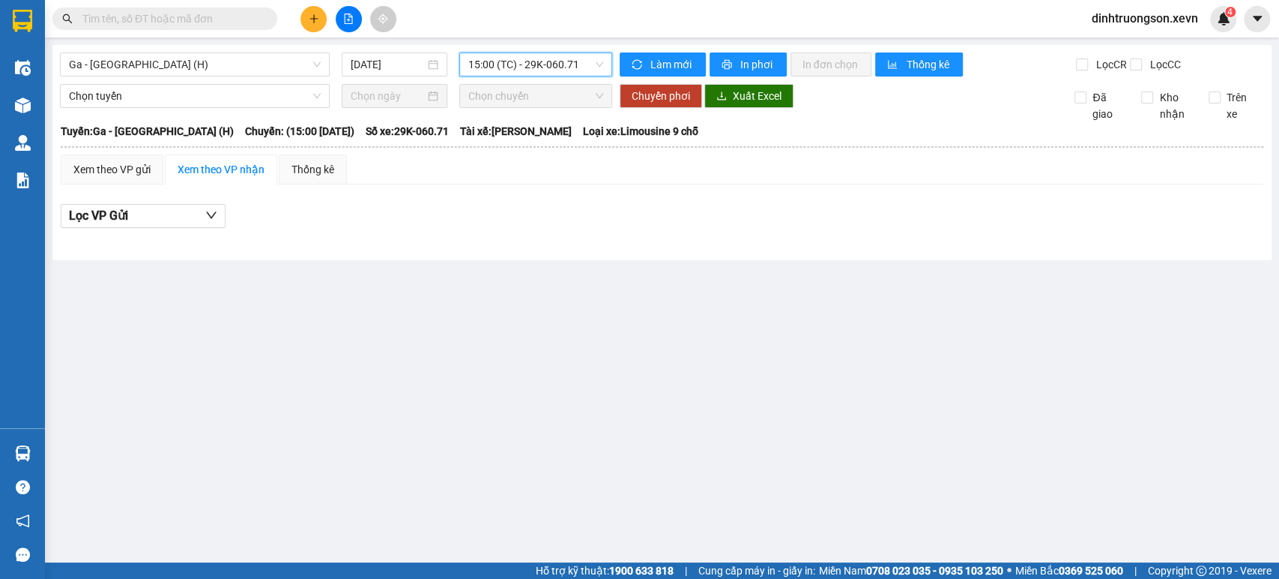
click at [527, 70] on span "15:00 (TC) - 29K-060.71" at bounding box center [535, 64] width 134 height 22
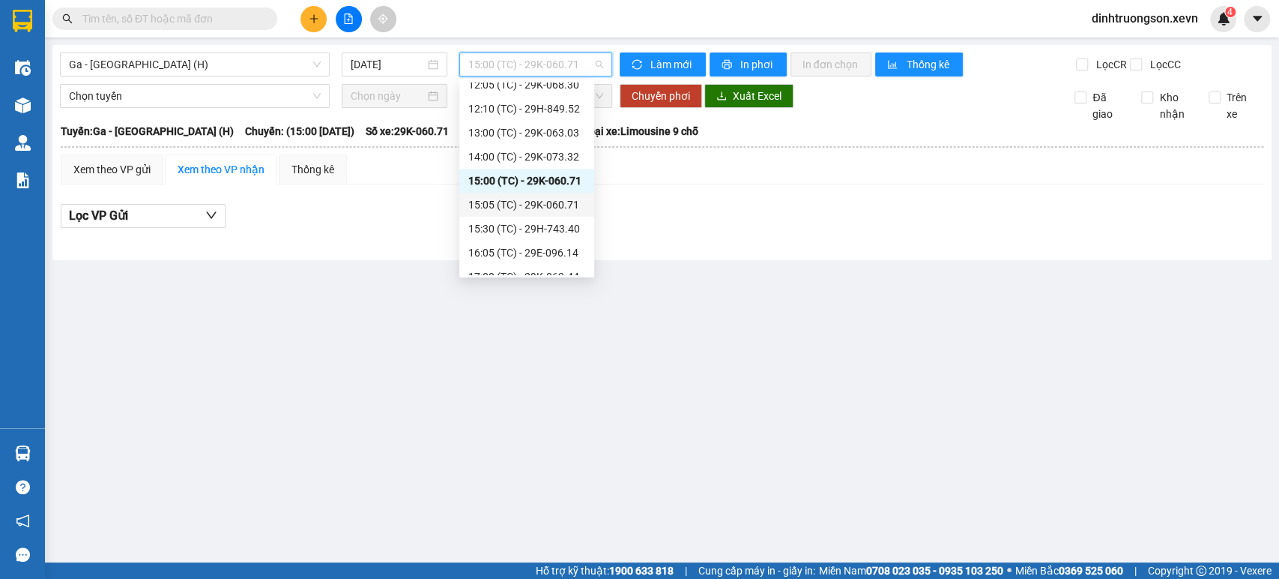
click at [516, 208] on div "15:05 (TC) - 29K-060.71" at bounding box center [526, 204] width 117 height 16
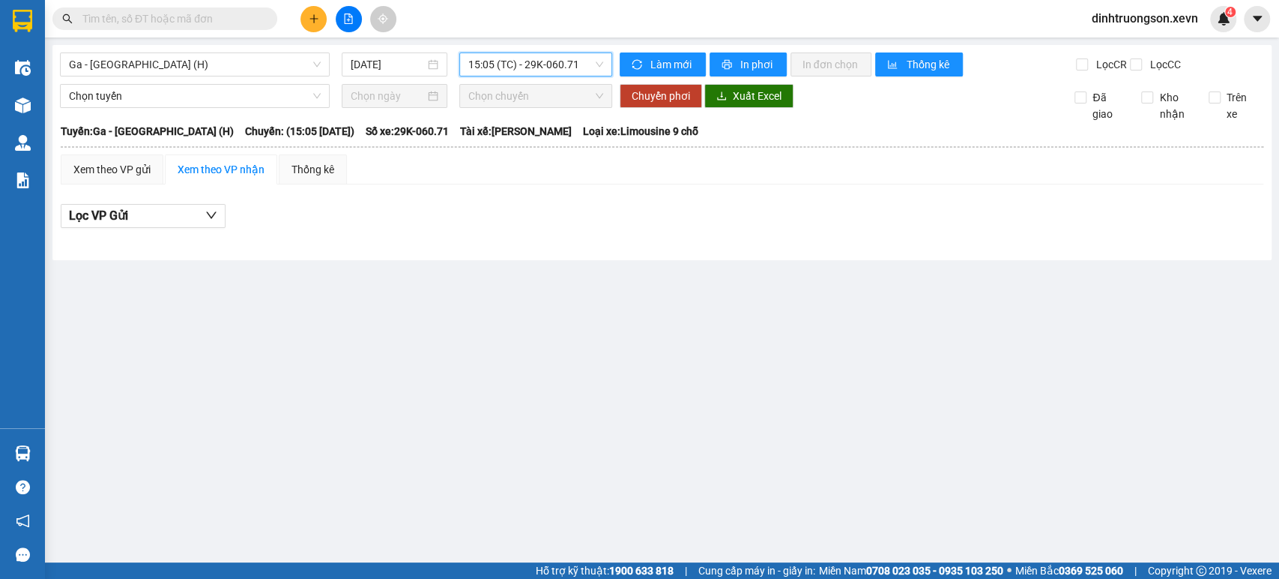
click at [531, 62] on span "15:05 (TC) - 29K-060.71" at bounding box center [535, 64] width 134 height 22
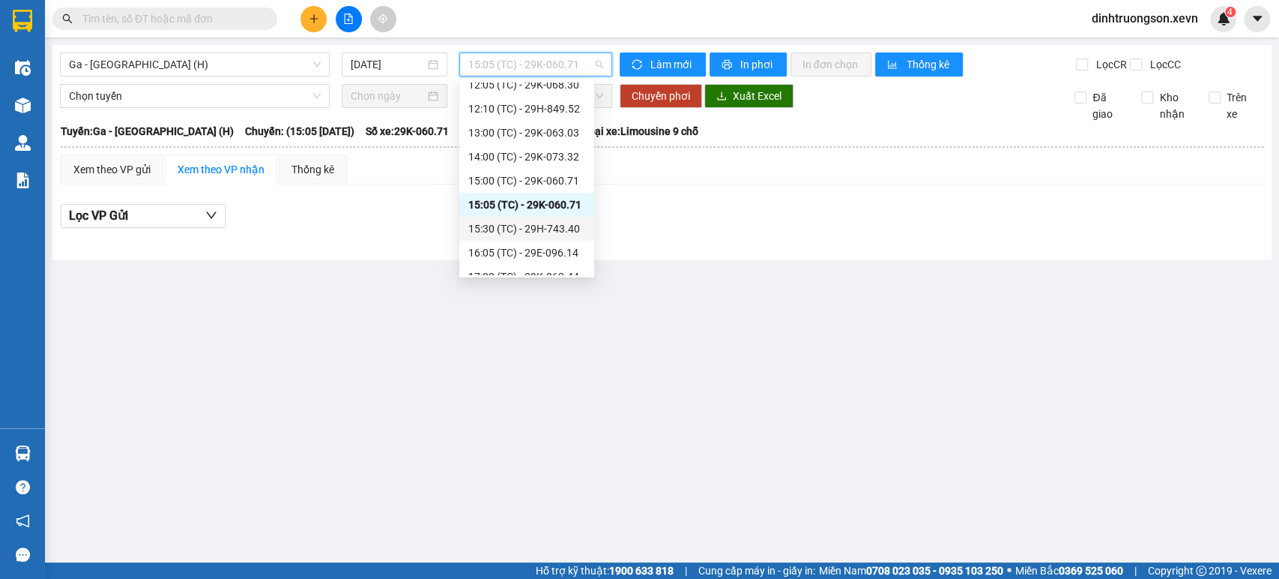
click at [522, 227] on div "15:30 (TC) - 29H-743.40" at bounding box center [526, 228] width 117 height 16
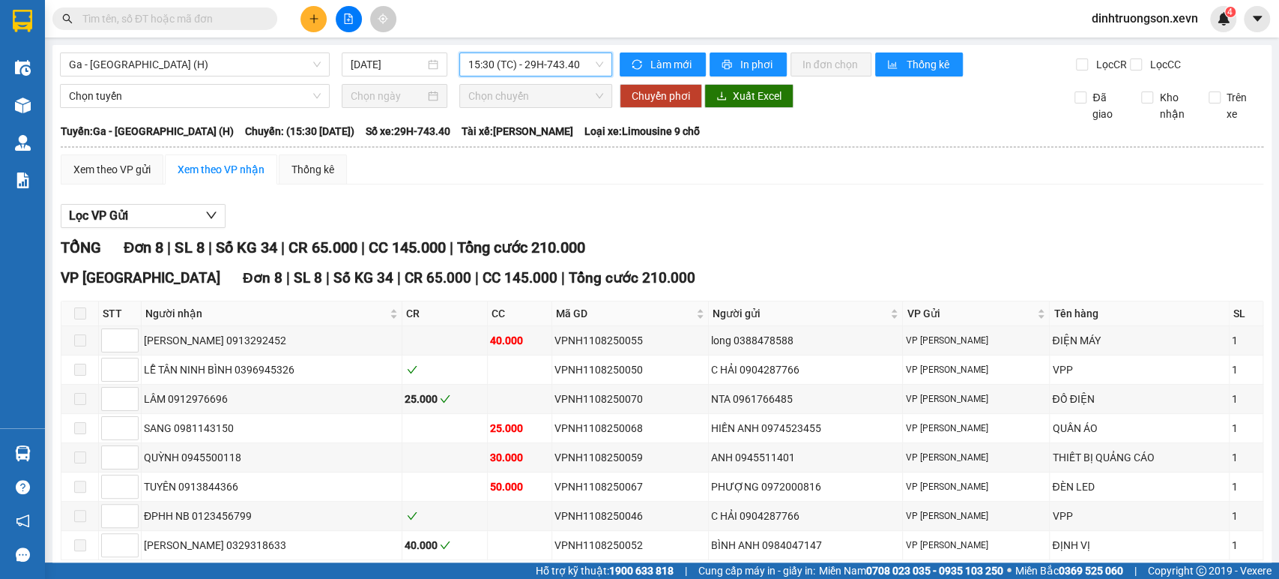
click at [486, 59] on span "15:30 (TC) - 29H-743.40" at bounding box center [535, 64] width 134 height 22
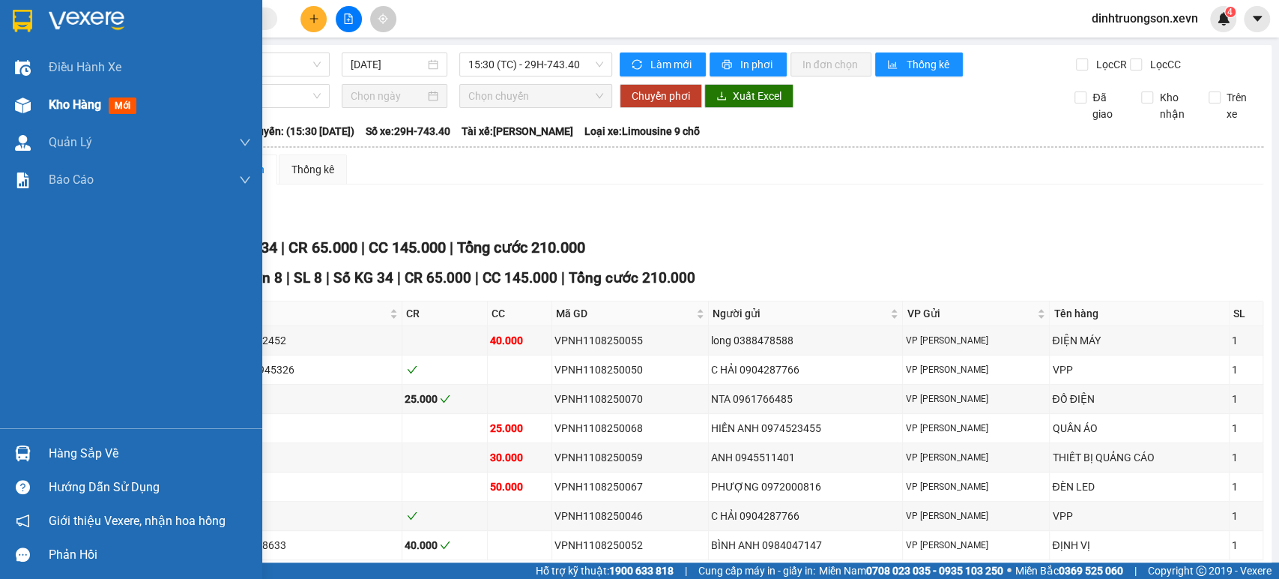
click at [37, 101] on div "Kho hàng mới" at bounding box center [131, 104] width 262 height 37
